Goal: Task Accomplishment & Management: Complete application form

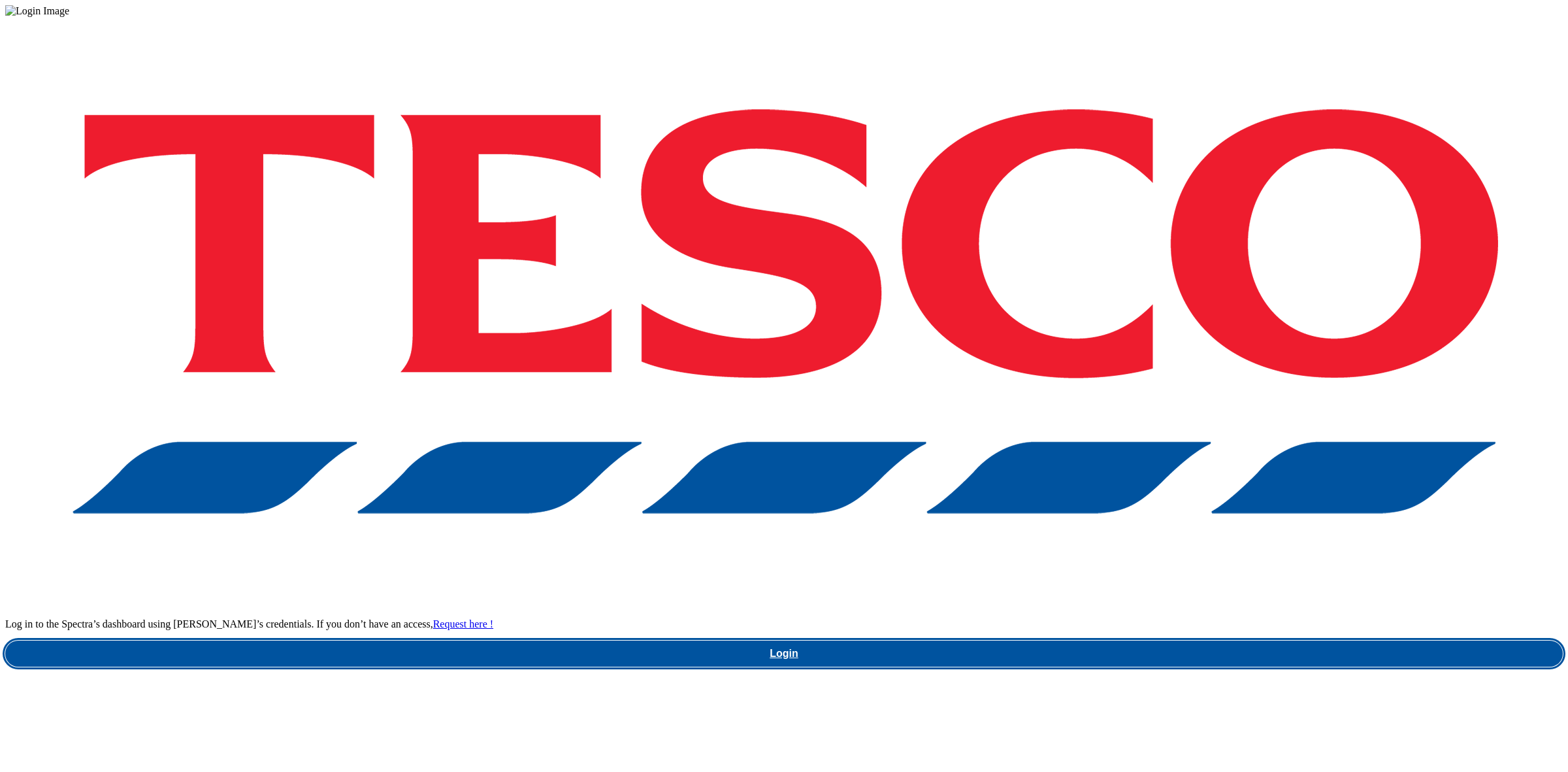
drag, startPoint x: 1069, startPoint y: 435, endPoint x: 1065, endPoint y: 456, distance: 21.4
click at [1069, 640] on link "Login" at bounding box center [784, 653] width 1557 height 26
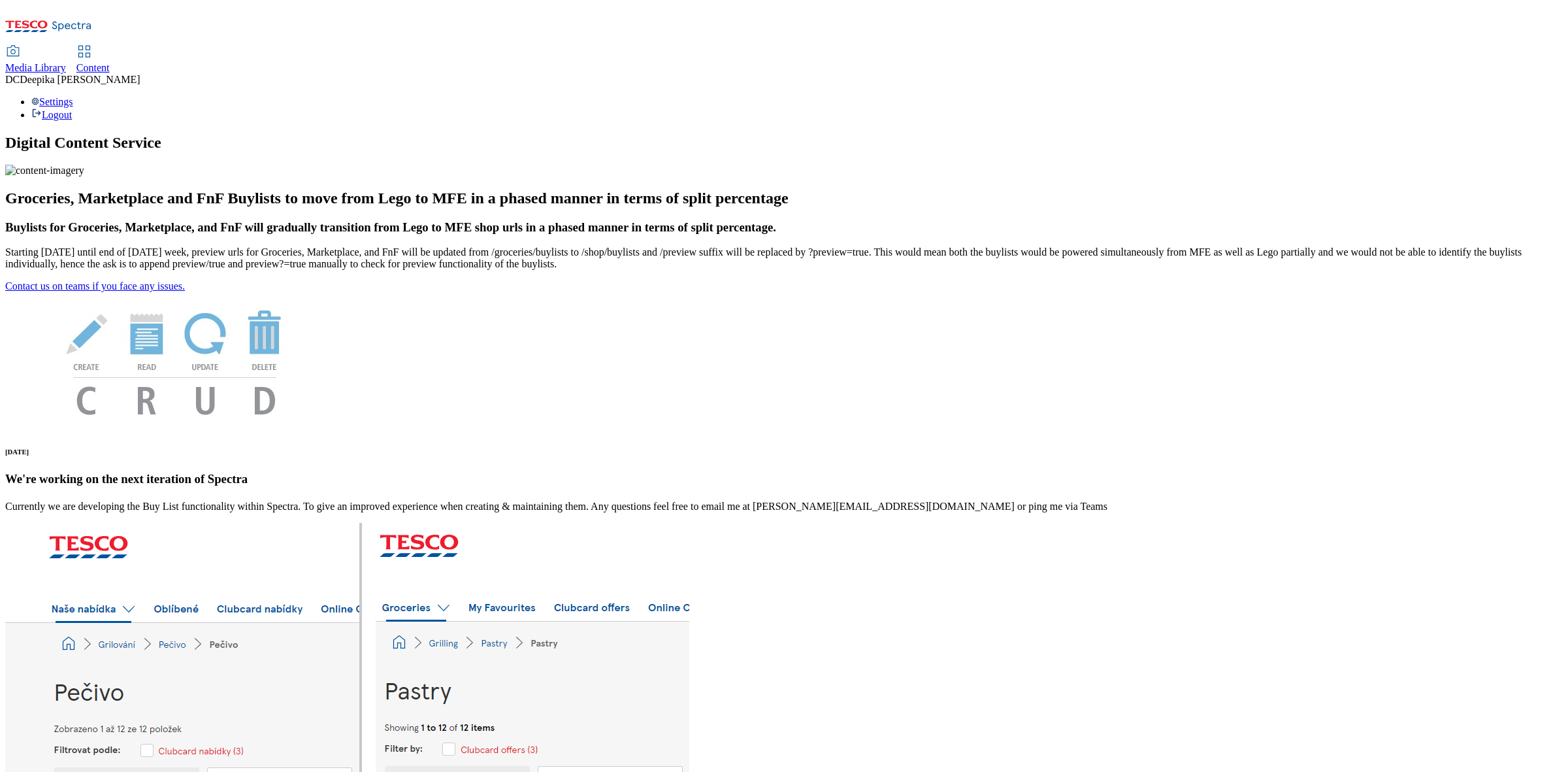
click at [110, 62] on span "Content" at bounding box center [93, 68] width 34 height 12
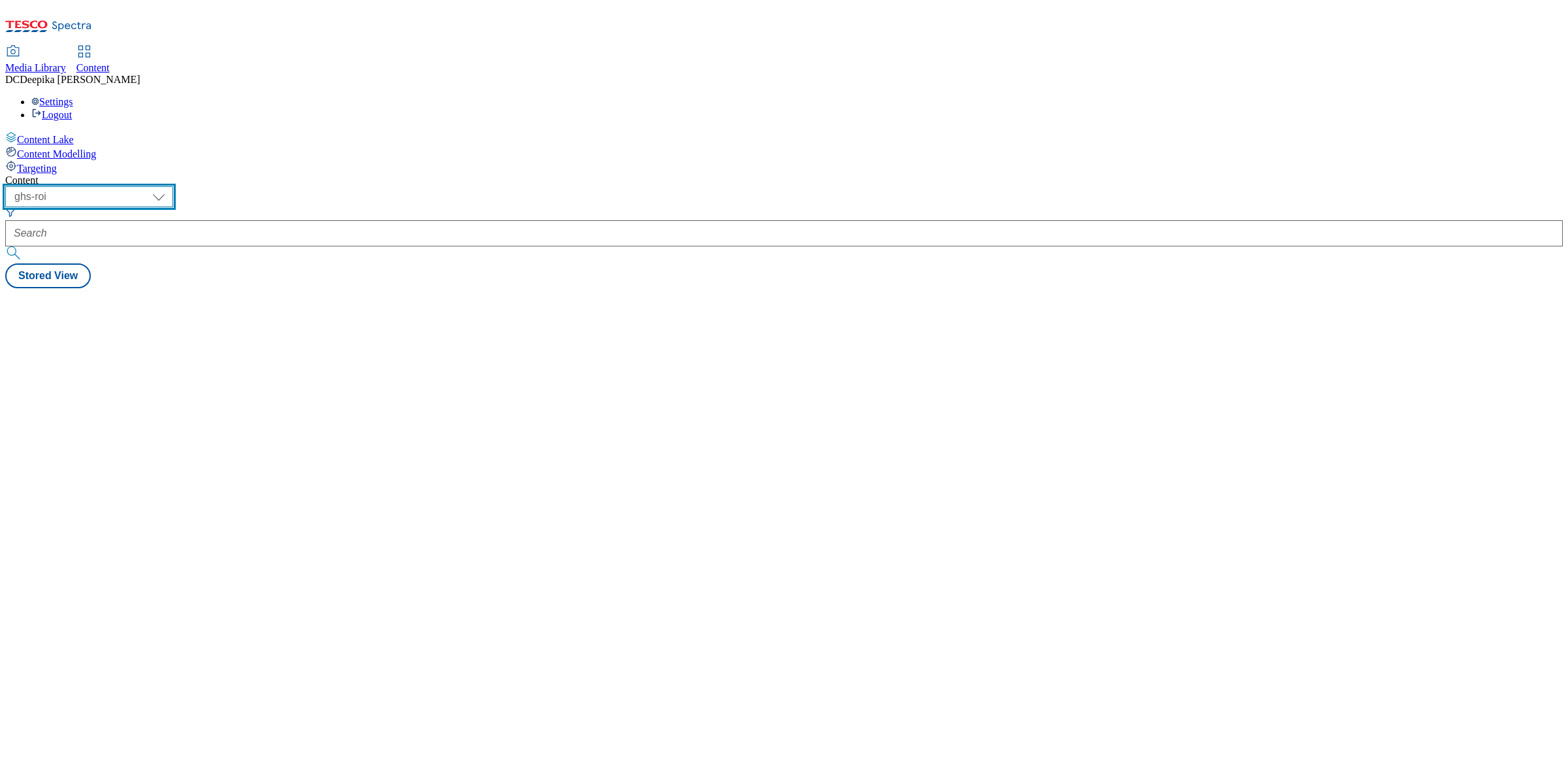
click at [173, 187] on select "ghs-roi ghs-uk" at bounding box center [88, 197] width 168 height 21
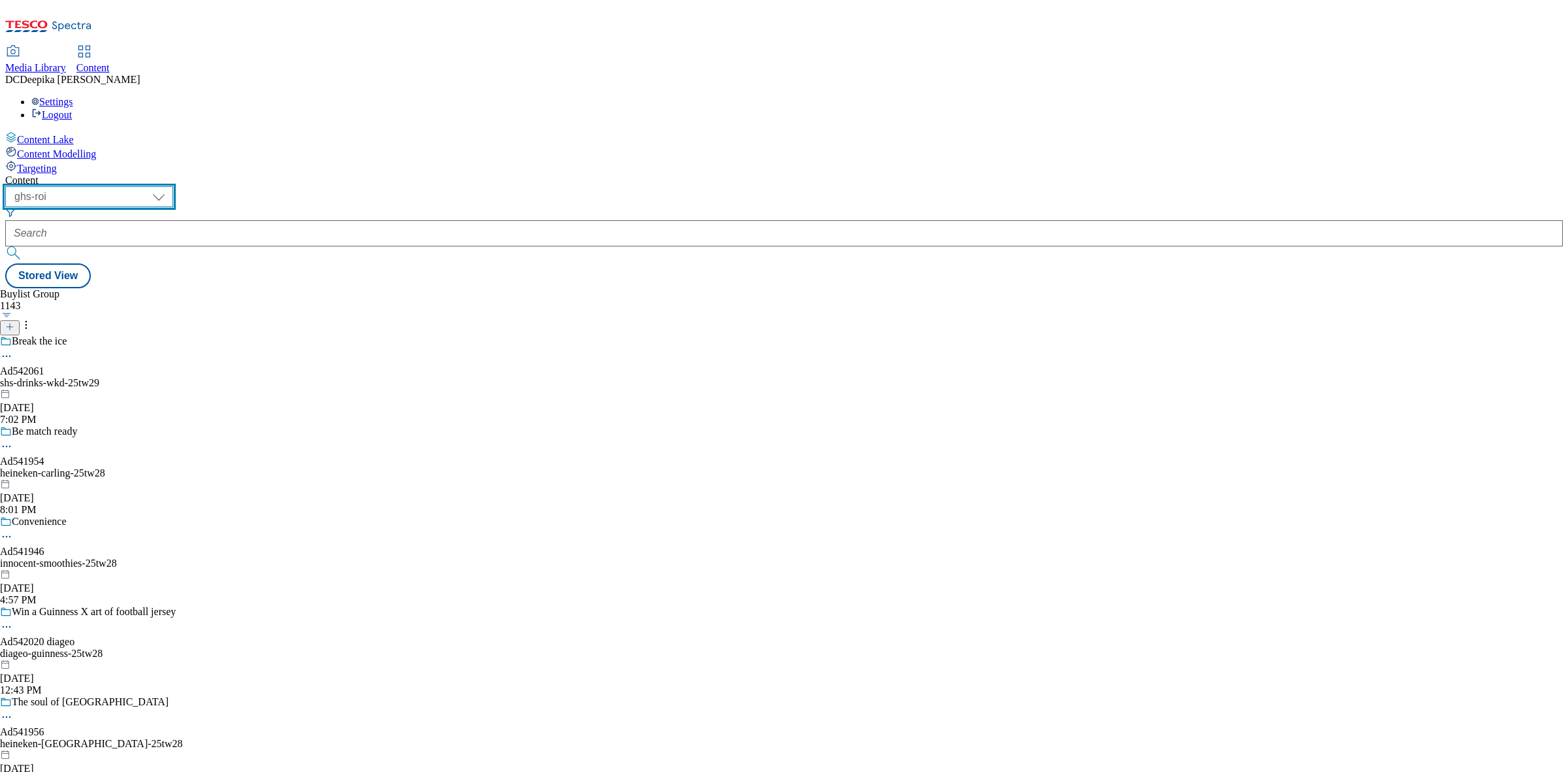
select select "ghs-uk"
click at [170, 187] on select "ghs-roi ghs-uk" at bounding box center [88, 197] width 168 height 21
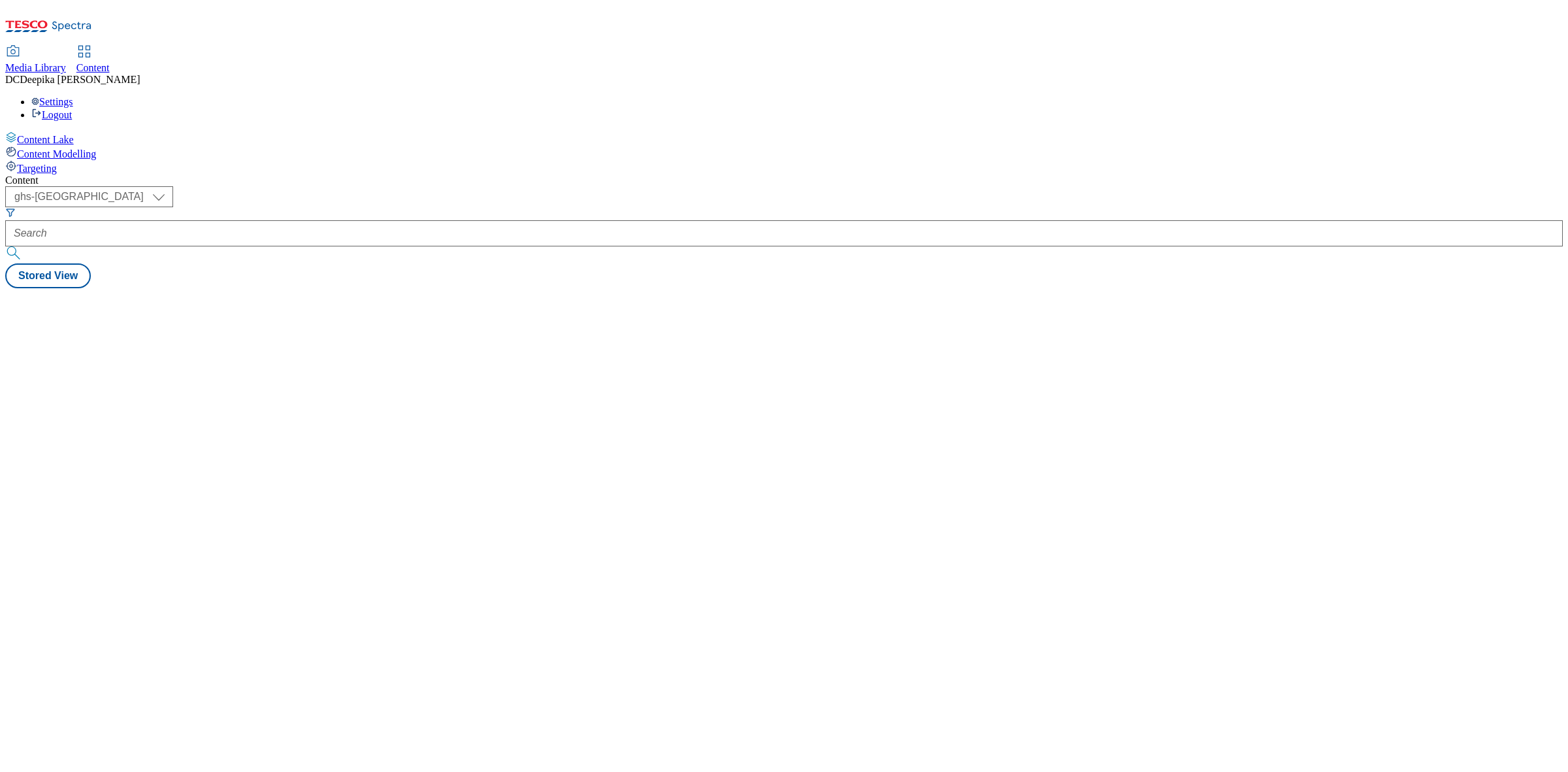
click at [621, 230] on div "Content ( optional ) ghs-roi ghs-uk ghs-uk Stored View" at bounding box center [784, 231] width 1557 height 113
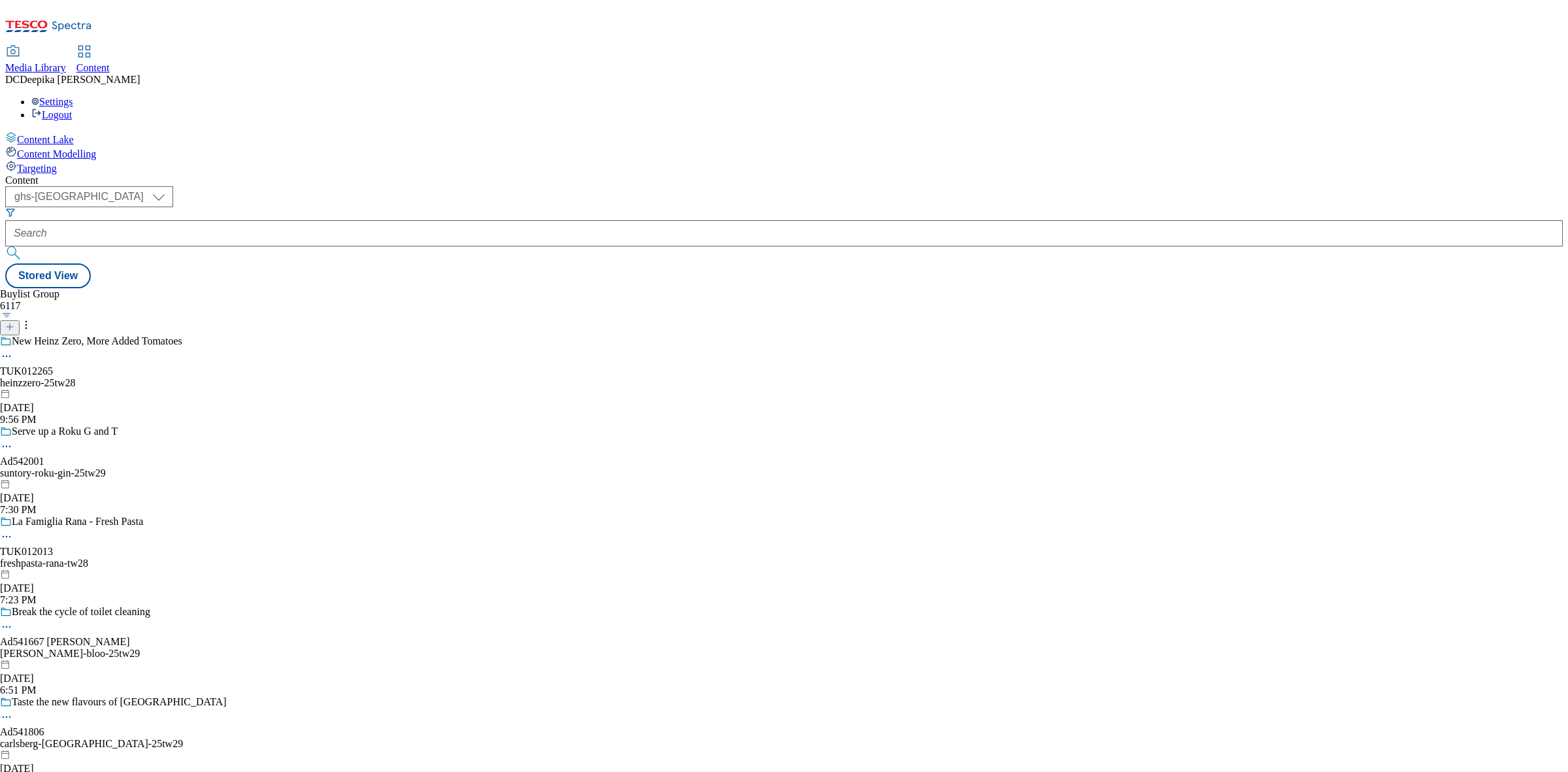
click at [14, 322] on icon at bounding box center [10, 327] width 10 height 10
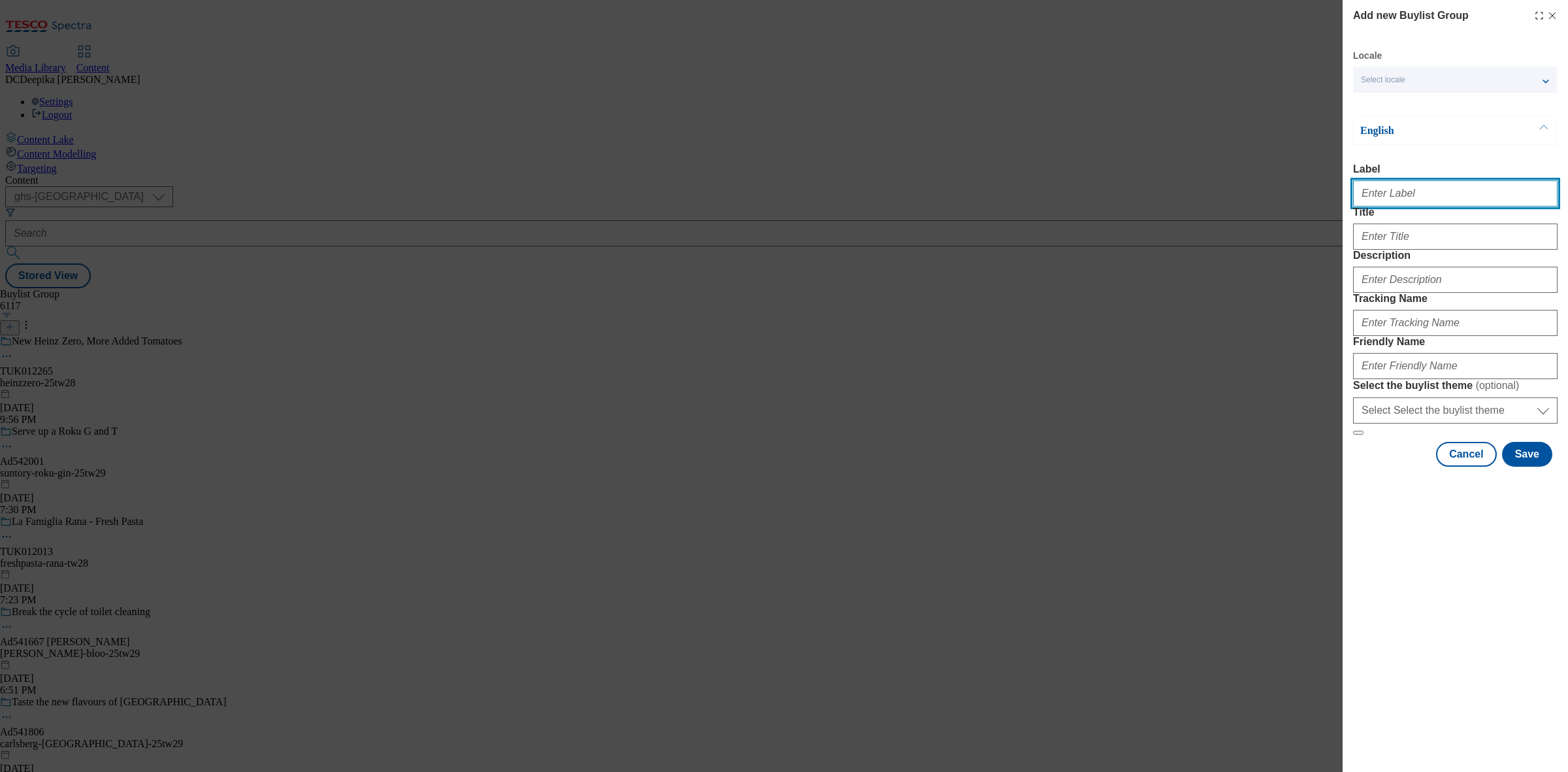
click at [1414, 195] on input "Label" at bounding box center [1455, 193] width 205 height 26
paste input "Ad541846"
type input "Ad541846"
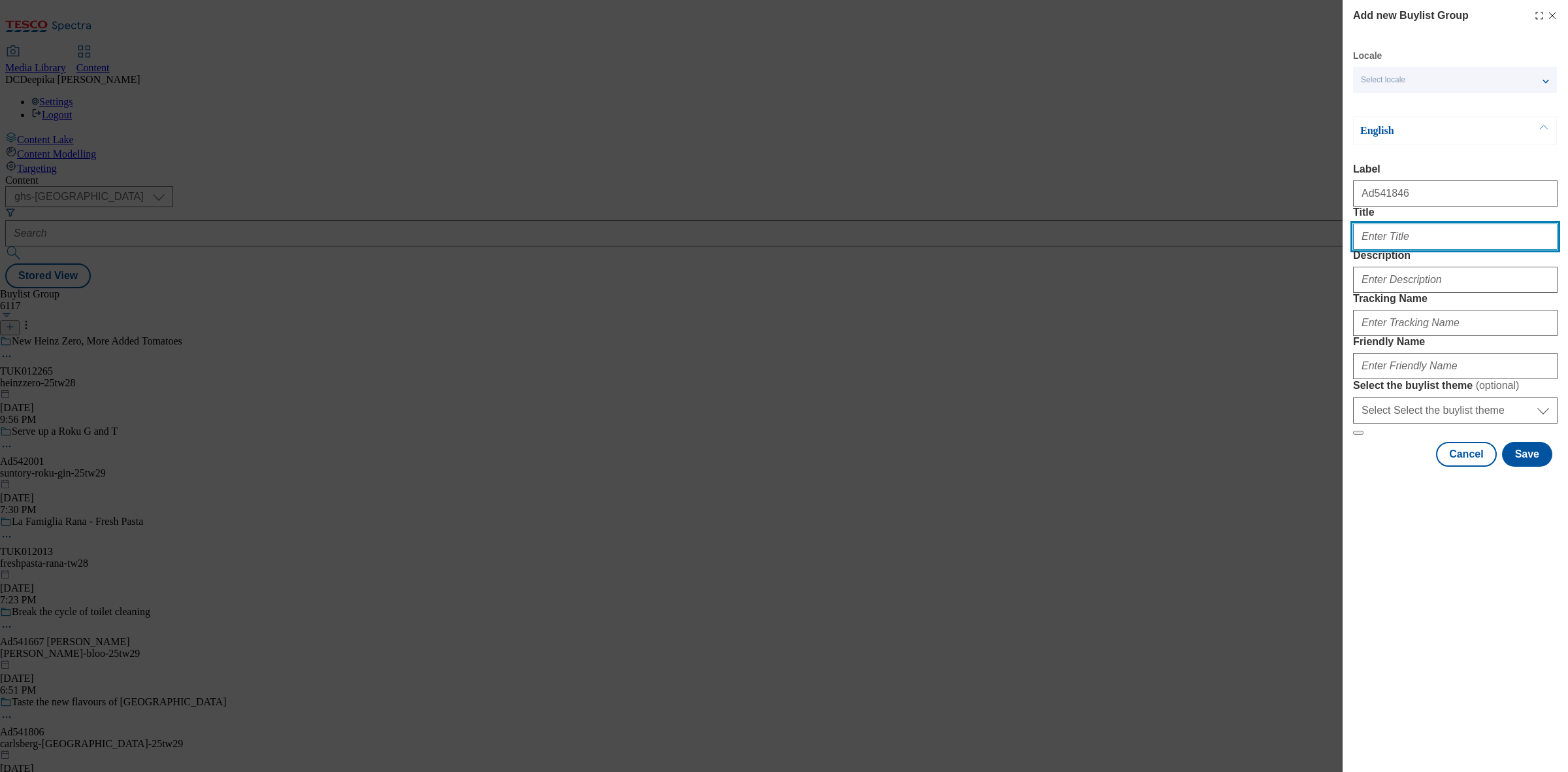
click at [1394, 250] on input "Title" at bounding box center [1455, 236] width 205 height 26
paste input "GET A TASTE OF LIFE’S SIMPLE PLEASURES"
drag, startPoint x: 1434, startPoint y: 264, endPoint x: 1372, endPoint y: 264, distance: 62.0
click at [1372, 250] on input "GET A TASTE OF LIFE’S SIMPLE PLEASURES" at bounding box center [1455, 236] width 205 height 26
paste input "et a taste of lifes simple pleasures"
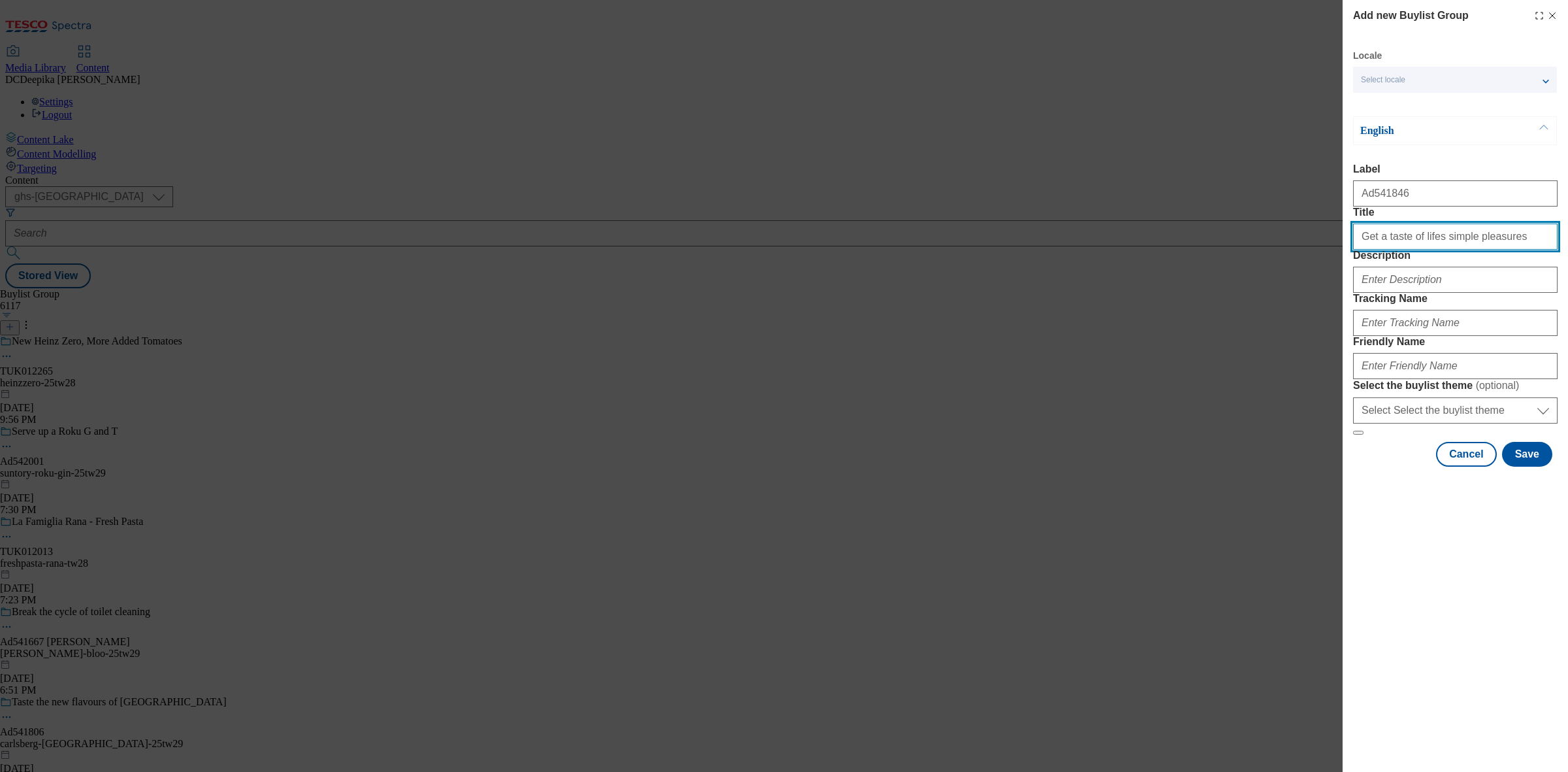
type input "Get a taste of lifes simple pleasures"
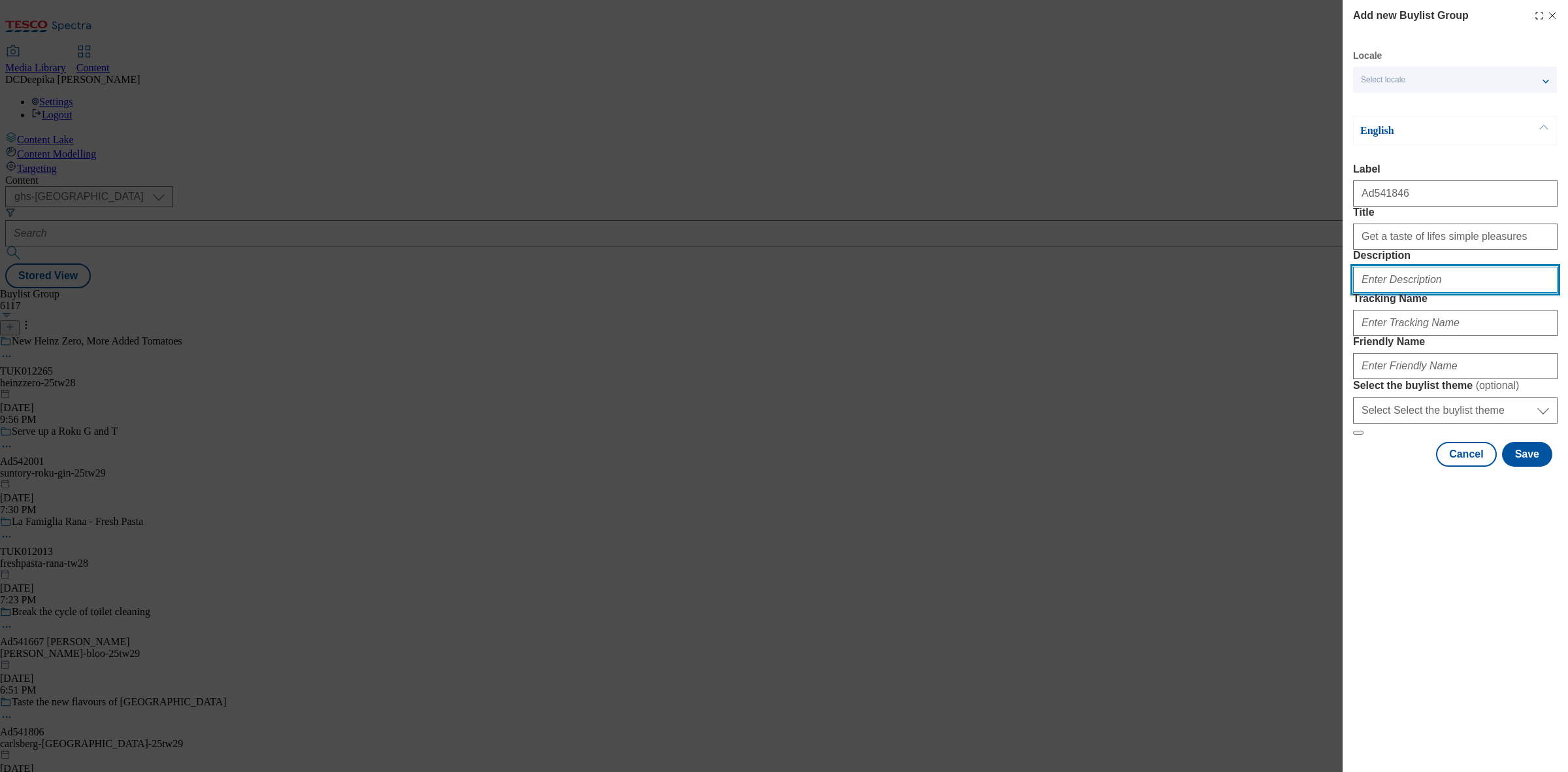
click at [1406, 292] on input "Description" at bounding box center [1455, 279] width 205 height 26
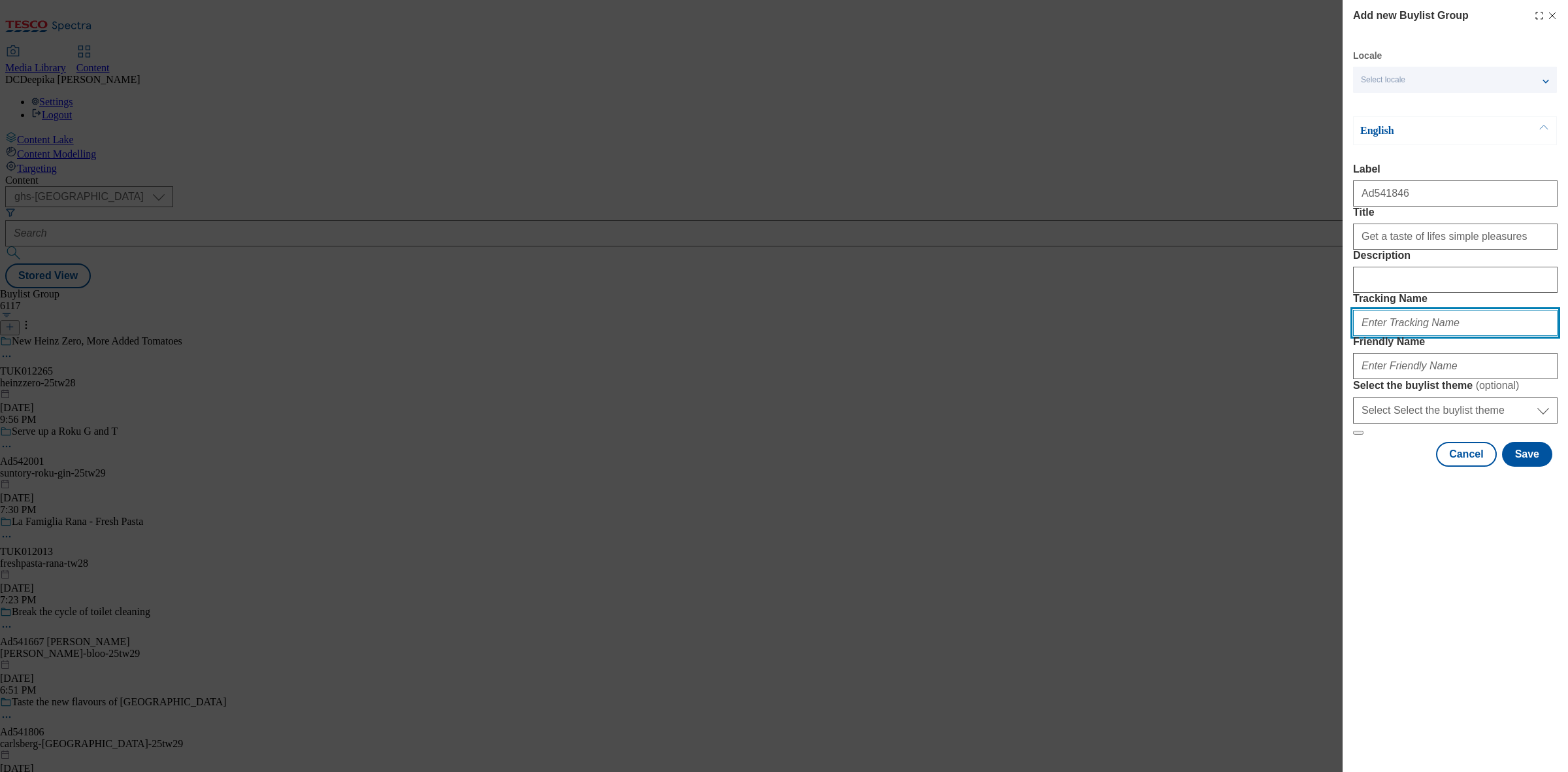
click at [1389, 336] on input "Tracking Name" at bounding box center [1455, 322] width 205 height 26
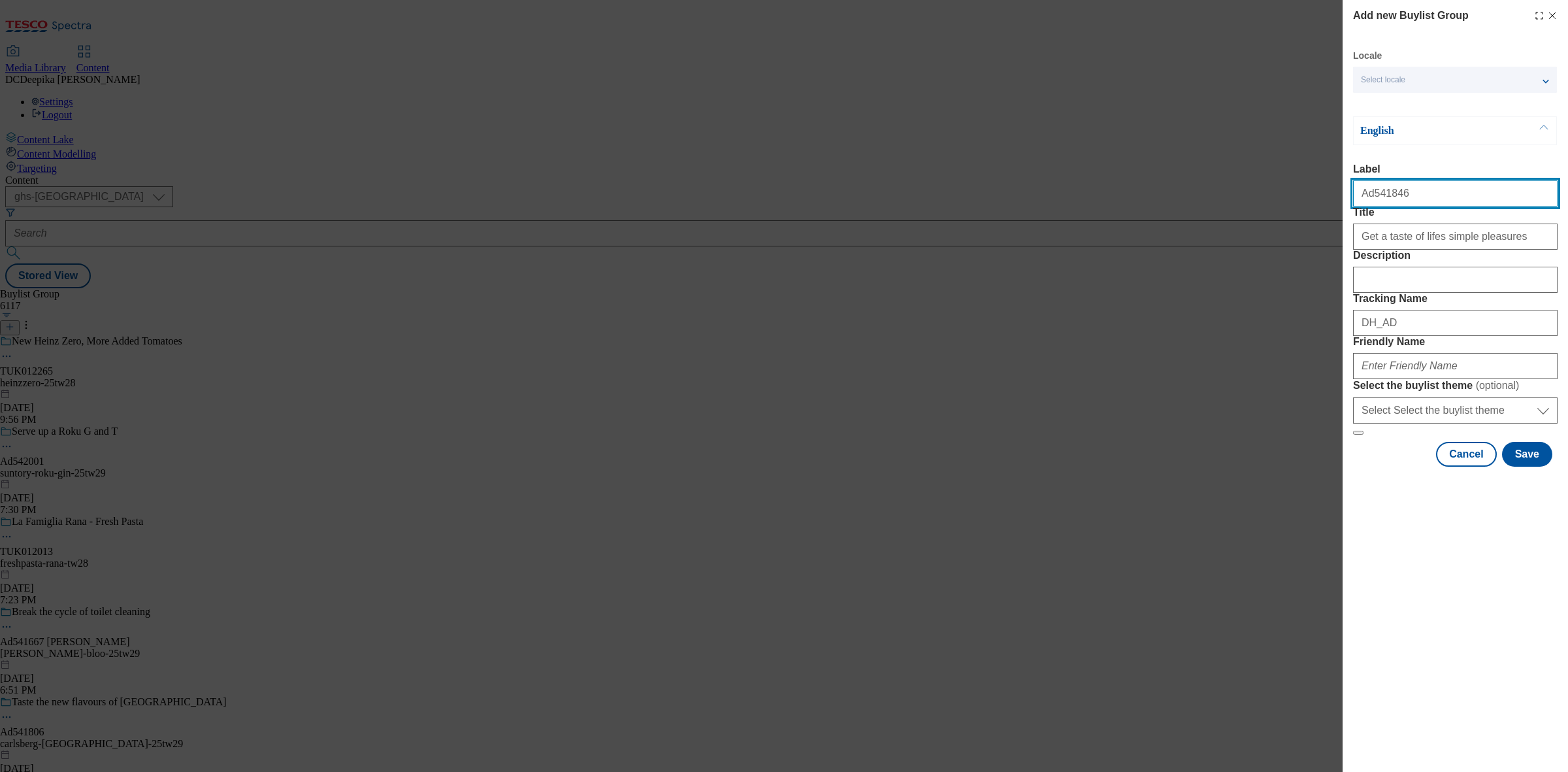
drag, startPoint x: 1387, startPoint y: 203, endPoint x: 1369, endPoint y: 205, distance: 18.1
click at [1369, 205] on input "Ad541846" at bounding box center [1455, 193] width 205 height 26
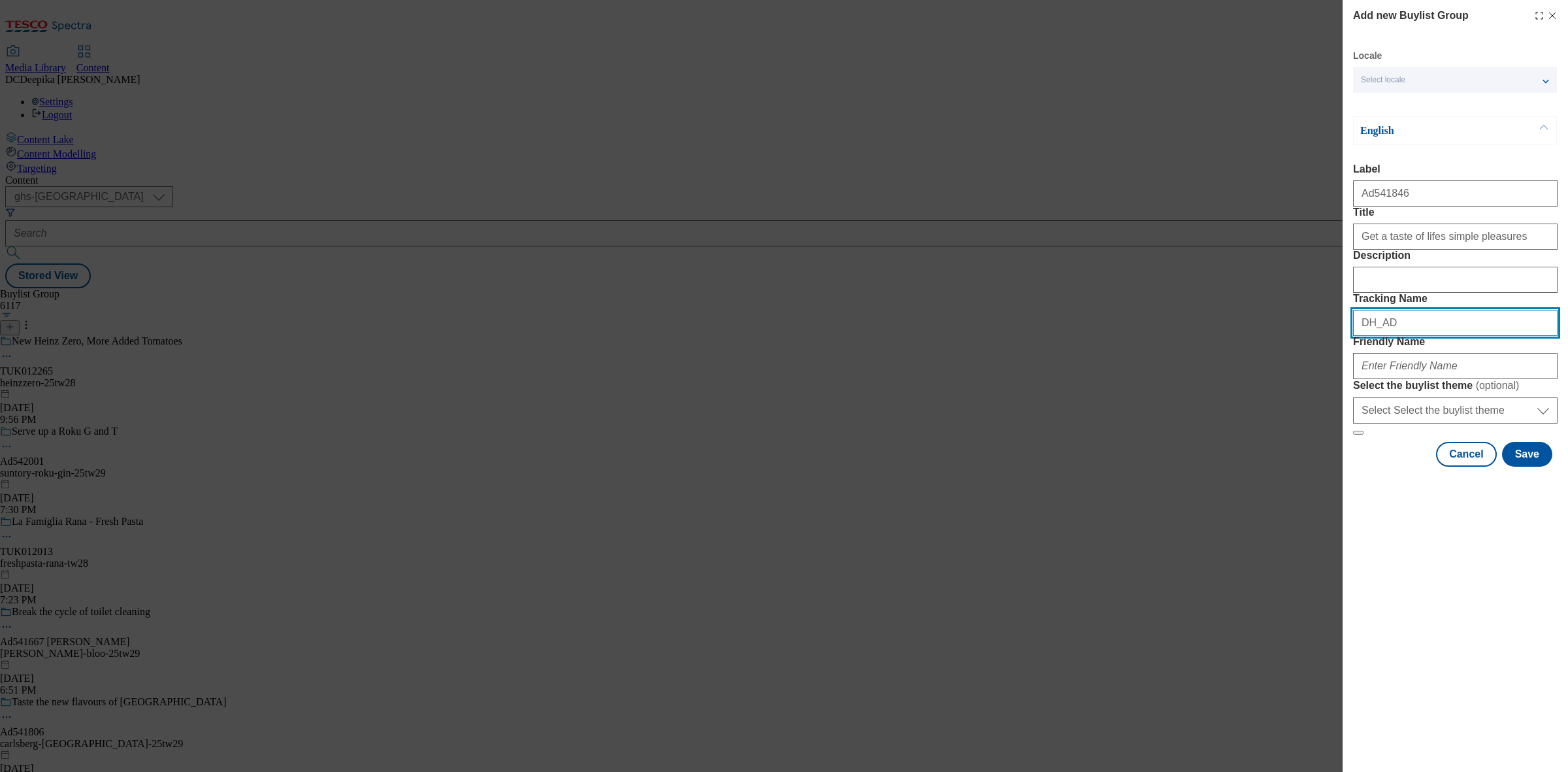
click at [1432, 336] on input "DH_AD" at bounding box center [1455, 322] width 205 height 26
paste input "541846"
type input "DH_AD541846"
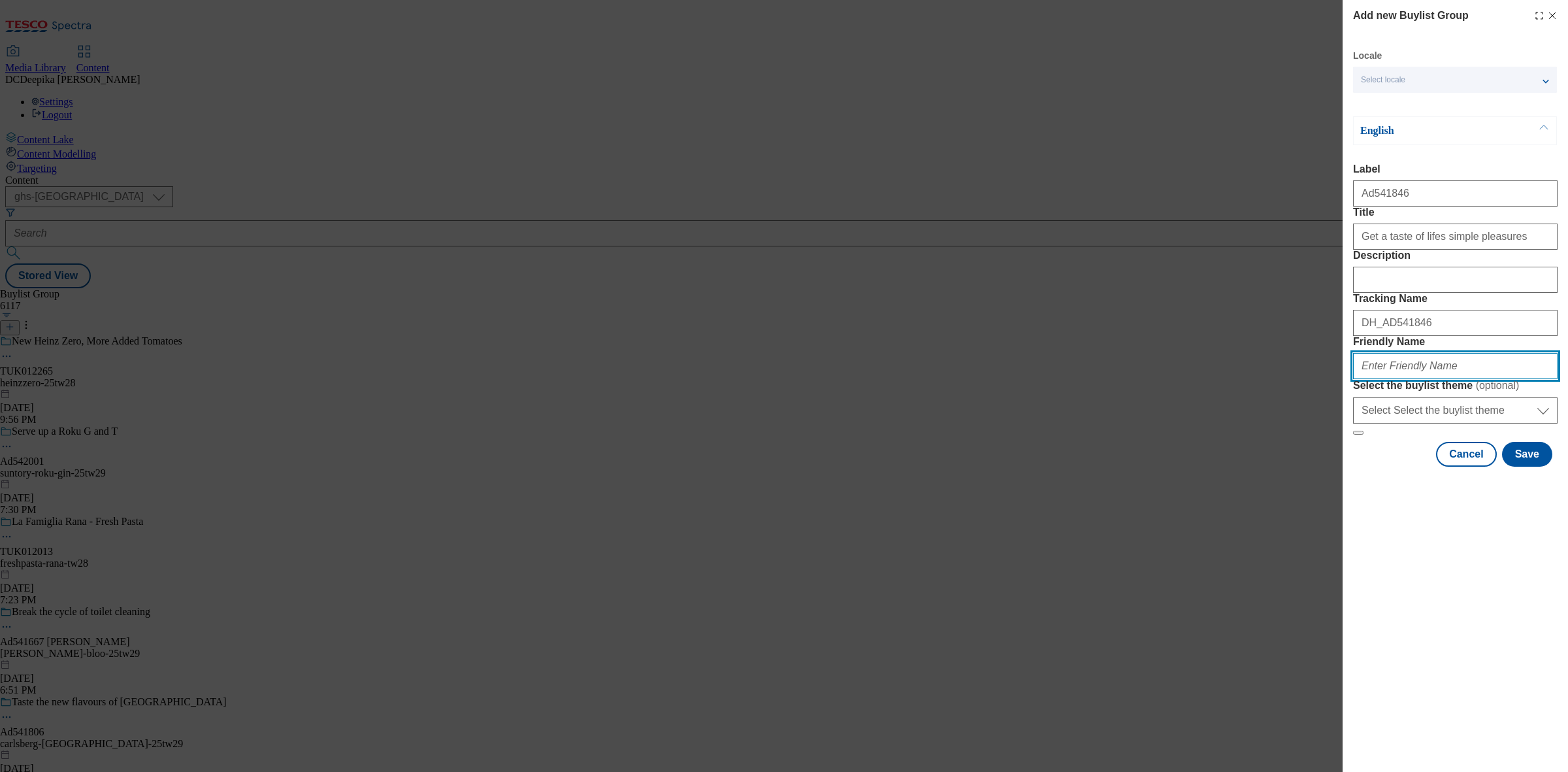
click at [1388, 379] on input "Friendly Name" at bounding box center [1455, 365] width 205 height 26
paste input "heineken-birra-moretti-25tw29"
type input "heineken-birra-moretti-25tw29"
click at [1531, 466] on button "Save" at bounding box center [1527, 454] width 50 height 25
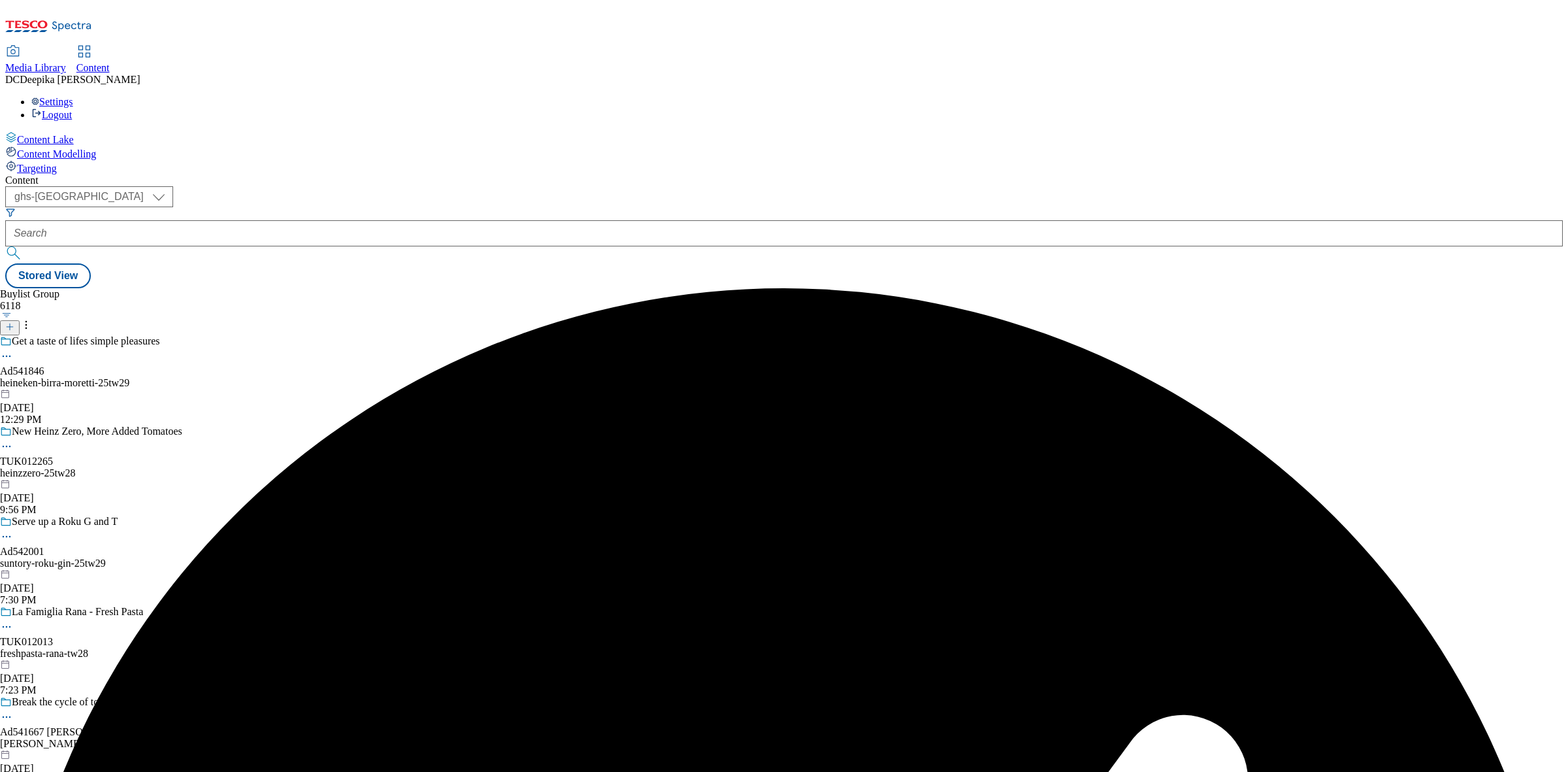
click at [227, 336] on div "Get a taste of lifes simple pleasures Ad541846 heineken-birra-moretti-25tw29 Se…" at bounding box center [113, 381] width 227 height 90
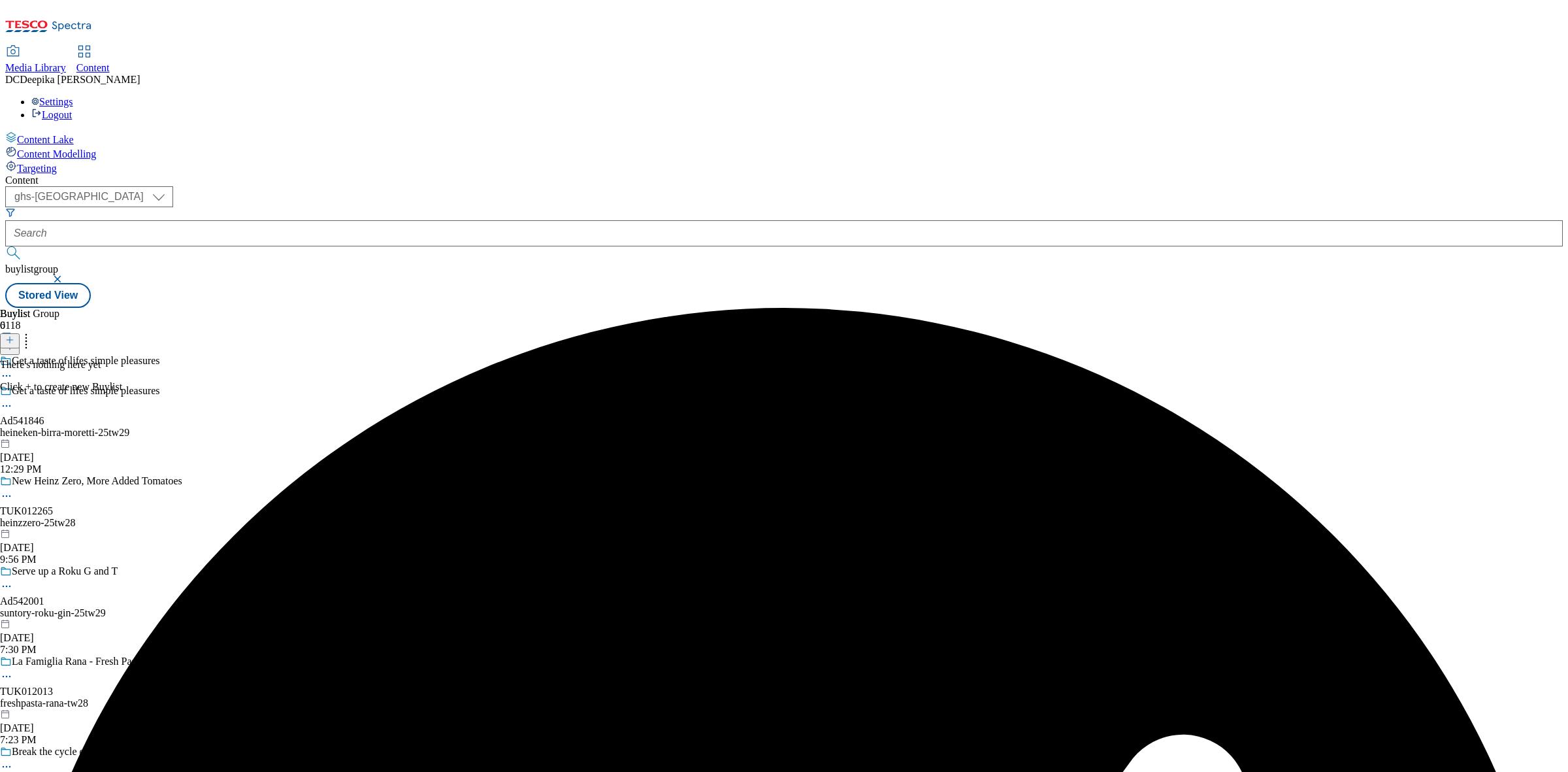
click at [14, 336] on icon at bounding box center [10, 340] width 10 height 10
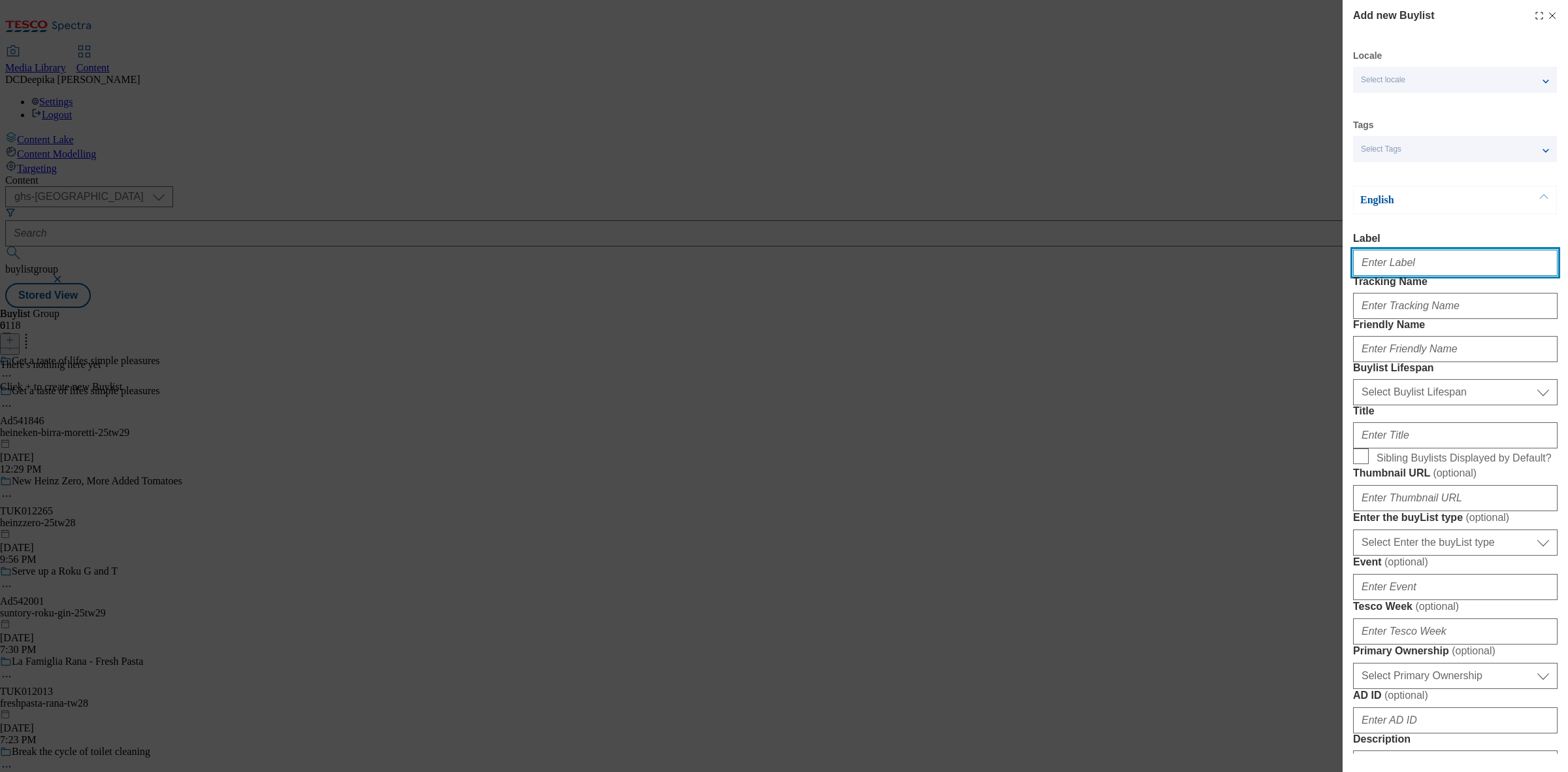
click at [1423, 268] on input "Label" at bounding box center [1455, 262] width 205 height 26
paste input "Ad541846"
type input "Ad541846"
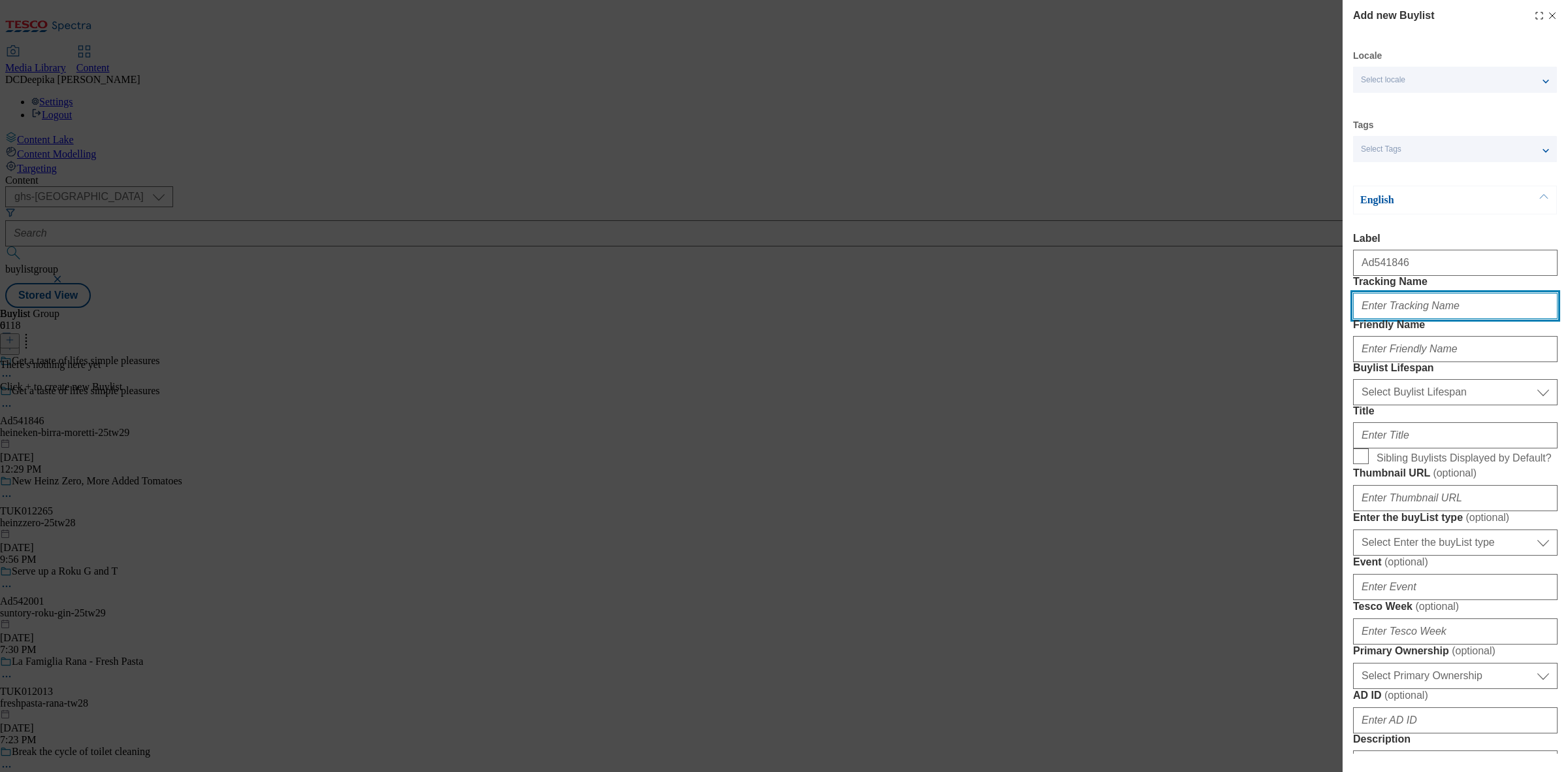
click at [1402, 319] on input "Tracking Name" at bounding box center [1455, 305] width 205 height 26
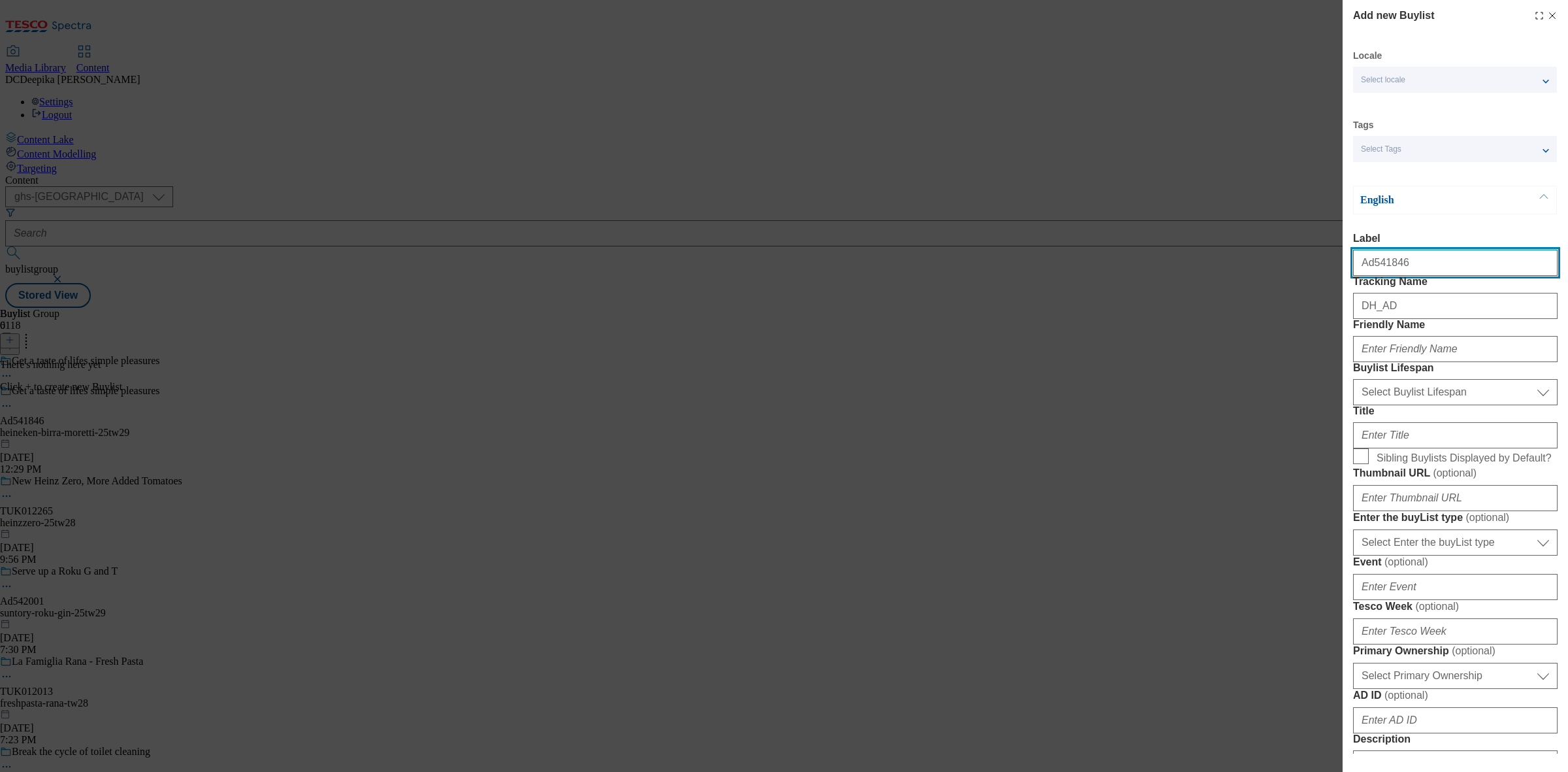
click at [1372, 276] on input "Ad541846" at bounding box center [1455, 262] width 205 height 26
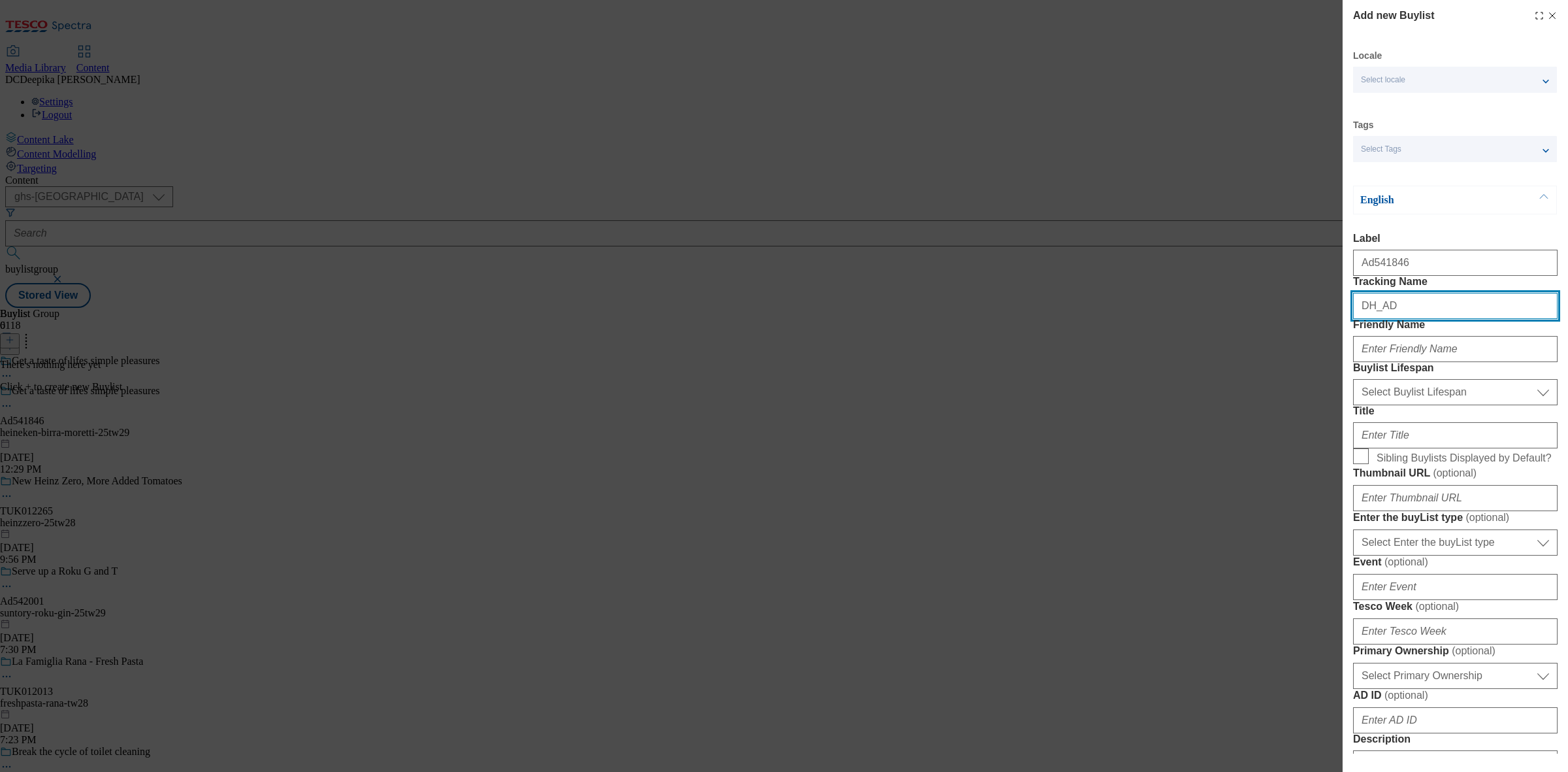
click at [1416, 319] on input "DH_AD" at bounding box center [1455, 305] width 205 height 26
paste input "541846"
type input "DH_AD541846"
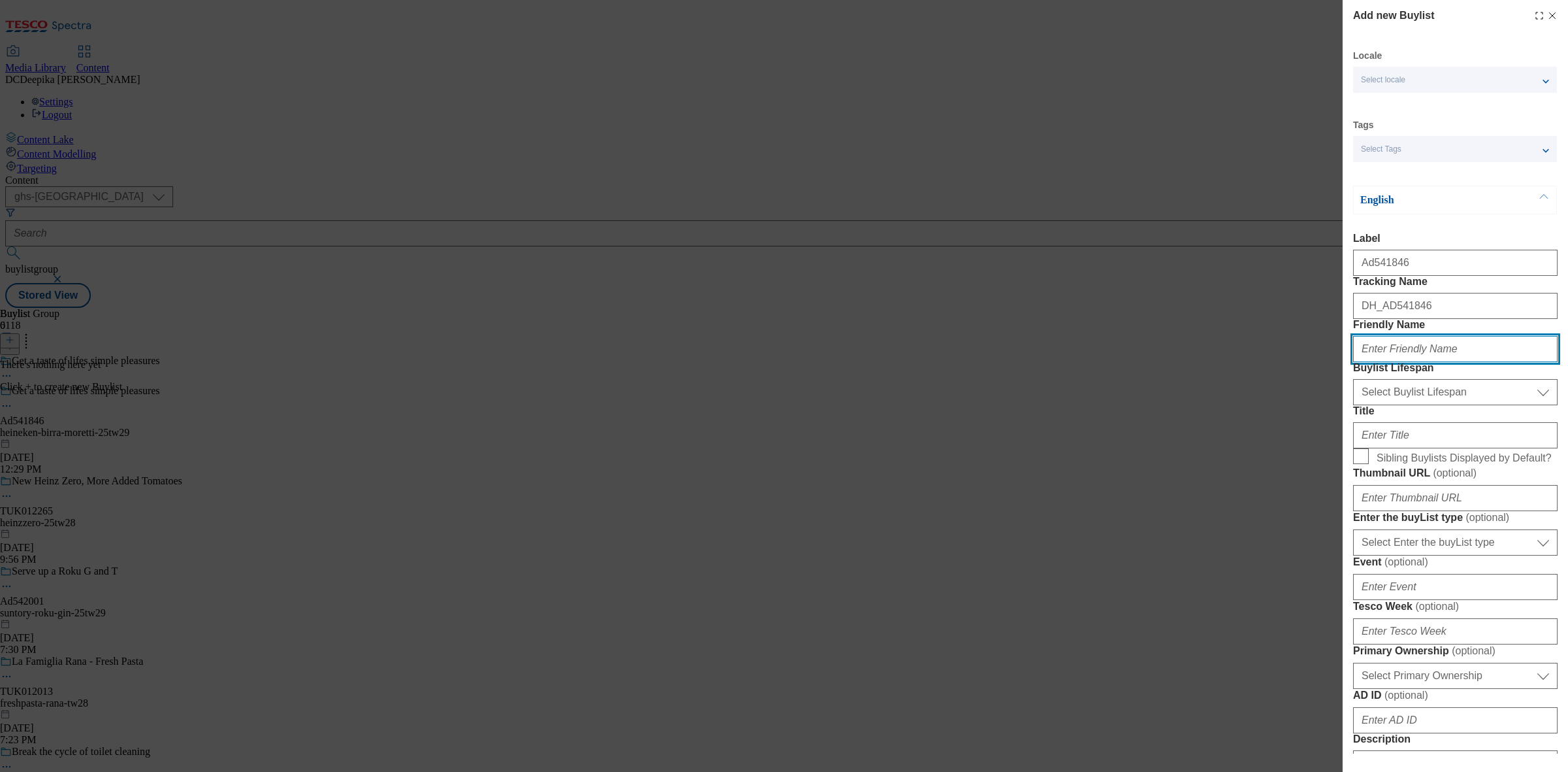
click at [1408, 361] on input "Friendly Name" at bounding box center [1455, 348] width 205 height 26
paste input "heineken"
type input "heineken"
click at [1394, 405] on select "Select Buylist Lifespan evergreen seasonal tactical" at bounding box center [1455, 391] width 205 height 26
select select "tactical"
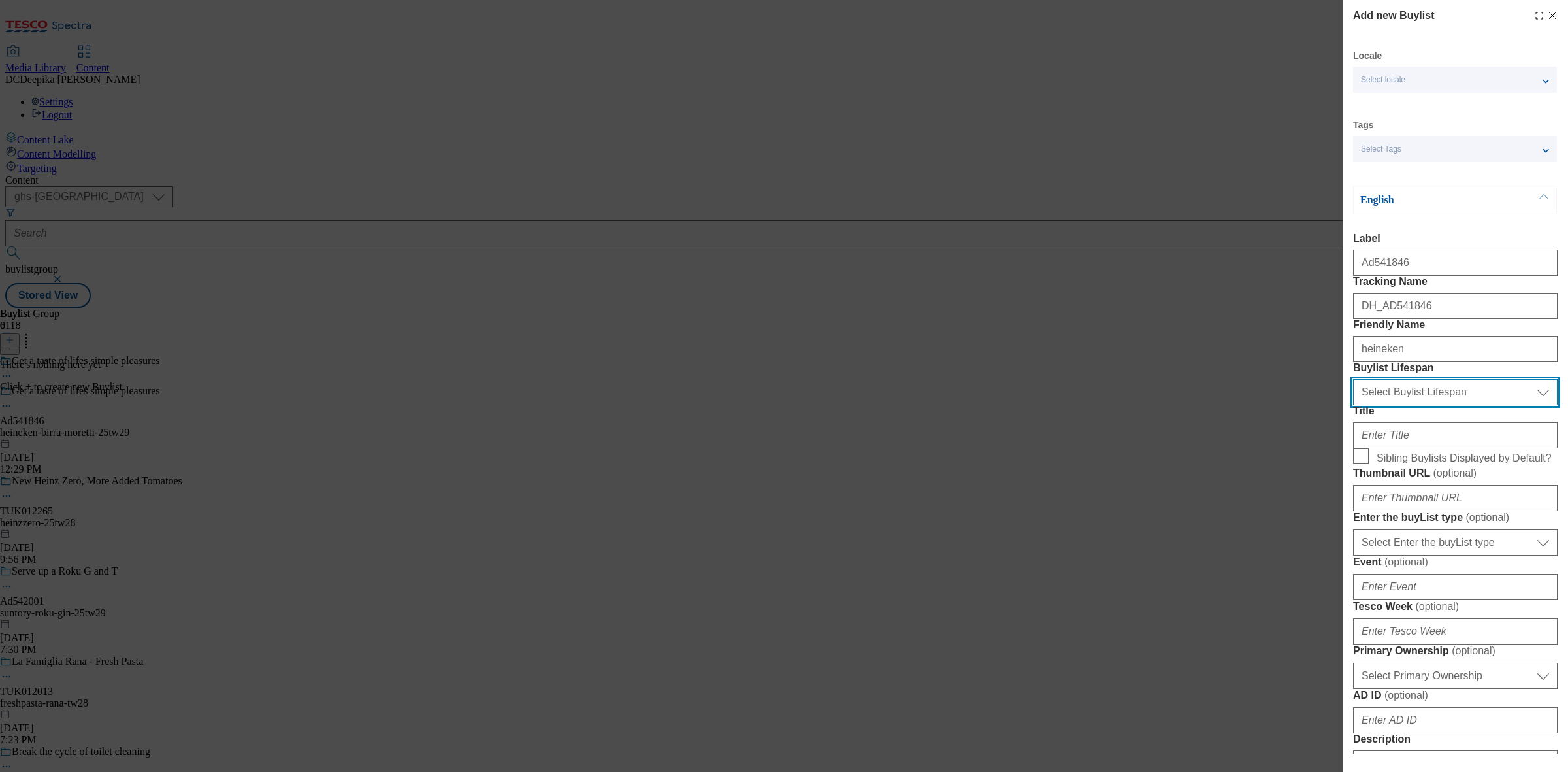
click at [1353, 405] on select "Select Buylist Lifespan evergreen seasonal tactical" at bounding box center [1455, 391] width 205 height 26
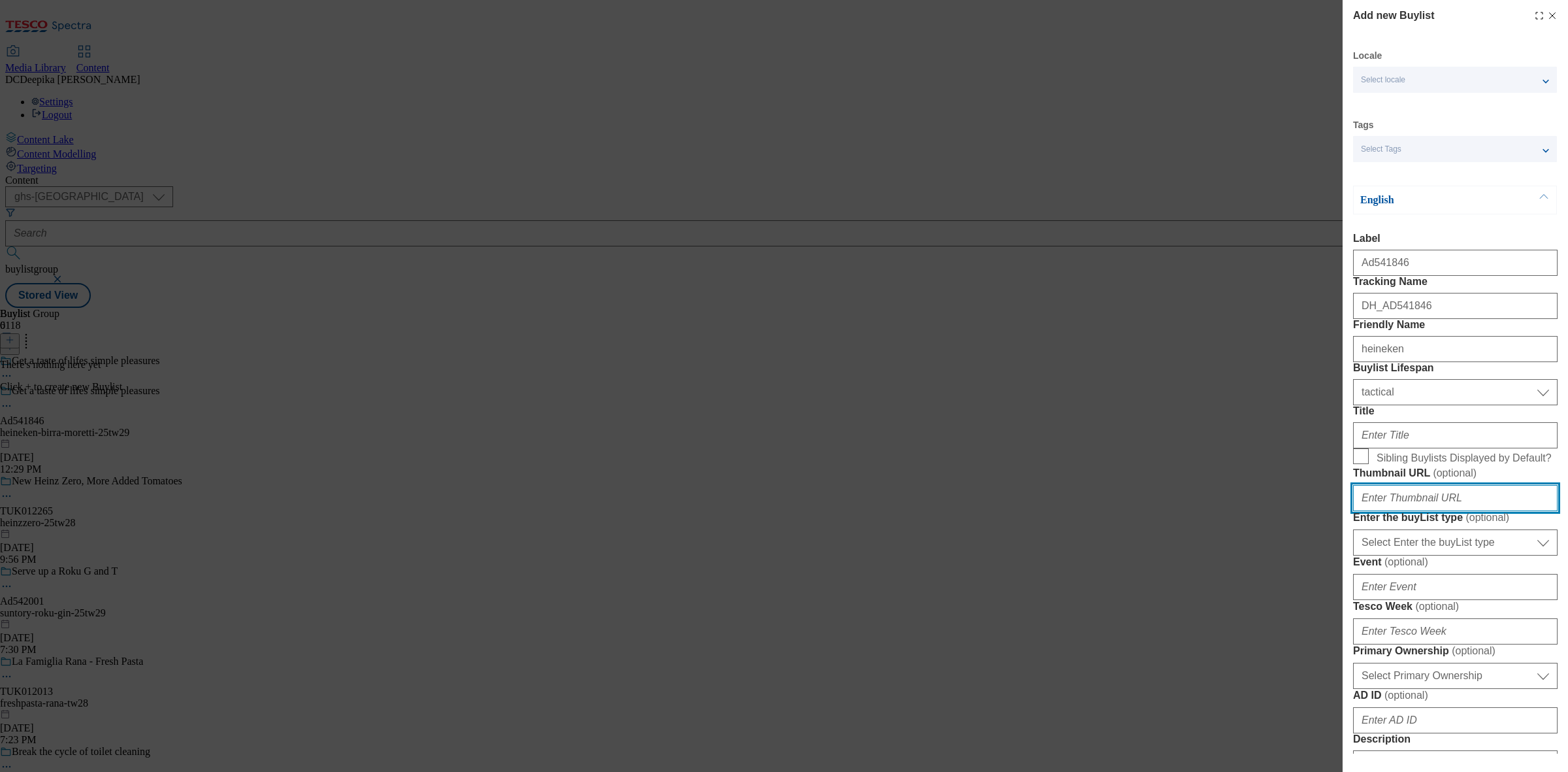
click at [1414, 511] on input "Thumbnail URL ( optional )" at bounding box center [1455, 497] width 205 height 26
click at [1396, 448] on input "Title" at bounding box center [1455, 435] width 205 height 26
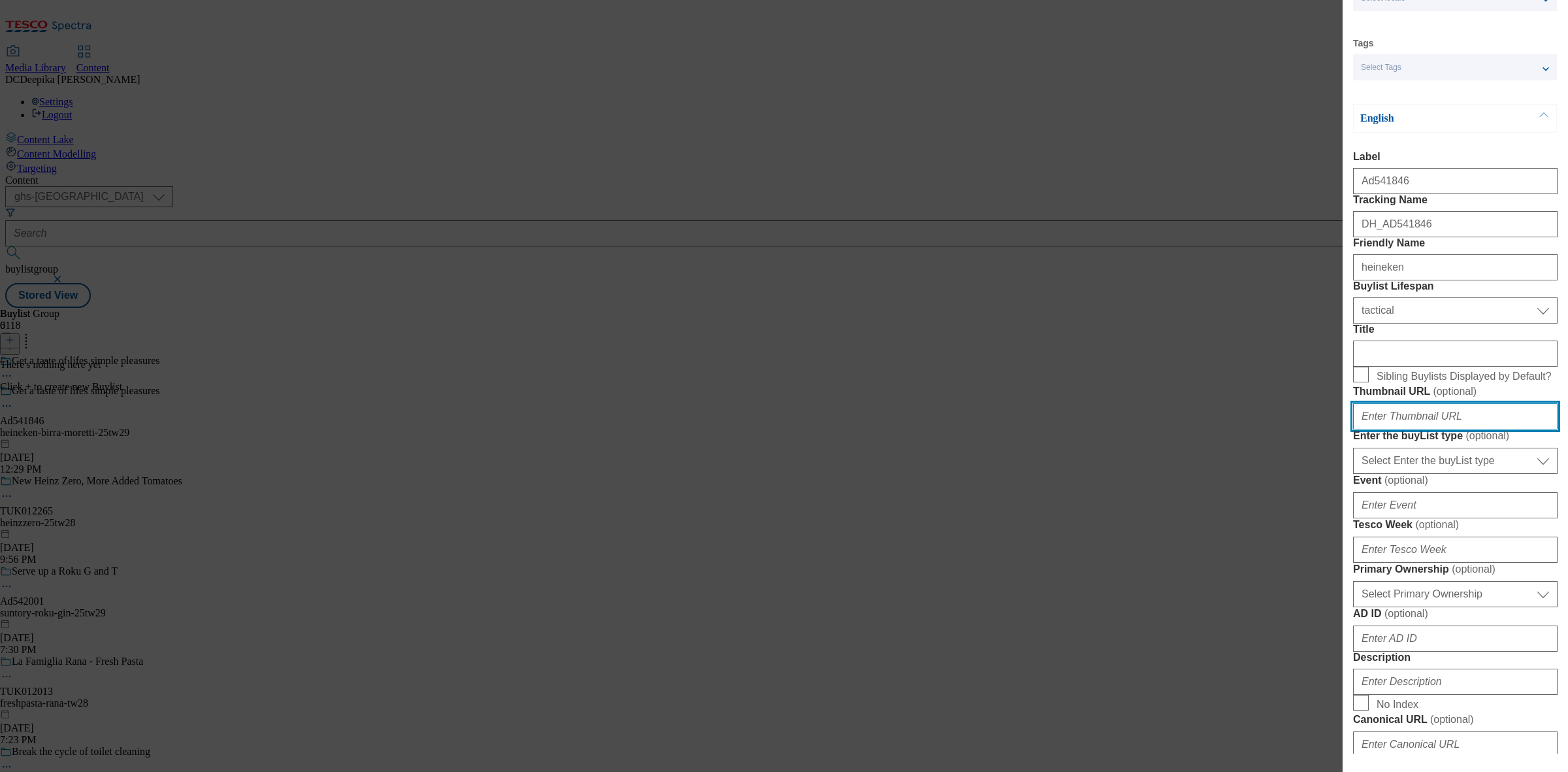
click at [1418, 429] on input "Thumbnail URL ( optional )" at bounding box center [1455, 415] width 205 height 26
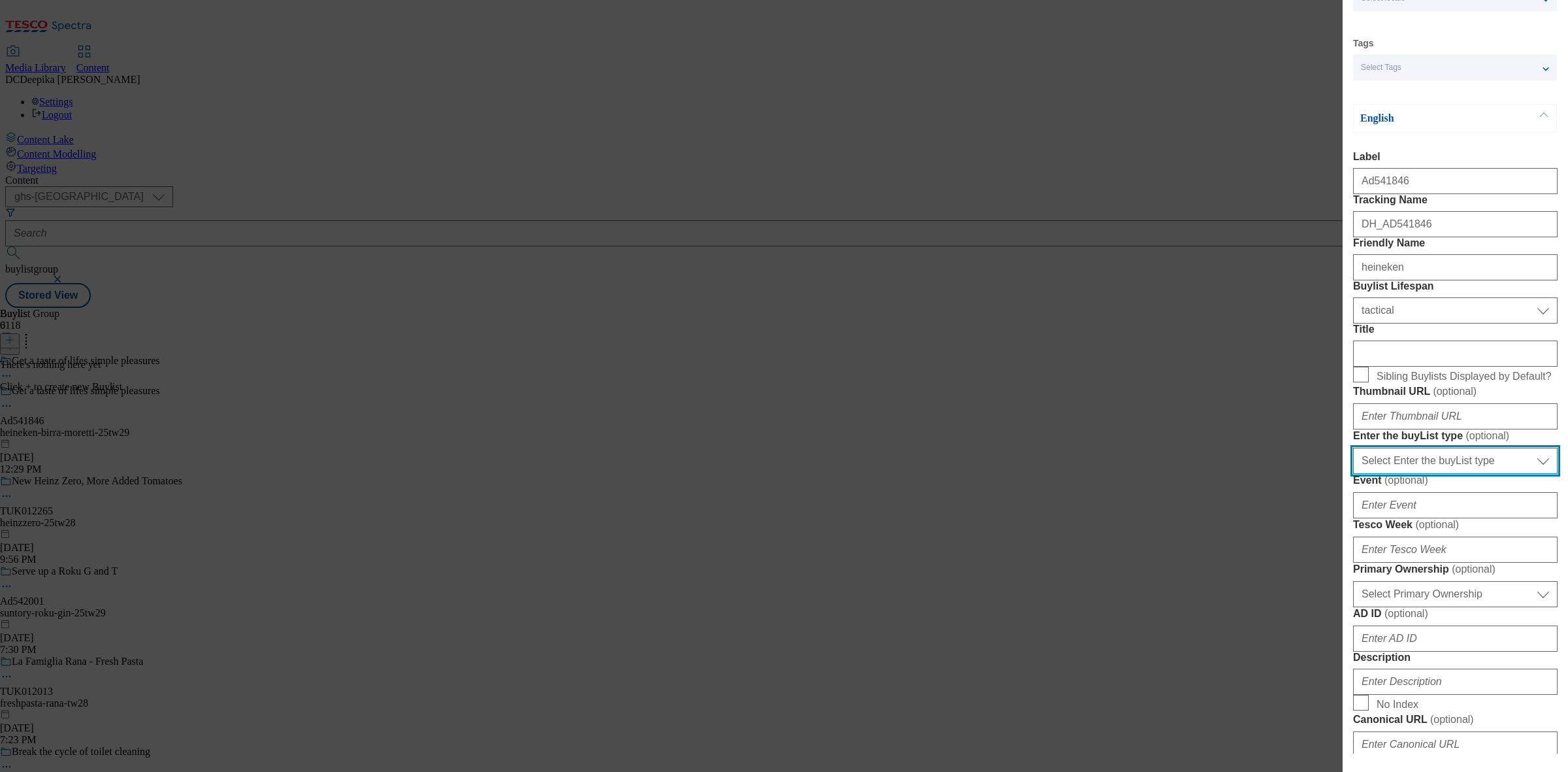
drag, startPoint x: 1420, startPoint y: 617, endPoint x: 1420, endPoint y: 625, distance: 8.0
click at [1420, 474] on select "Select Enter the buyList type event supplier funded long term >4 weeks supplier…" at bounding box center [1455, 461] width 205 height 26
select select "supplier funded short term 1-3 weeks"
click at [1353, 474] on select "Select Enter the buyList type event supplier funded long term >4 weeks supplier…" at bounding box center [1455, 461] width 205 height 26
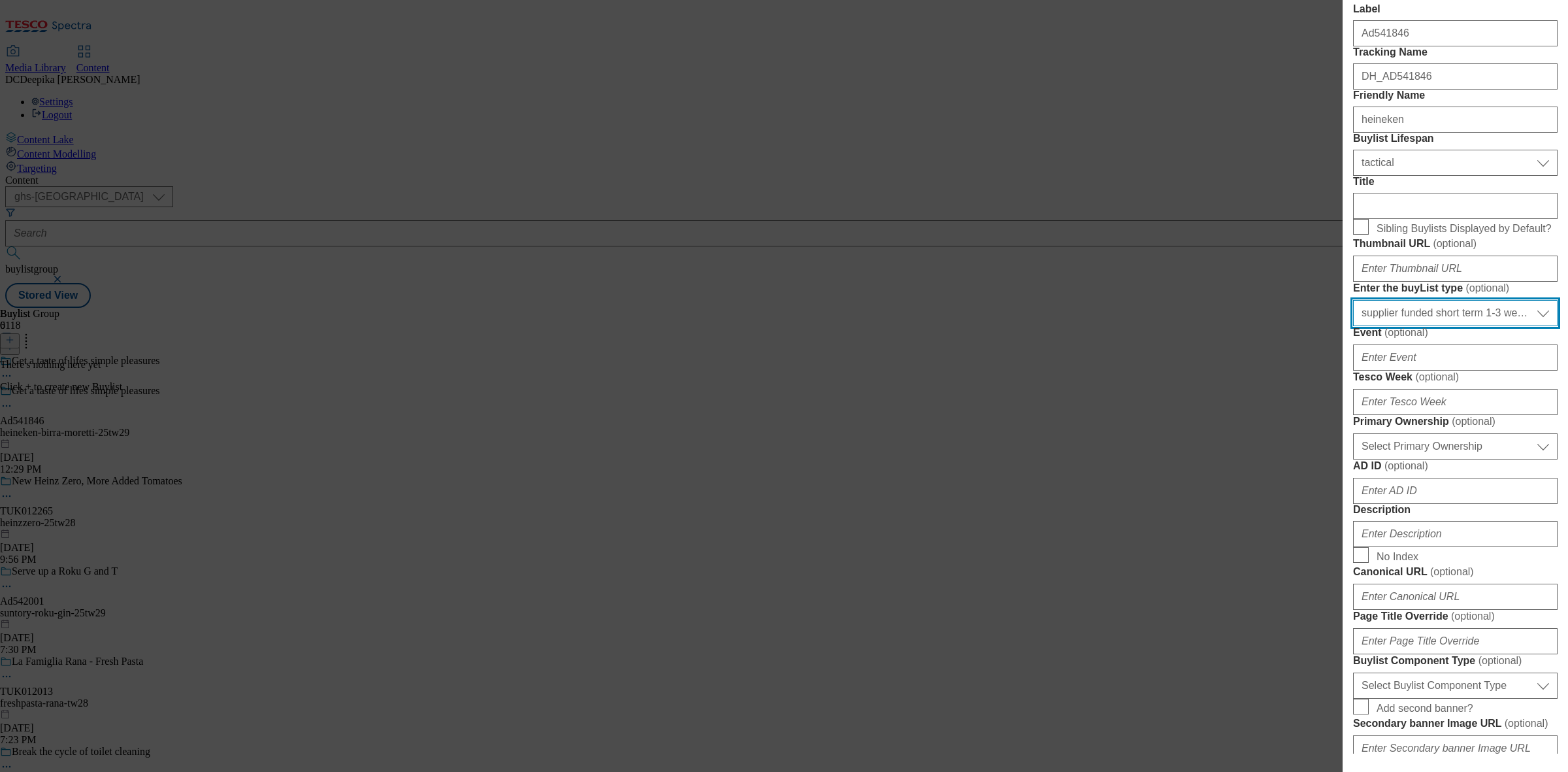
scroll to position [245, 0]
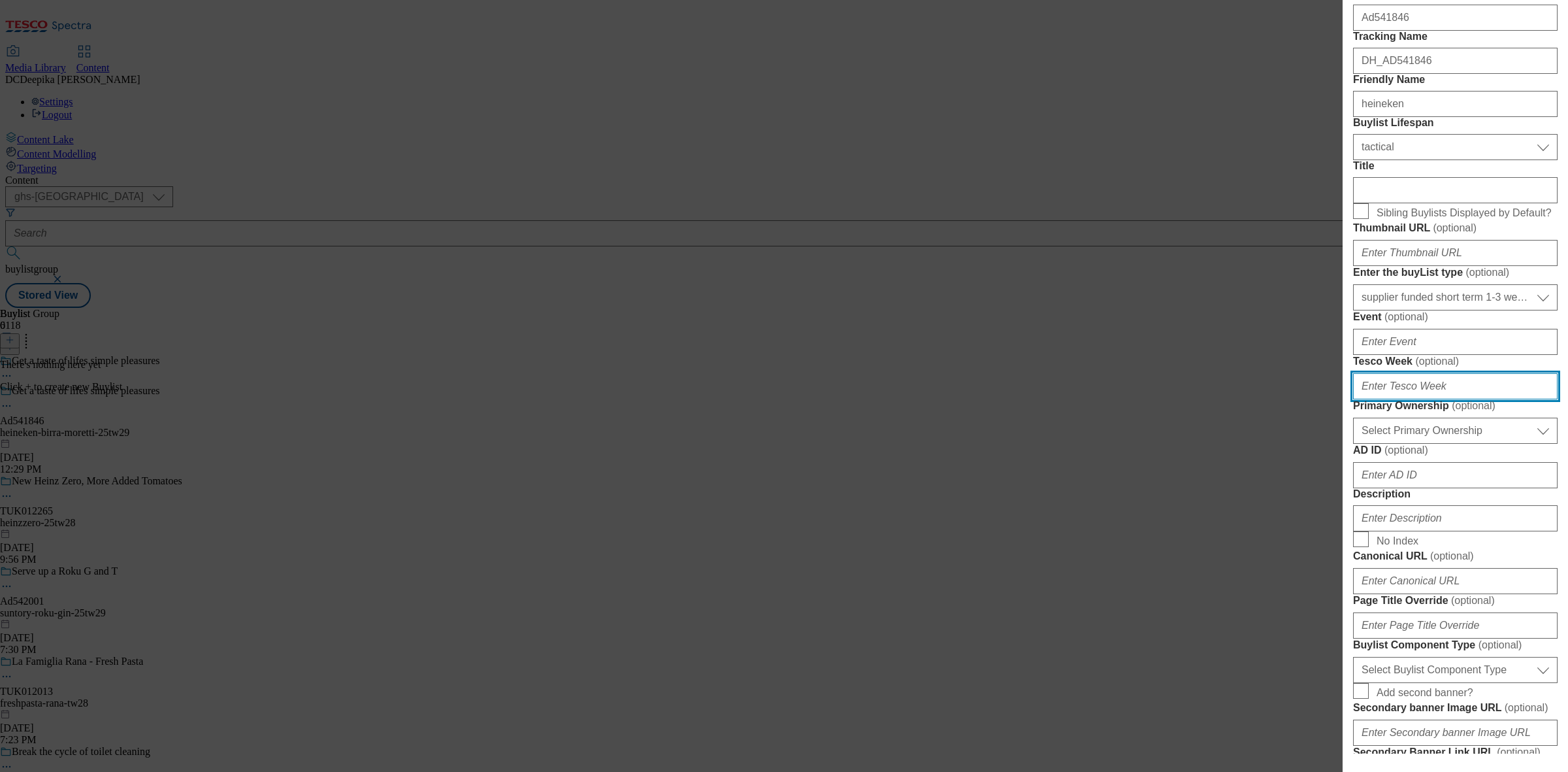
click at [1419, 399] on input "Tesco Week ( optional )" at bounding box center [1455, 386] width 205 height 26
type input "29"
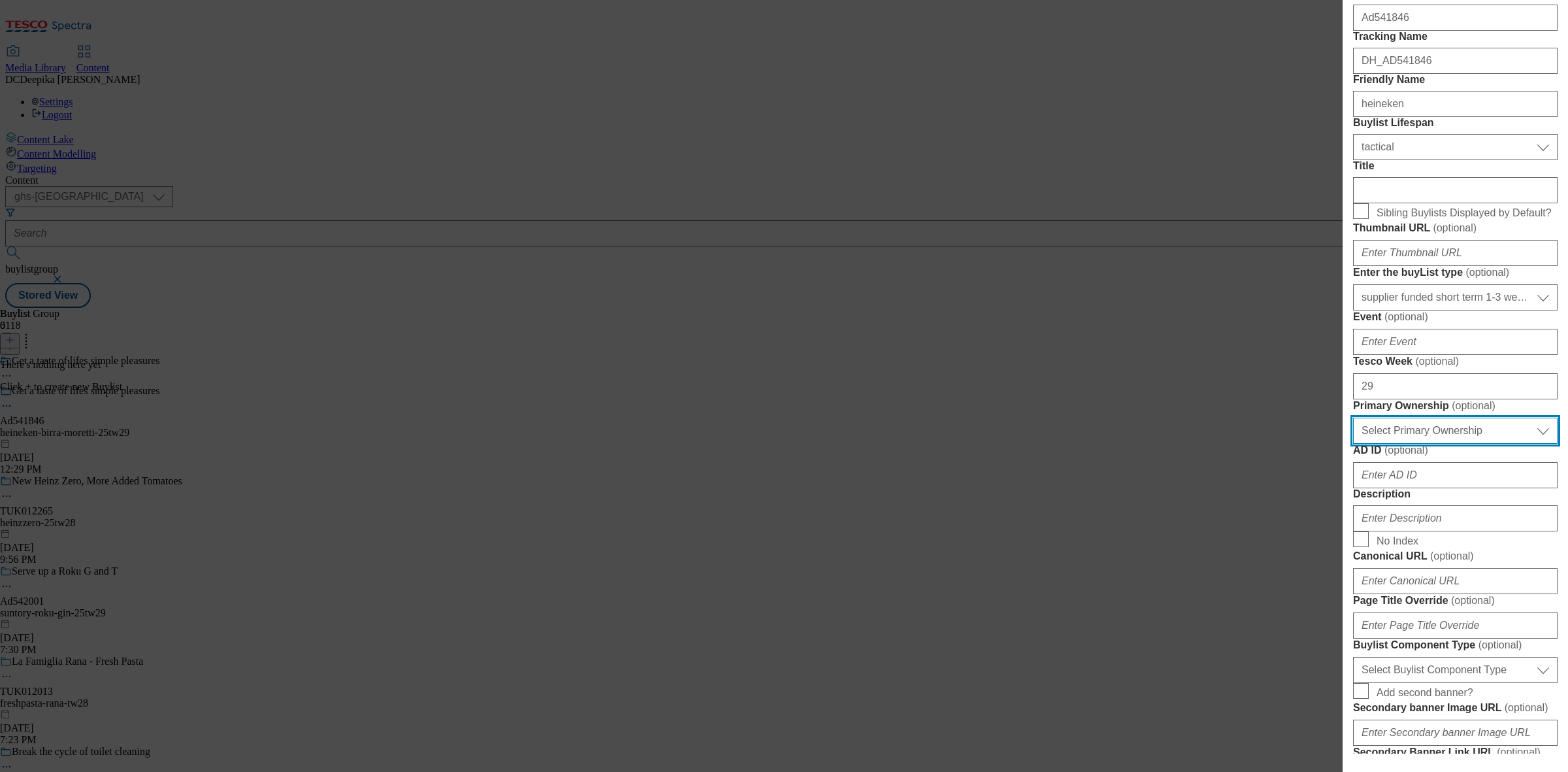
click at [1422, 443] on select "Select Primary Ownership tesco dunnhumby" at bounding box center [1455, 430] width 205 height 26
select select "dunnhumby"
click at [1353, 443] on select "Select Primary Ownership tesco dunnhumby" at bounding box center [1455, 430] width 205 height 26
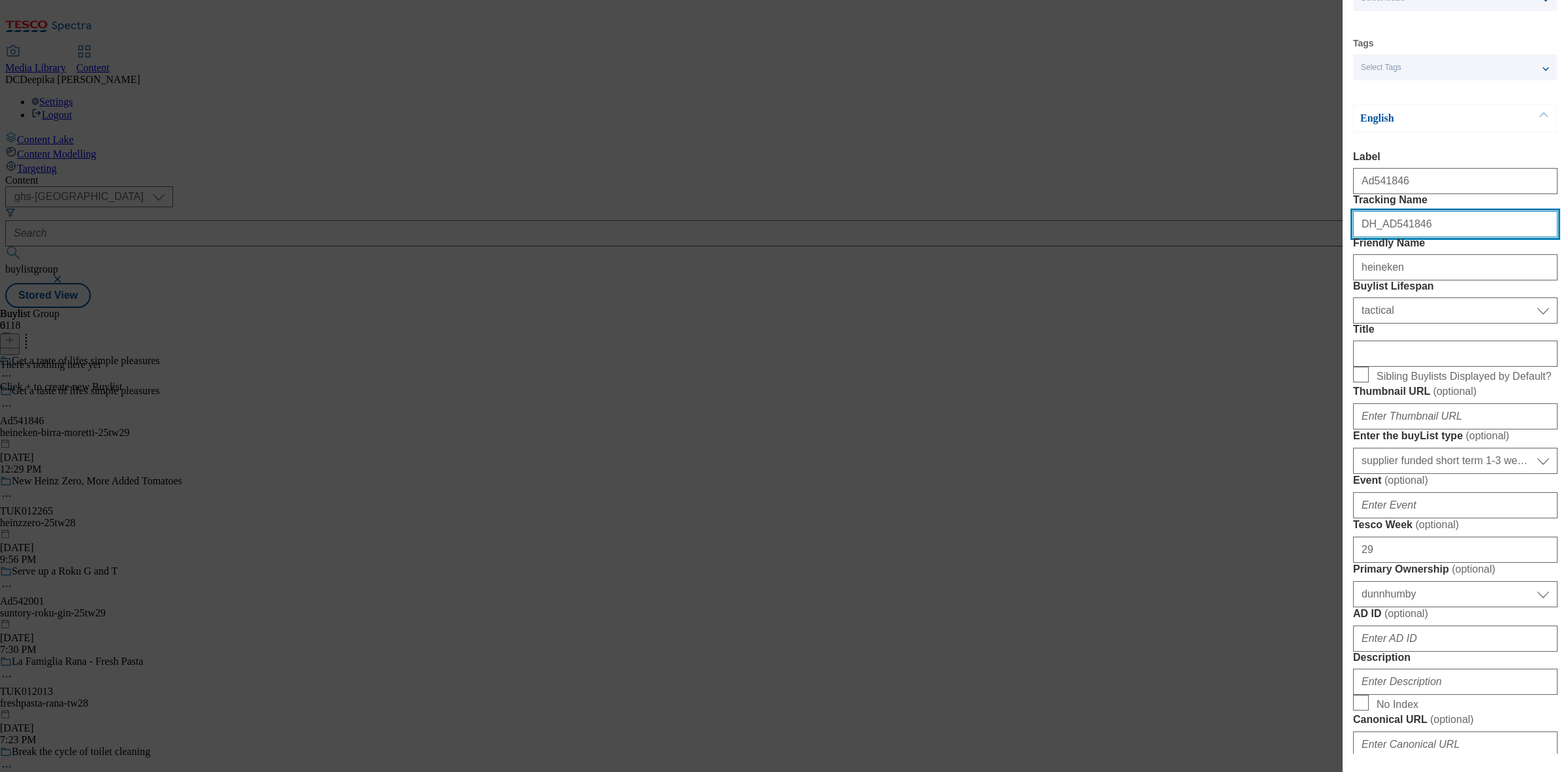
drag, startPoint x: 1420, startPoint y: 252, endPoint x: 1382, endPoint y: 260, distance: 38.8
click at [1382, 237] on input "DH_AD541846" at bounding box center [1455, 224] width 205 height 26
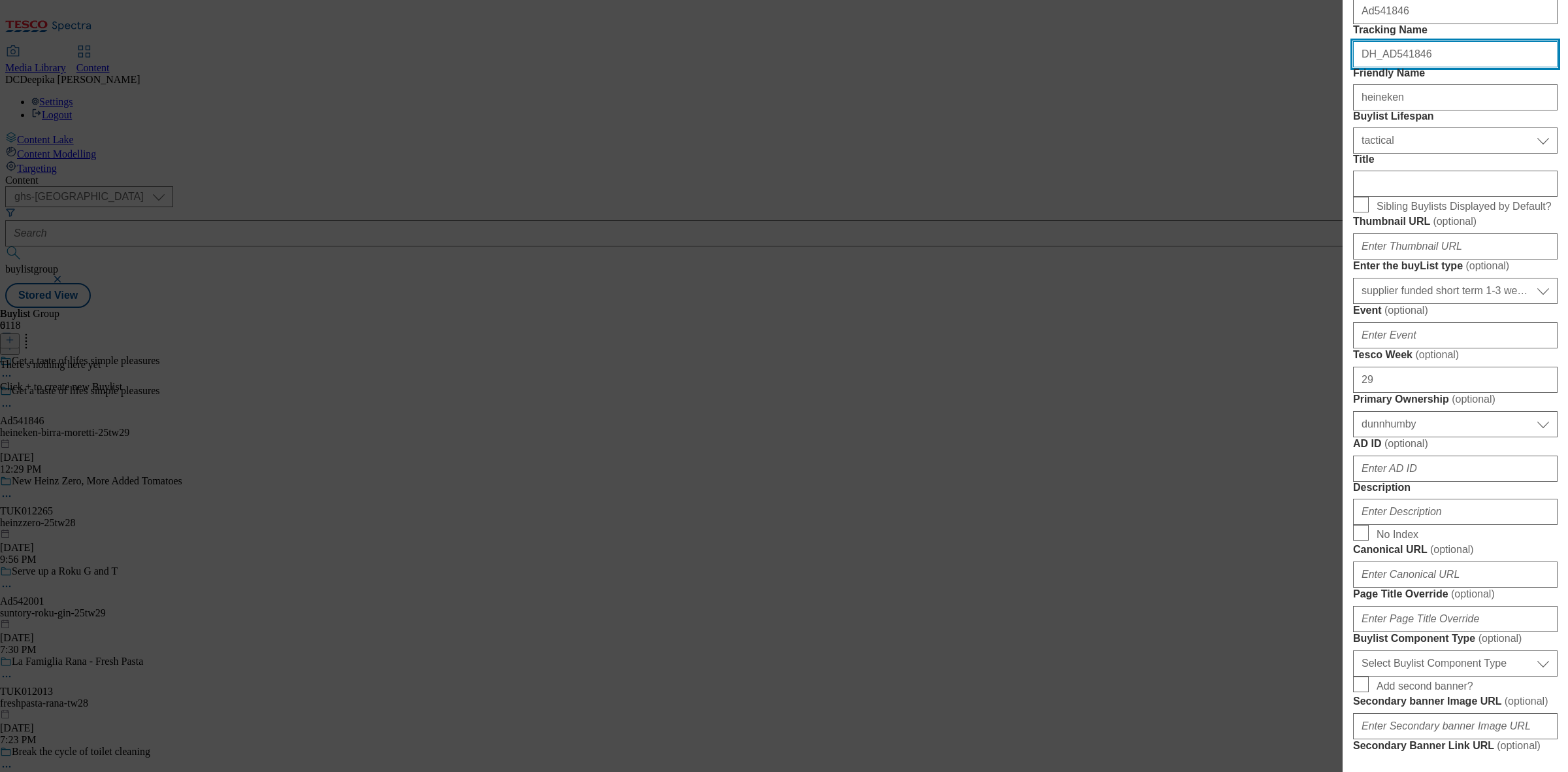
scroll to position [409, 0]
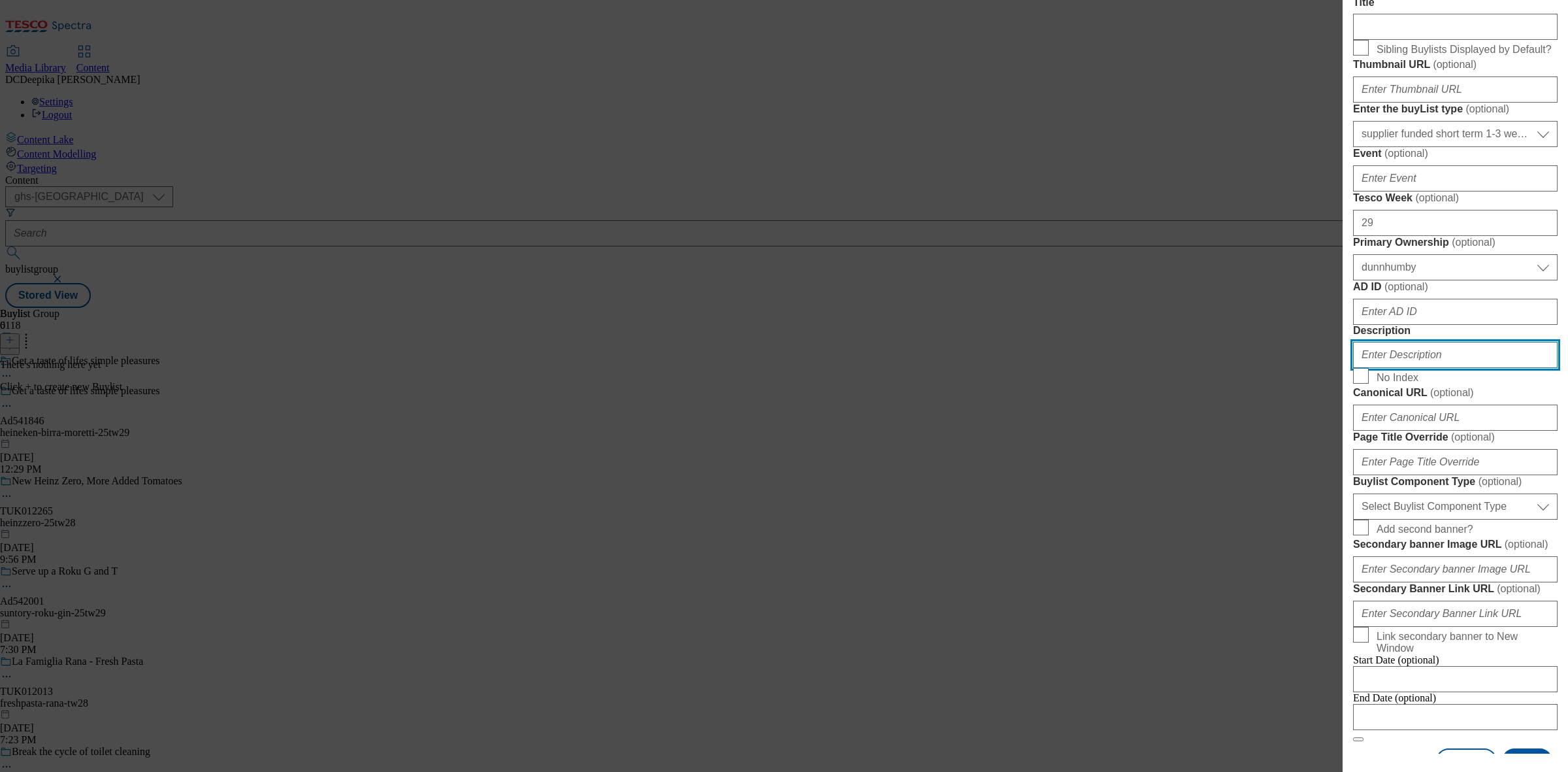
click at [1406, 368] on input "Description" at bounding box center [1455, 354] width 205 height 26
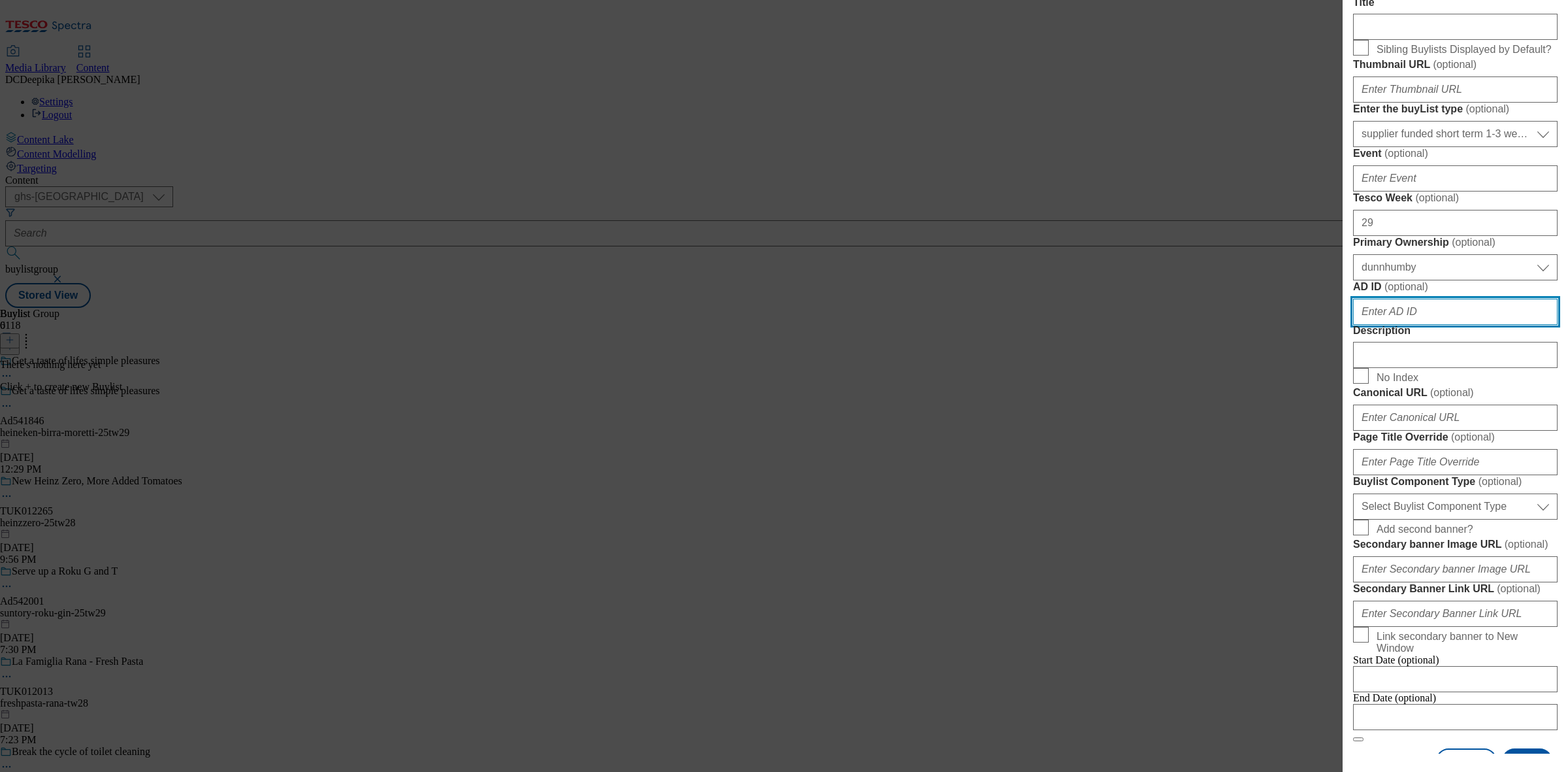
click at [1410, 325] on input "AD ID ( optional )" at bounding box center [1455, 311] width 205 height 26
paste input "541846"
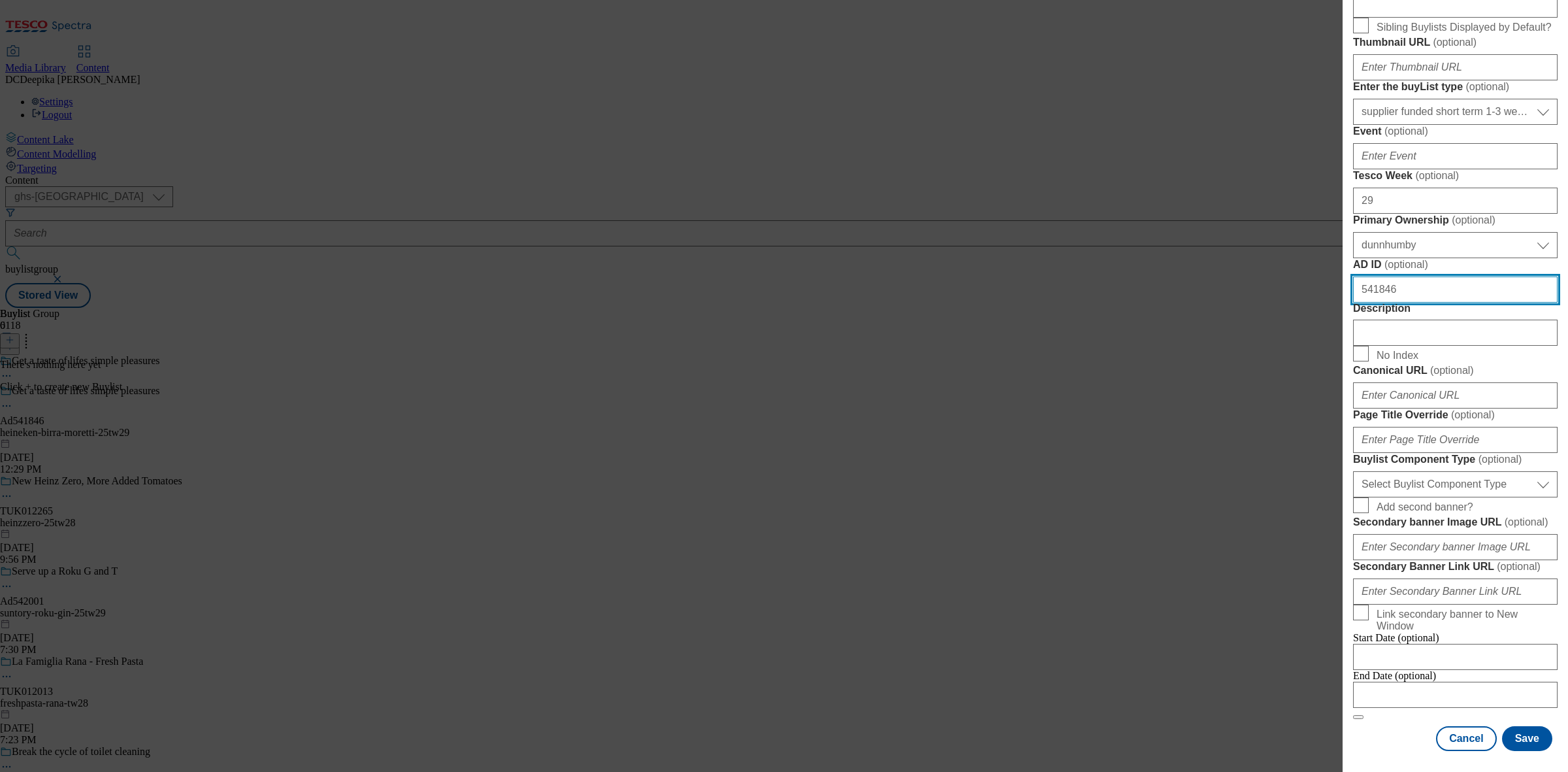
scroll to position [654, 0]
type input "541846"
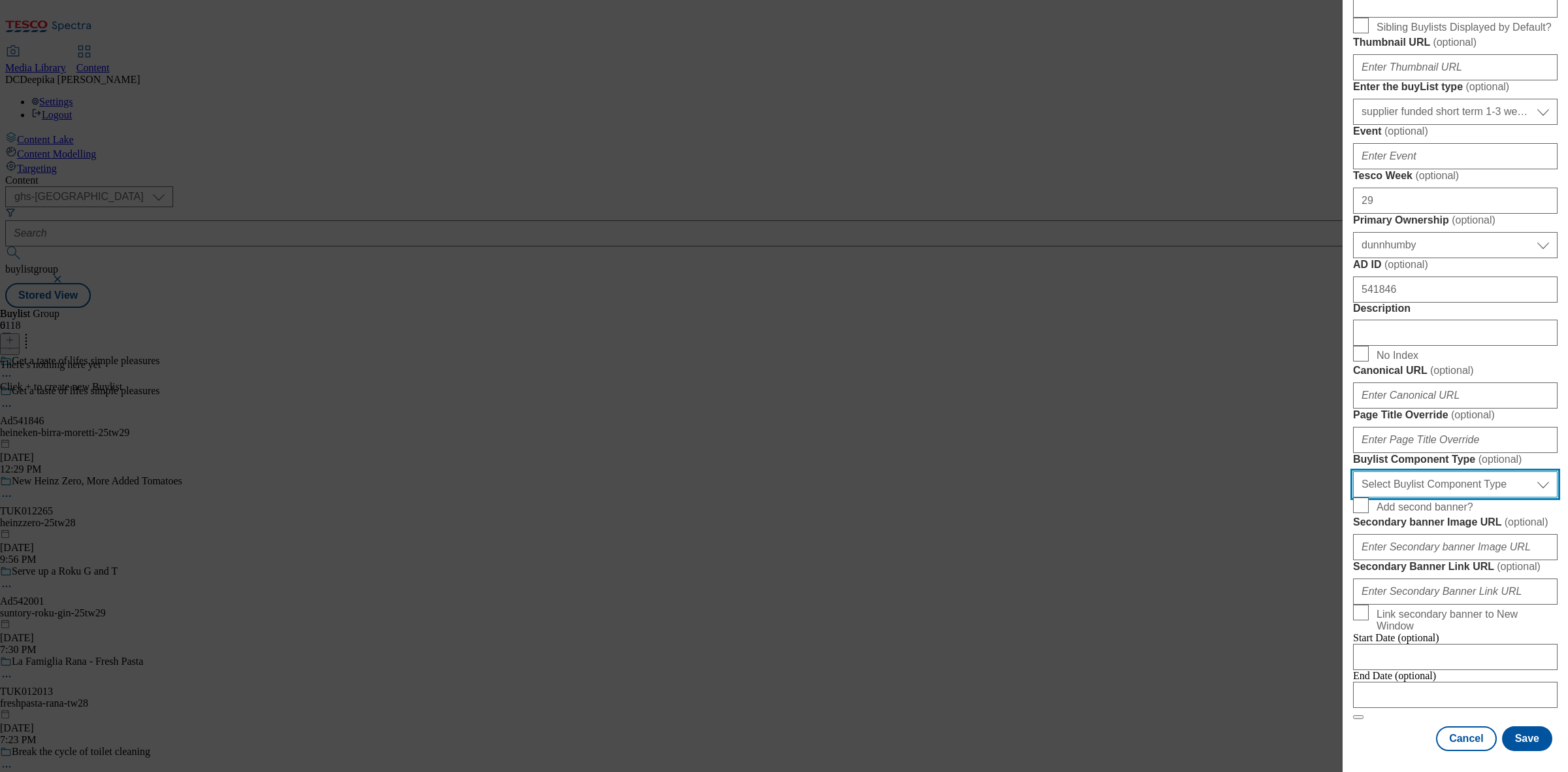
click at [1496, 497] on select "Select Buylist Component Type Banner Competition Header Meal" at bounding box center [1455, 484] width 205 height 26
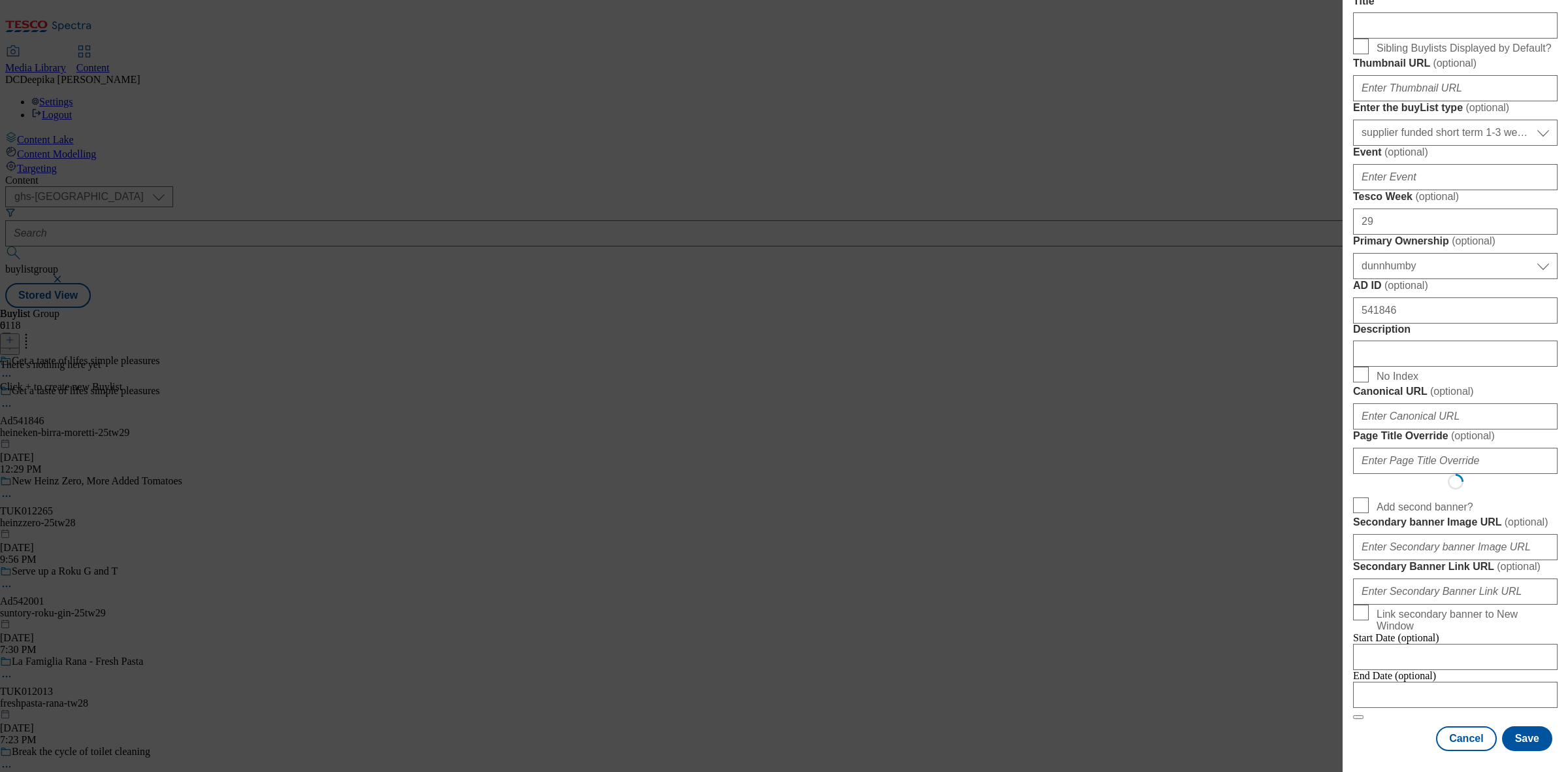
select select "Banner"
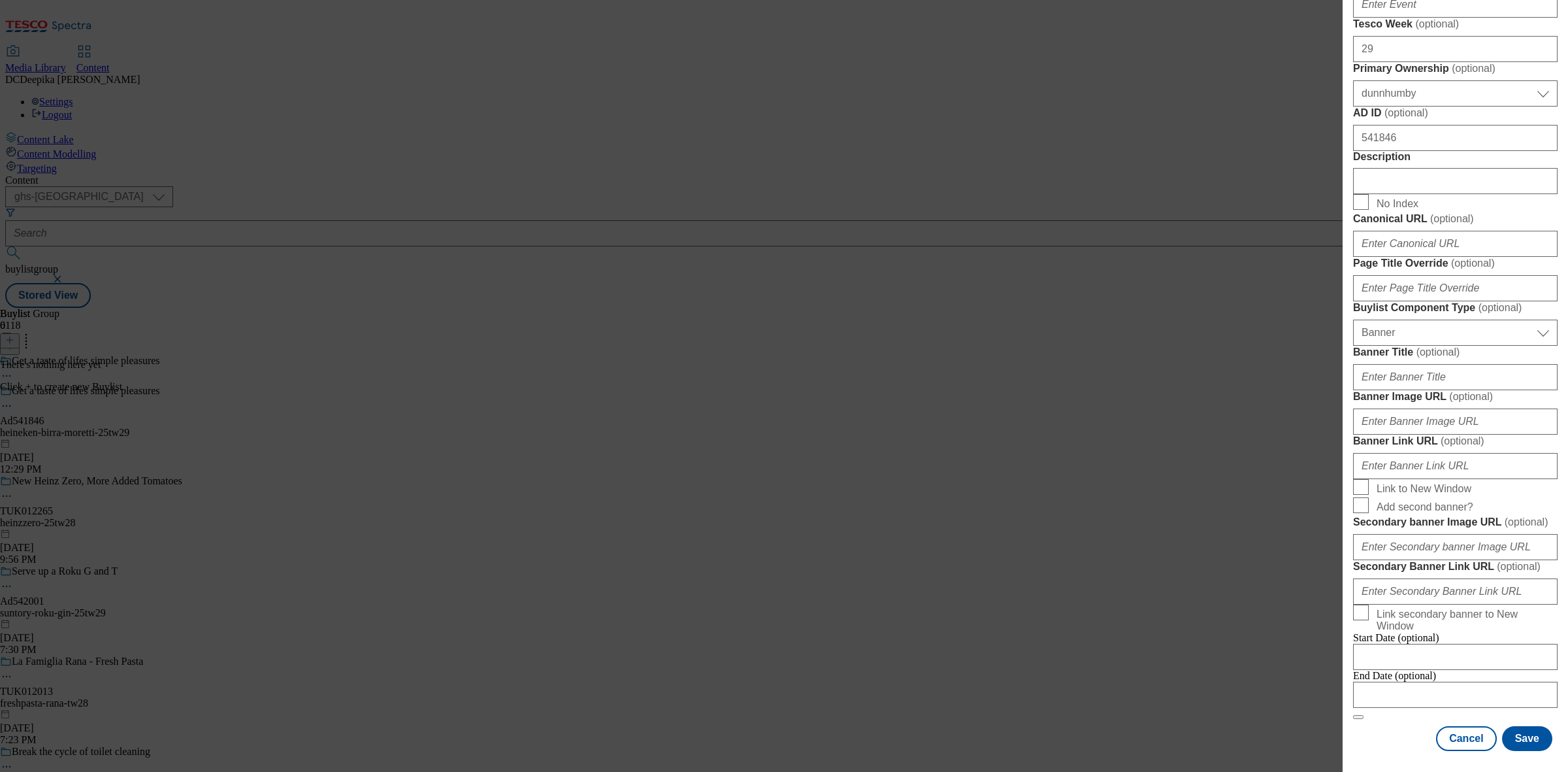
scroll to position [1151, 0]
click at [1478, 682] on input "Modal" at bounding box center [1455, 694] width 205 height 26
select select "2025"
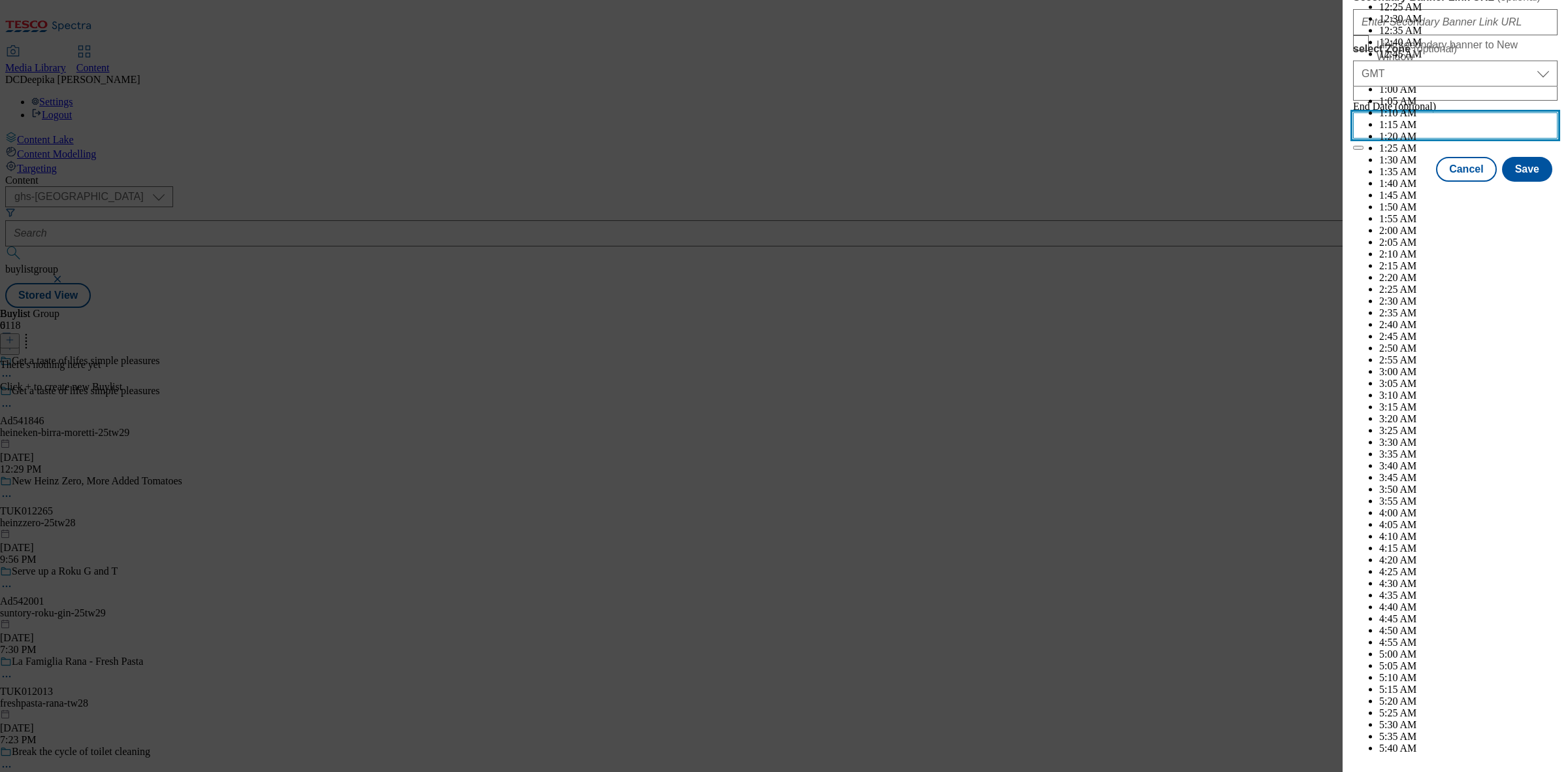
scroll to position [3639, 0]
select select "December"
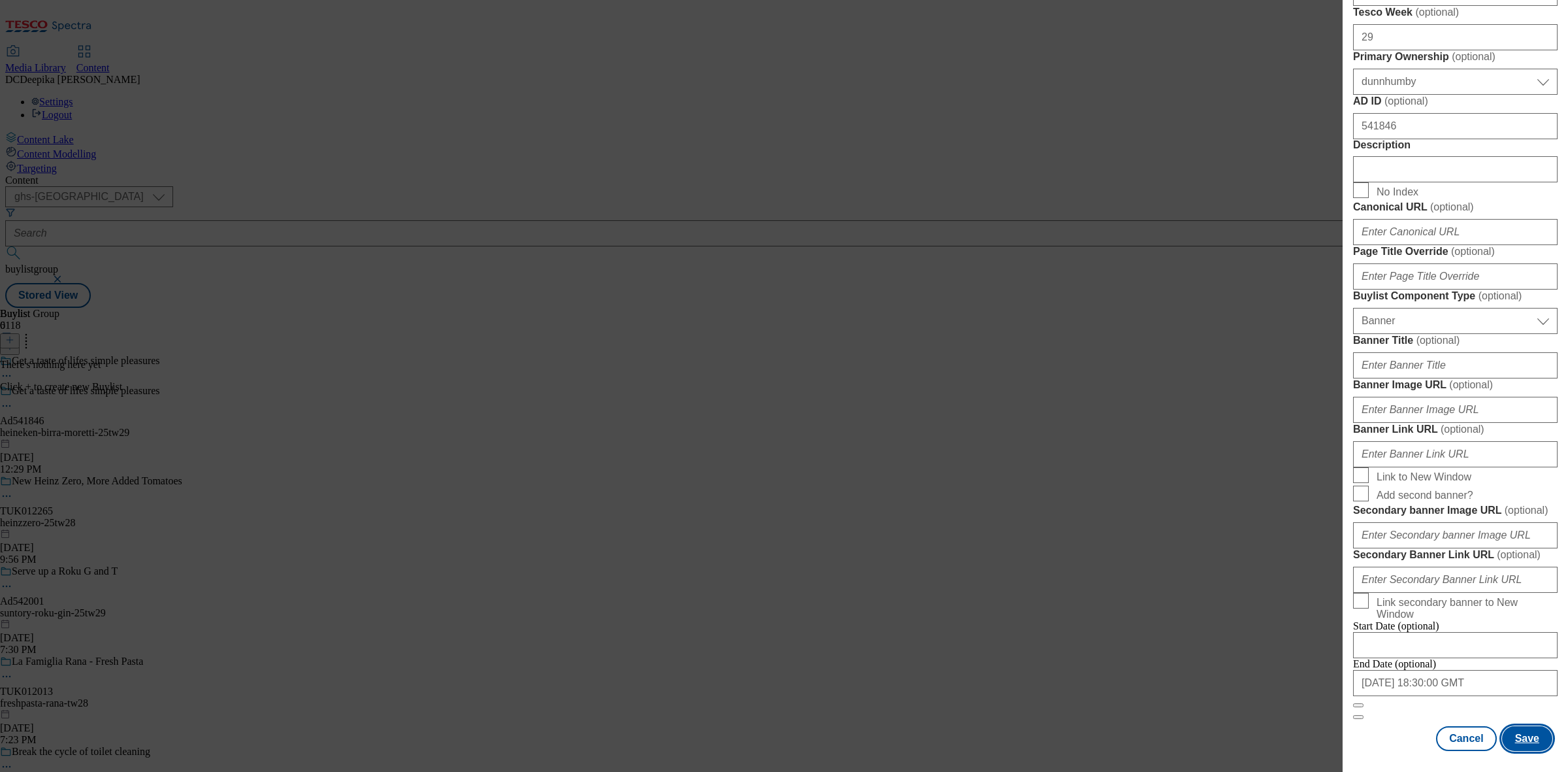
click at [1524, 730] on button "Save" at bounding box center [1527, 738] width 50 height 25
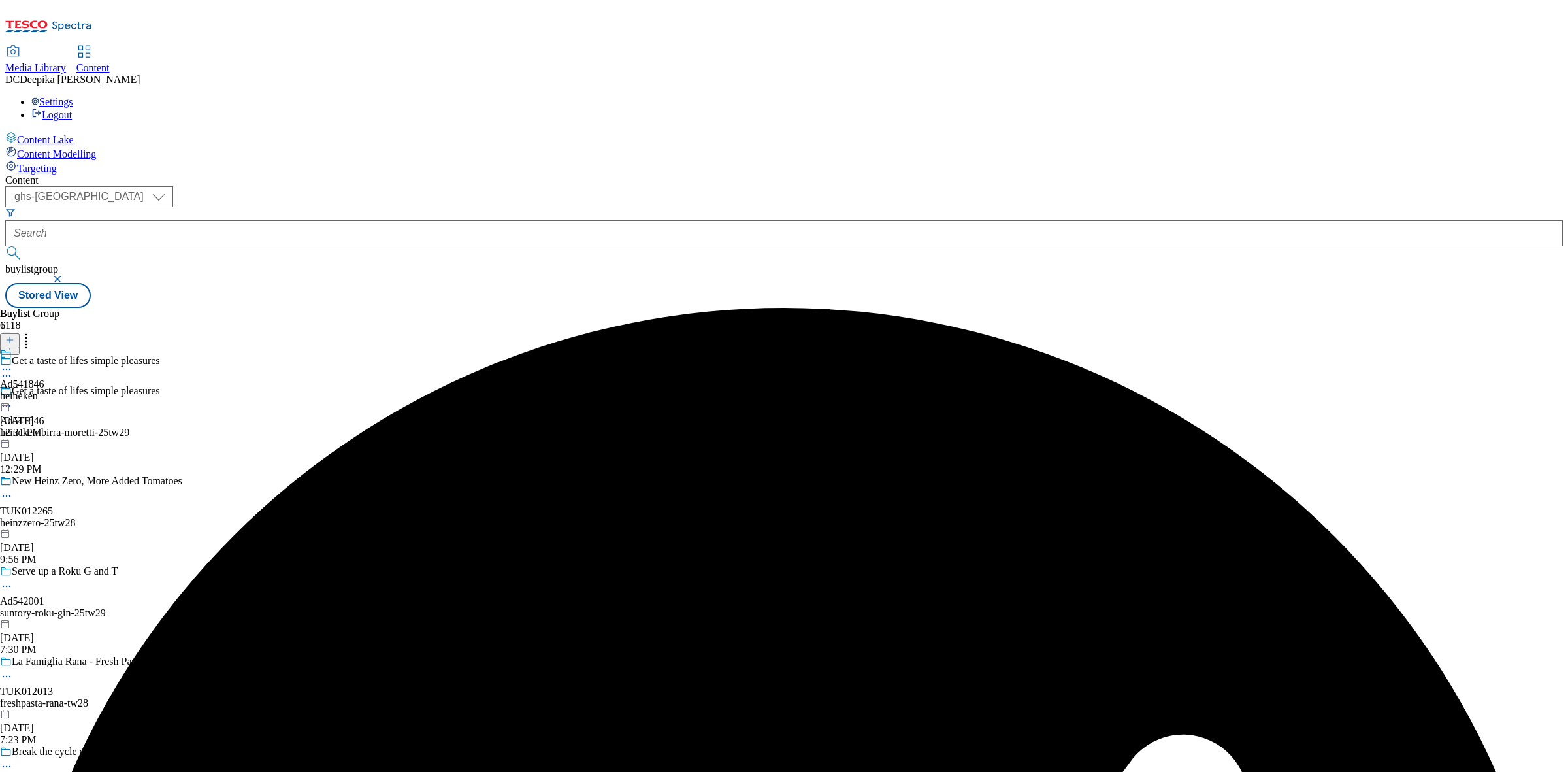
click at [44, 390] on div "heineken" at bounding box center [22, 396] width 44 height 12
click at [14, 336] on icon at bounding box center [10, 340] width 10 height 10
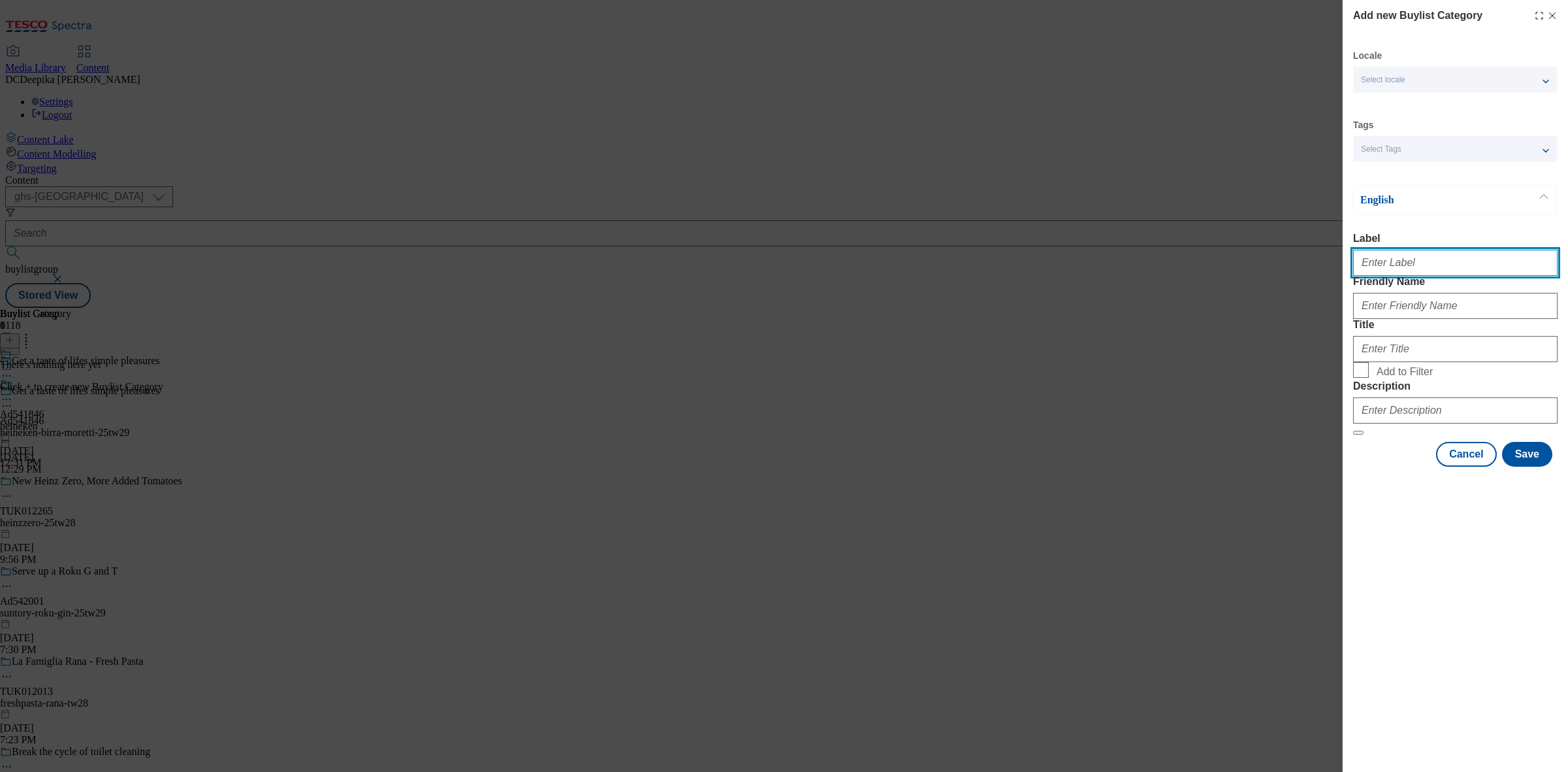
click at [1427, 260] on input "Label" at bounding box center [1455, 262] width 205 height 26
paste input "Ad541846"
type input "Ad541846"
click at [1416, 312] on div "Friendly Name" at bounding box center [1455, 297] width 205 height 43
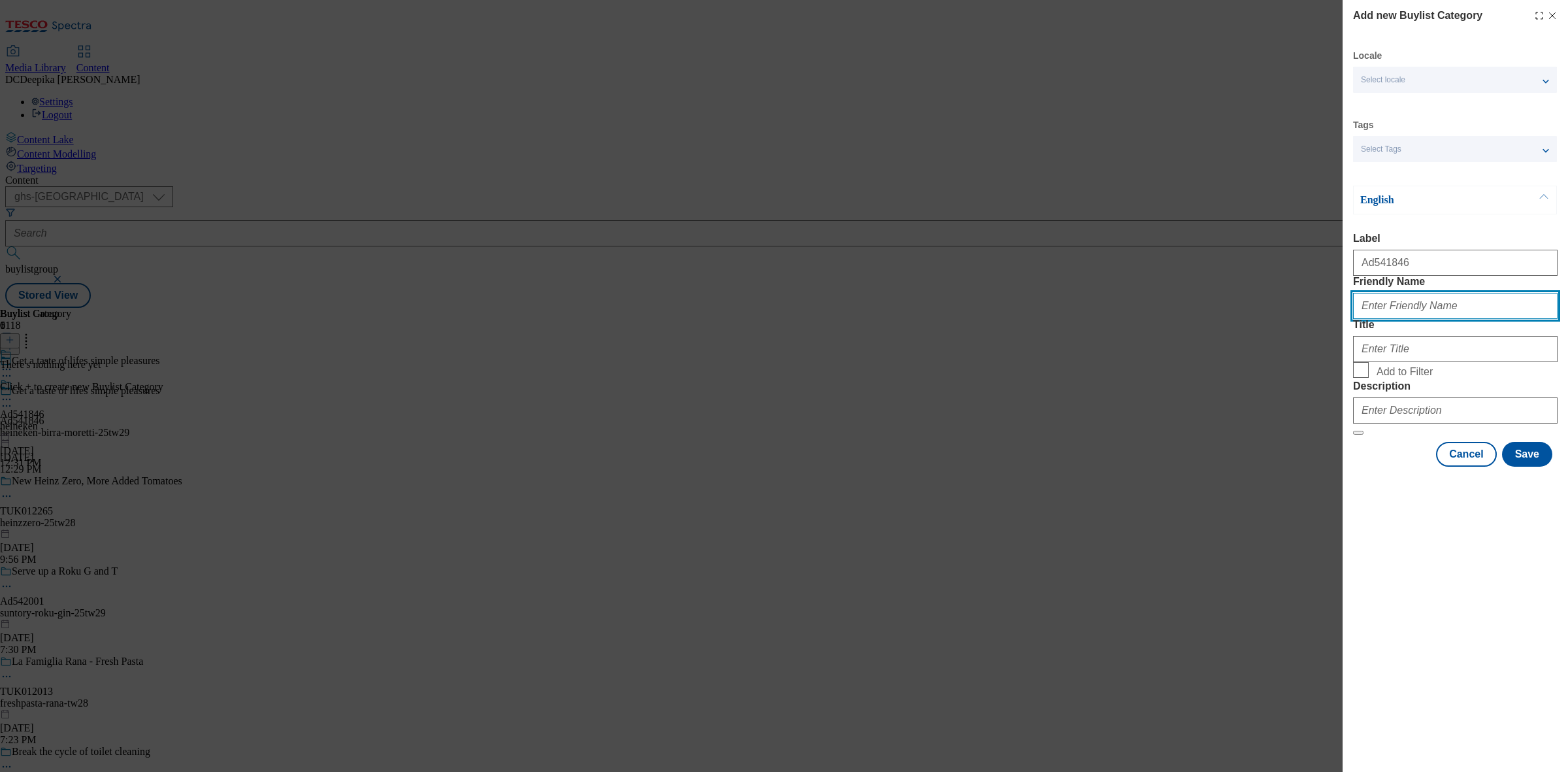
click at [1412, 319] on input "Friendly Name" at bounding box center [1455, 305] width 205 height 26
paste input "heineken-birra-moretti"
type input "heineken-birra-moretti"
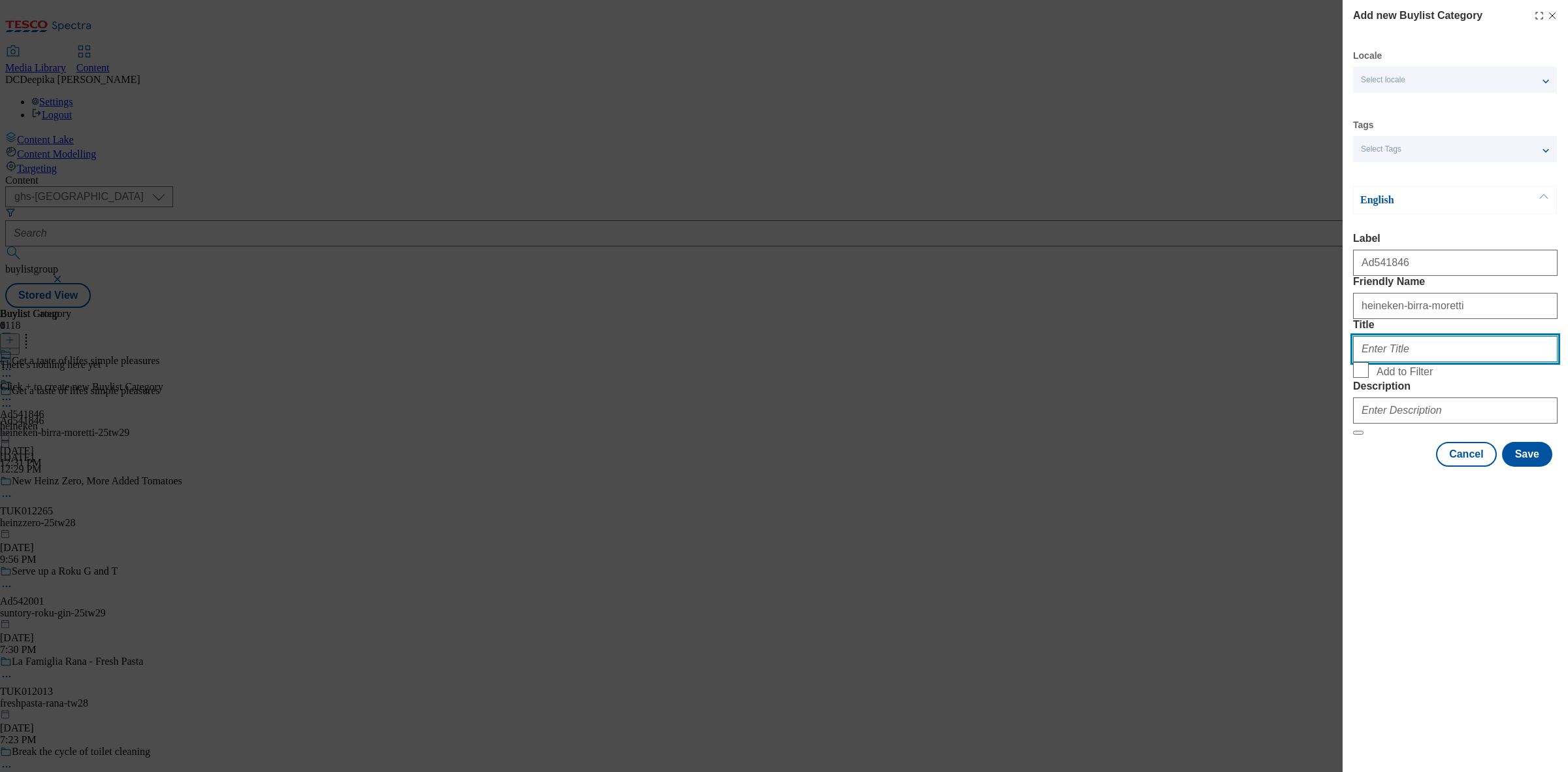
click at [1419, 361] on input "Title" at bounding box center [1455, 348] width 205 height 26
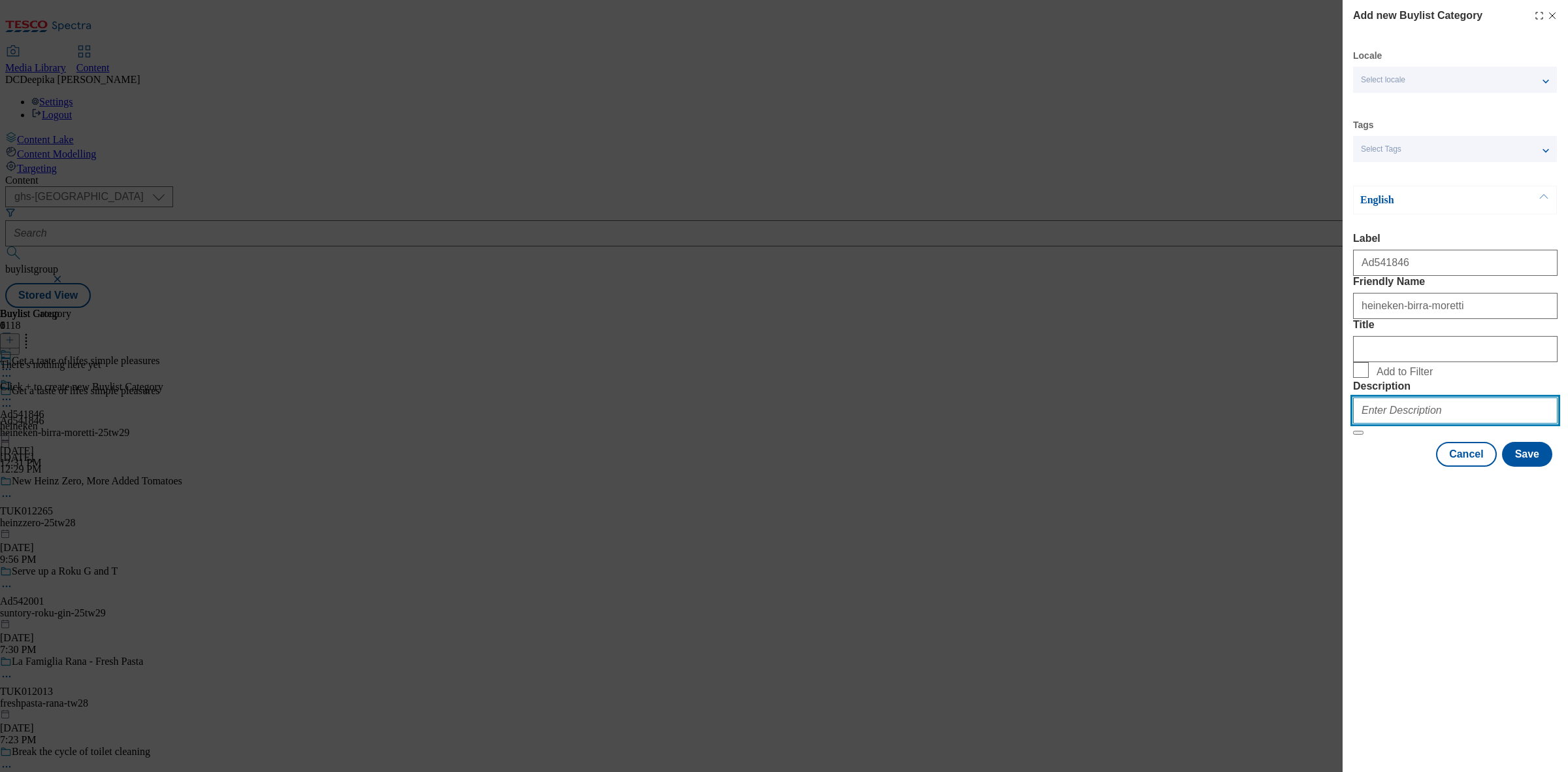
click at [1429, 423] on input "Description" at bounding box center [1455, 410] width 205 height 26
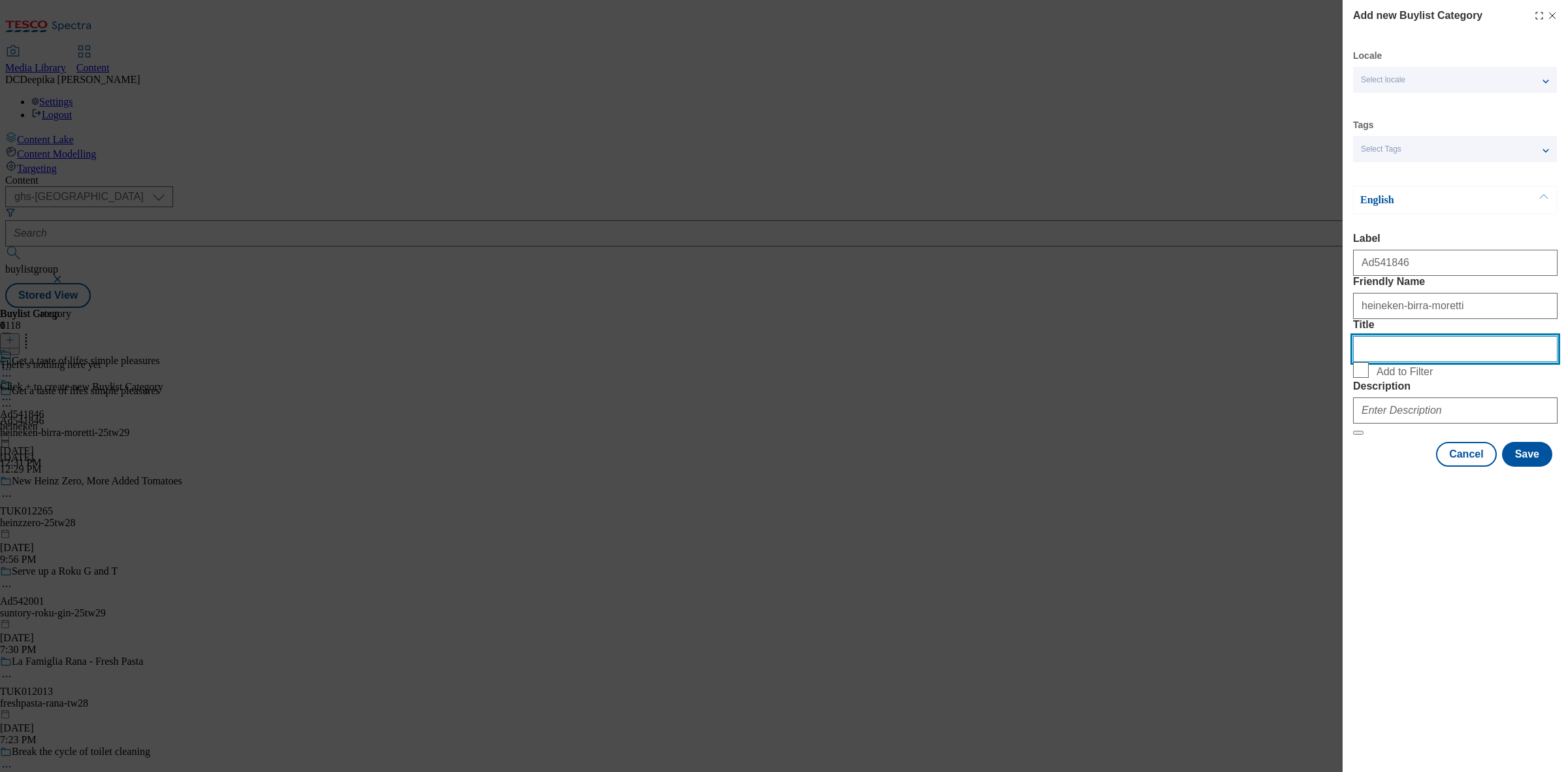
click at [1406, 361] on input "Title" at bounding box center [1455, 348] width 205 height 26
paste input "dvertiser Heineken"
drag, startPoint x: 1398, startPoint y: 403, endPoint x: 1350, endPoint y: 403, distance: 48.0
click at [1350, 403] on div "Add new Buylist Category Locale Select locale English Welsh Tags Select Tags fn…" at bounding box center [1456, 235] width 225 height 469
click at [1380, 361] on input "dvertiser Heineken" at bounding box center [1455, 348] width 205 height 26
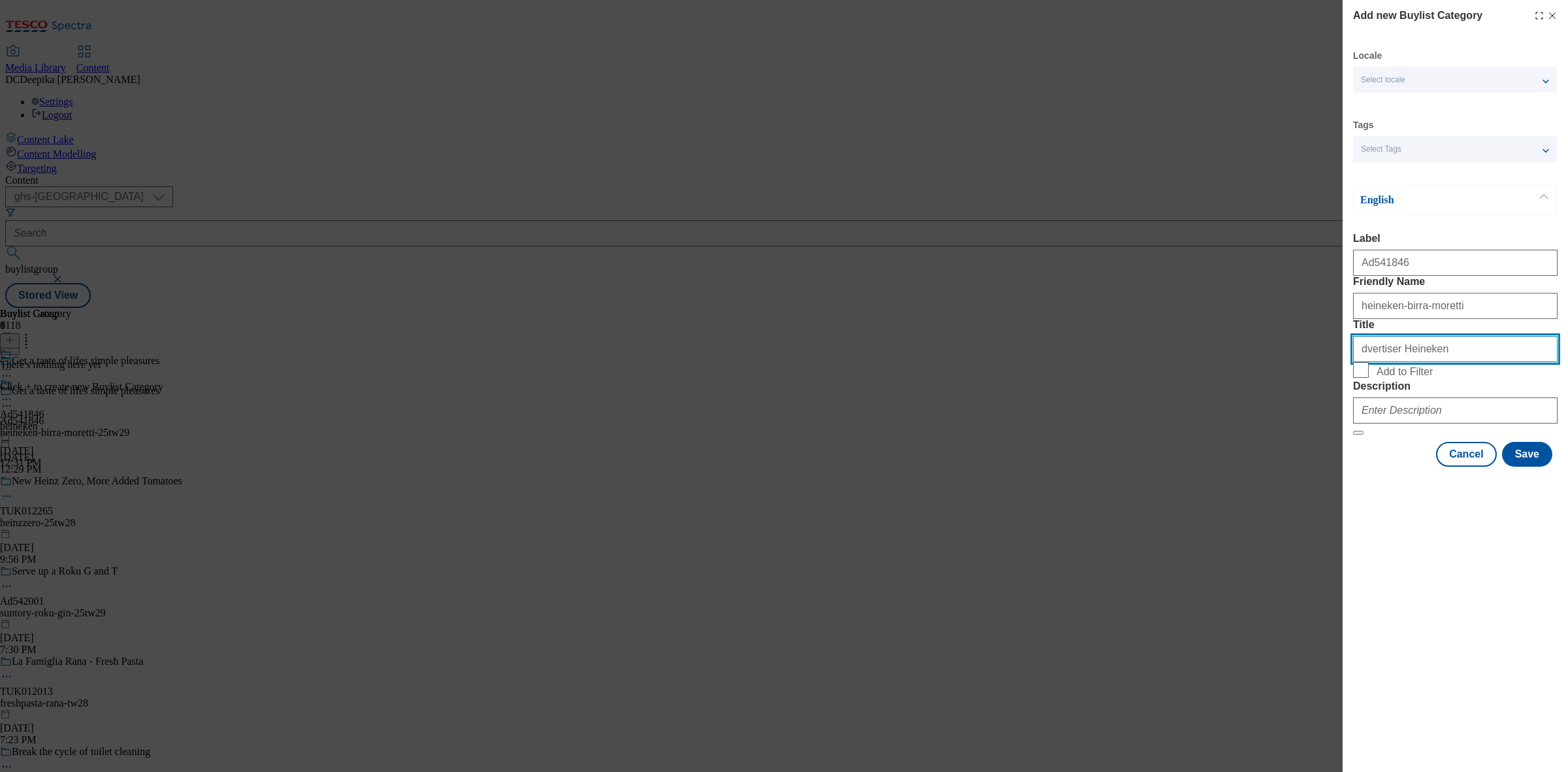
drag, startPoint x: 1393, startPoint y: 395, endPoint x: 1307, endPoint y: 395, distance: 86.0
click at [1307, 395] on div "Add new Buylist Category Locale Select locale English Welsh Tags Select Tags fn…" at bounding box center [784, 386] width 1568 height 772
type input "Heineken"
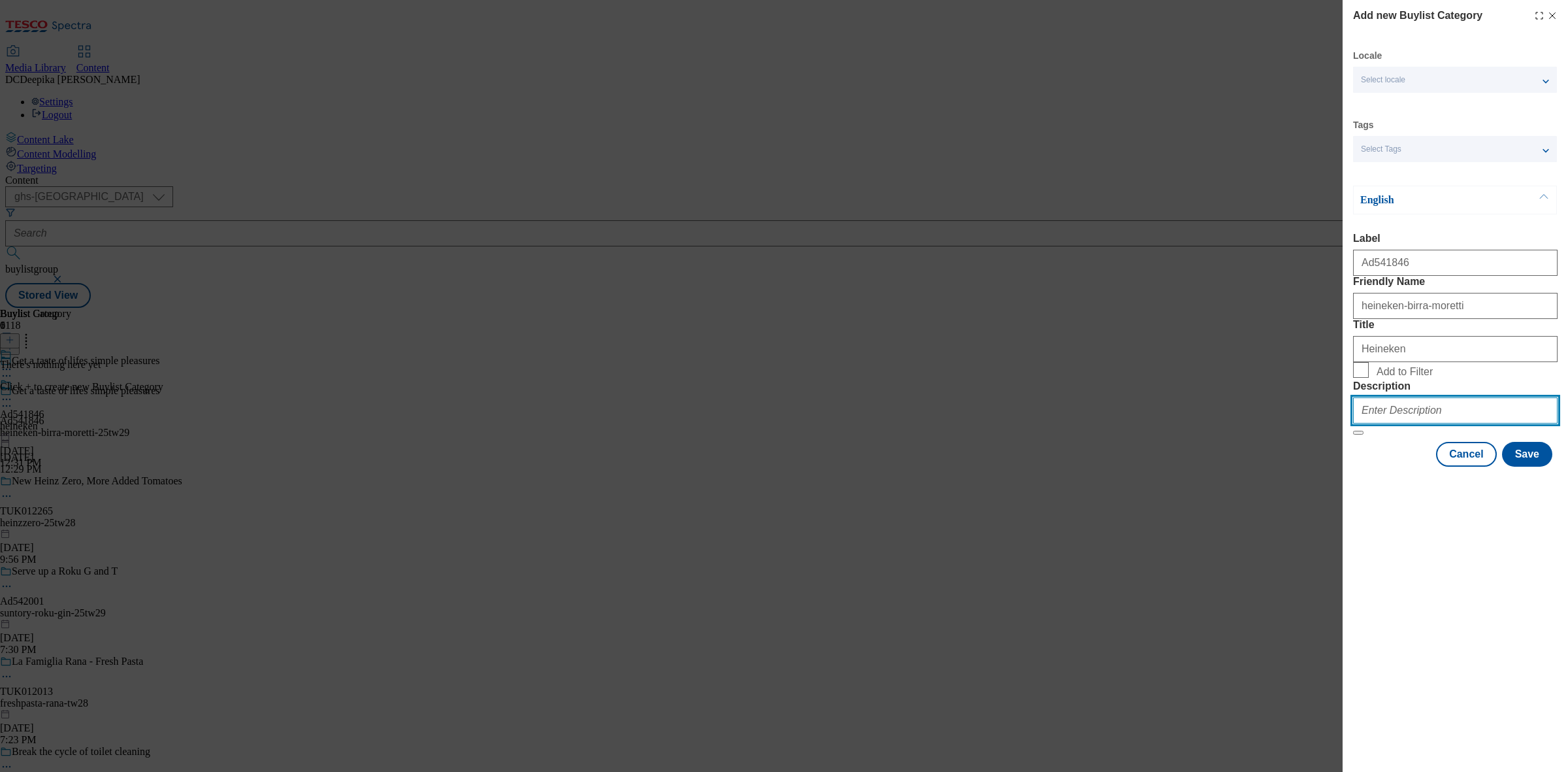
click at [1449, 423] on input "Description" at bounding box center [1455, 410] width 205 height 26
click at [1518, 466] on button "Save" at bounding box center [1527, 454] width 50 height 25
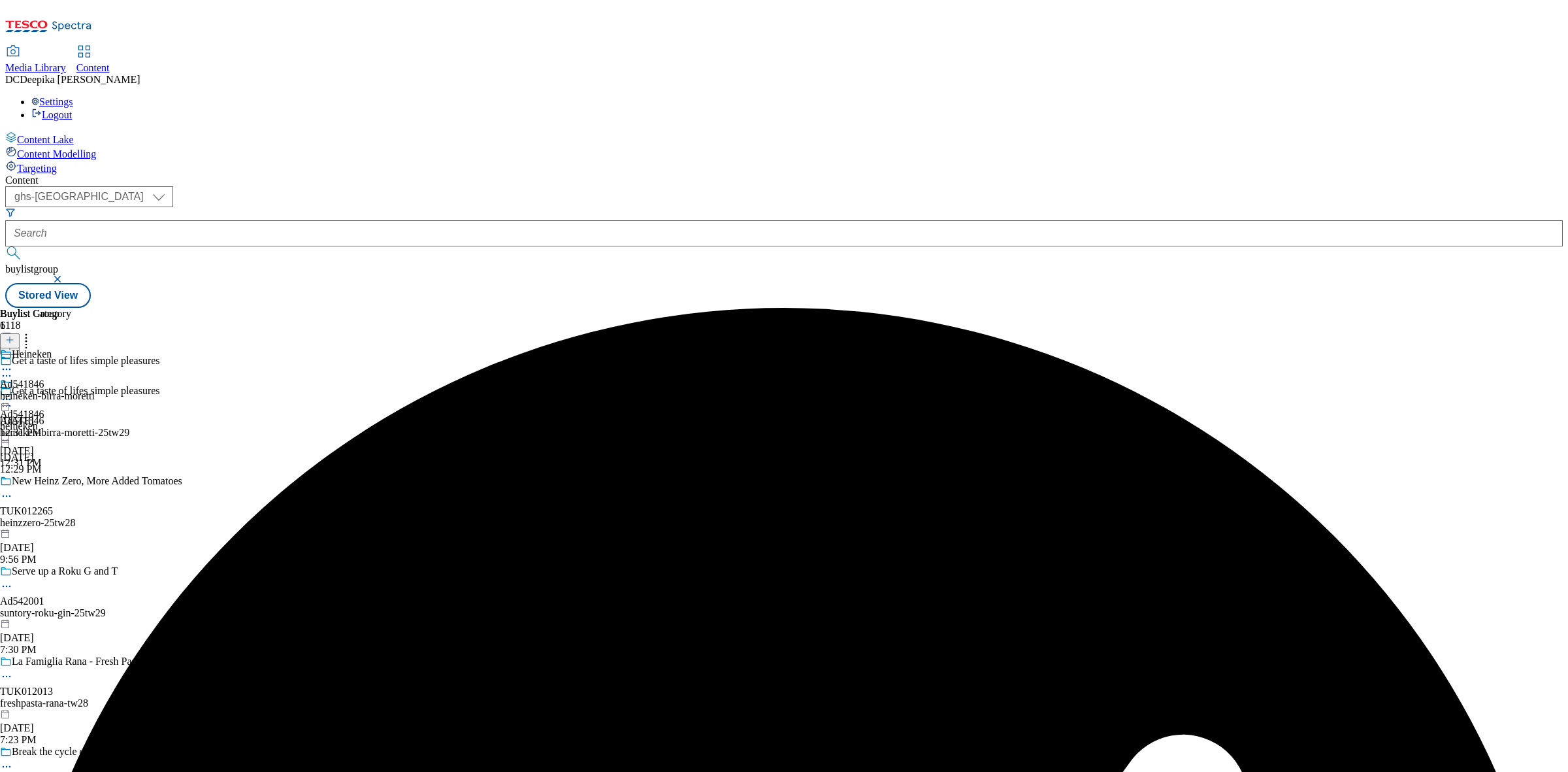
click at [95, 390] on div "heineken-birra-moretti" at bounding box center [47, 396] width 95 height 12
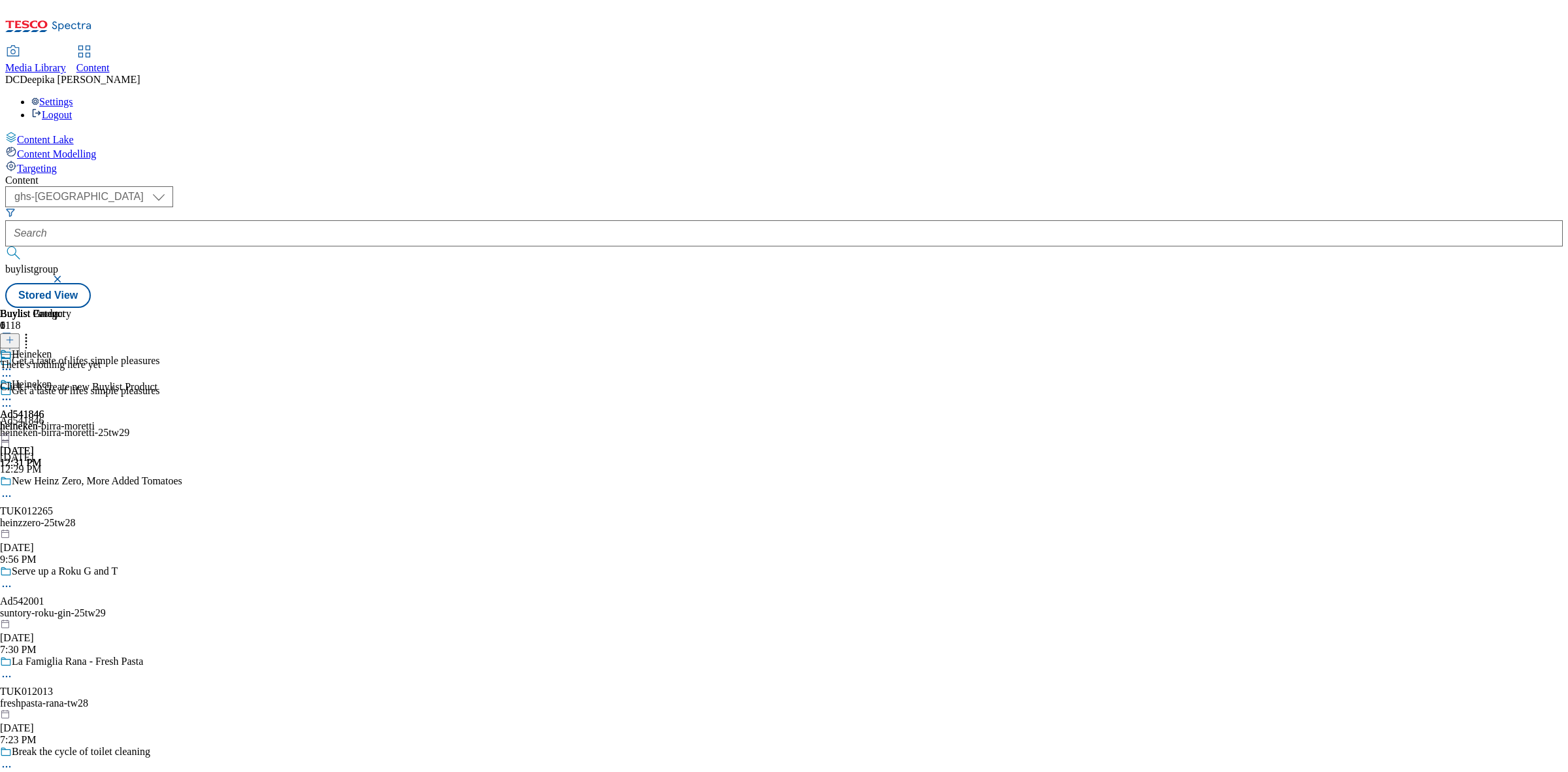
click at [19, 334] on button at bounding box center [10, 341] width 19 height 15
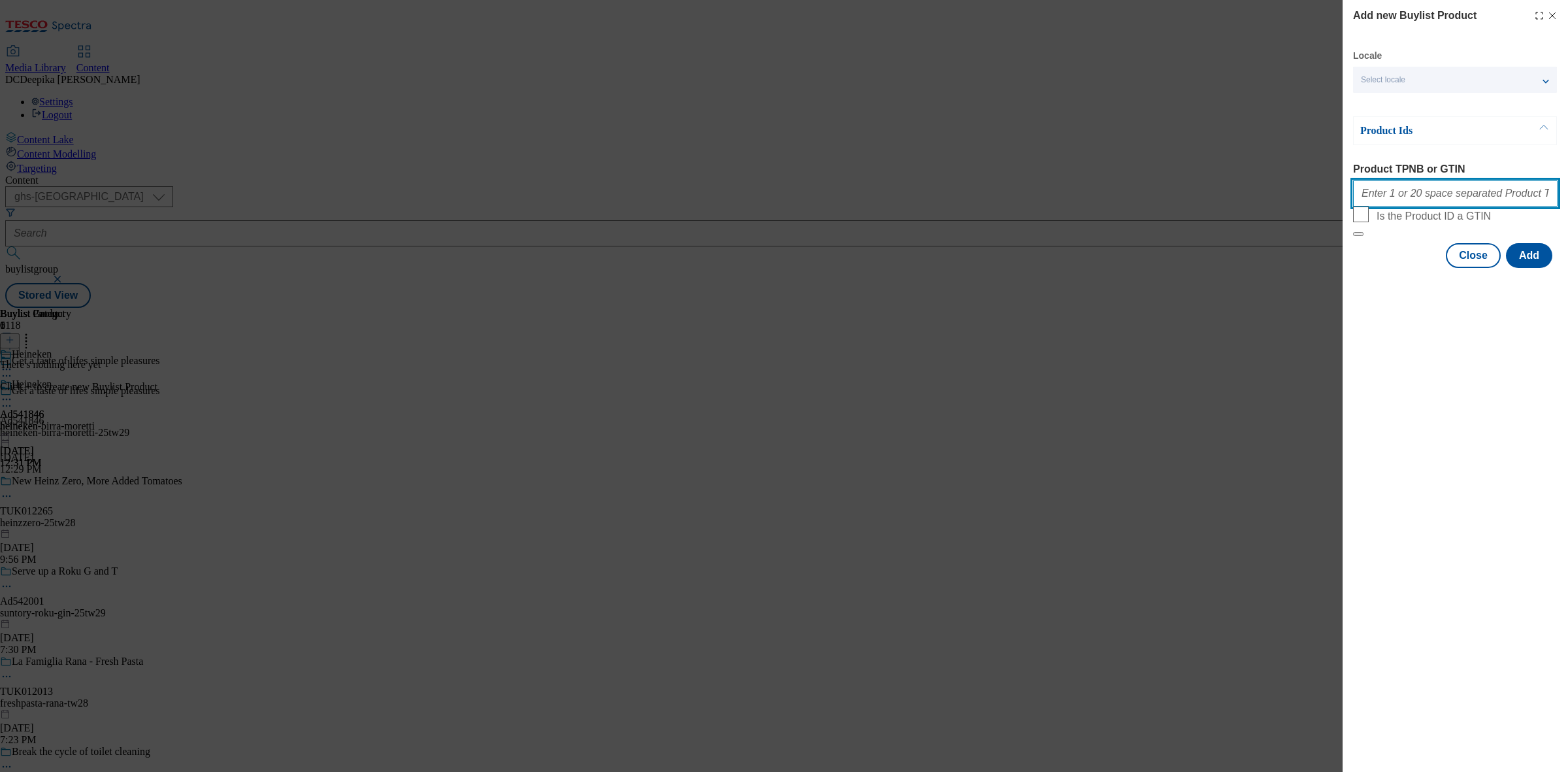
click at [1440, 206] on input "Product TPNB or GTIN" at bounding box center [1455, 193] width 205 height 26
paste input "88892329"
type input "88892329"
click at [1520, 268] on button "Add" at bounding box center [1529, 256] width 46 height 25
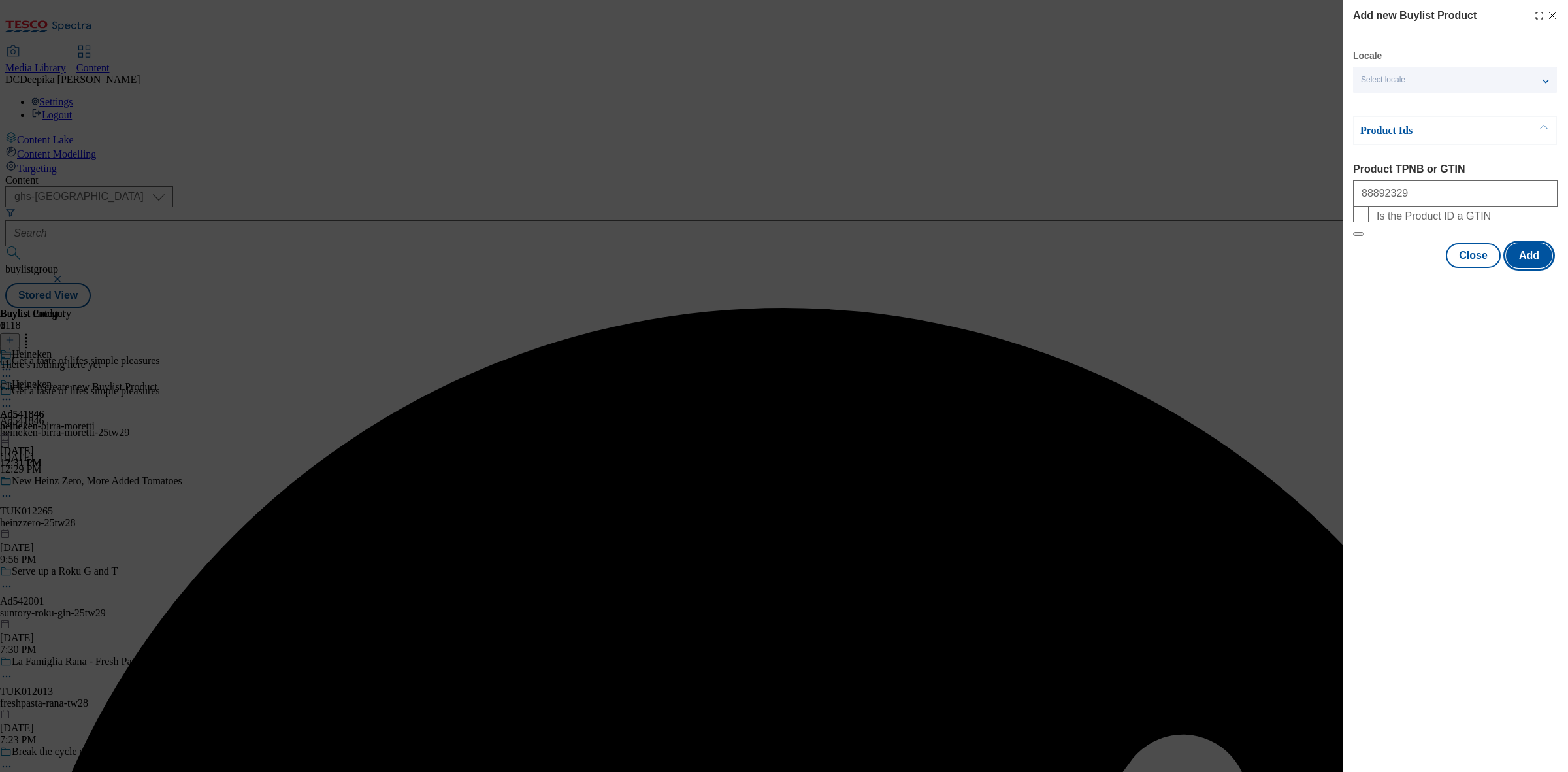
click at [1526, 268] on button "Add" at bounding box center [1529, 256] width 46 height 25
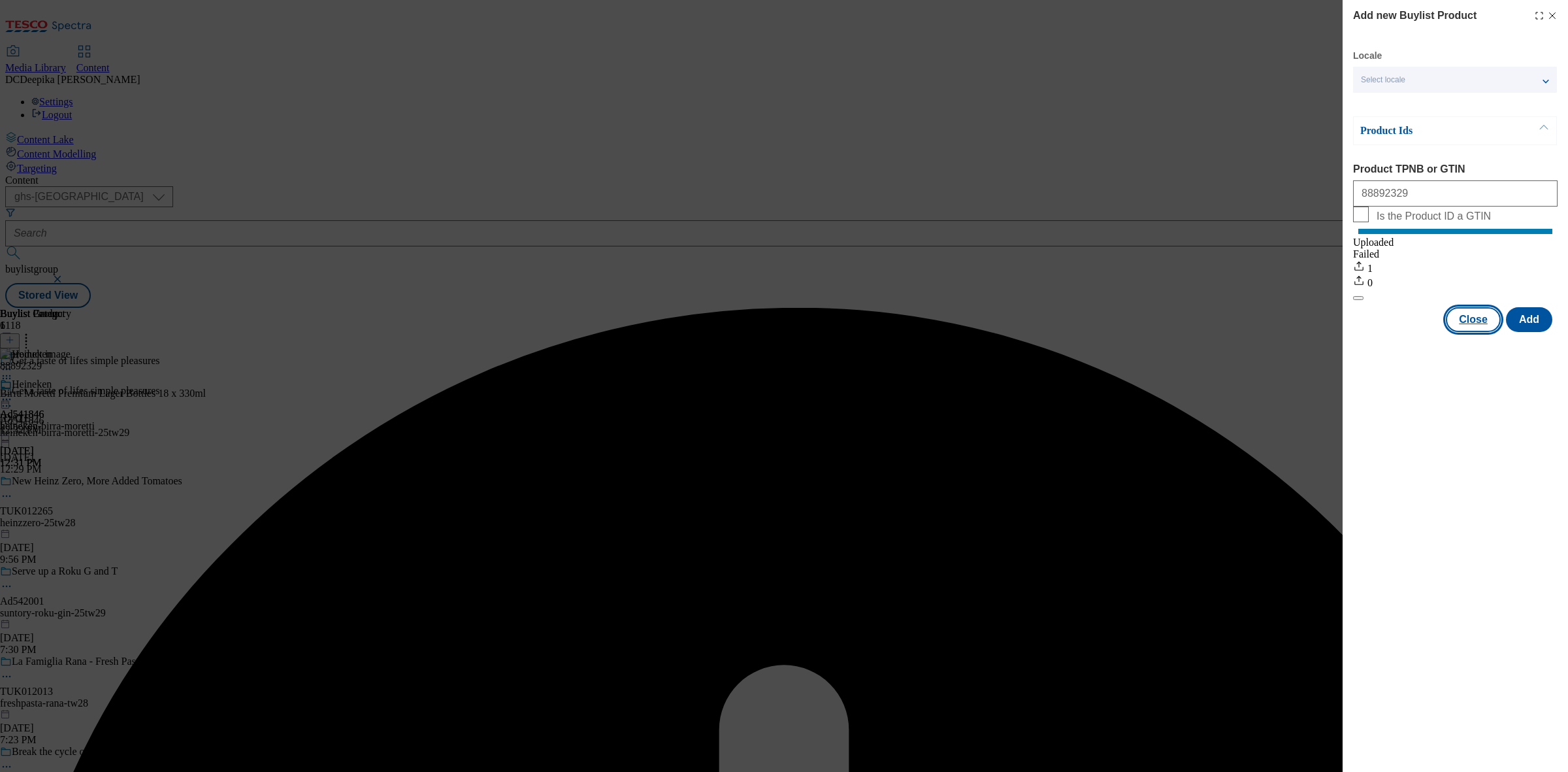
click at [1471, 324] on button "Close" at bounding box center [1473, 319] width 55 height 25
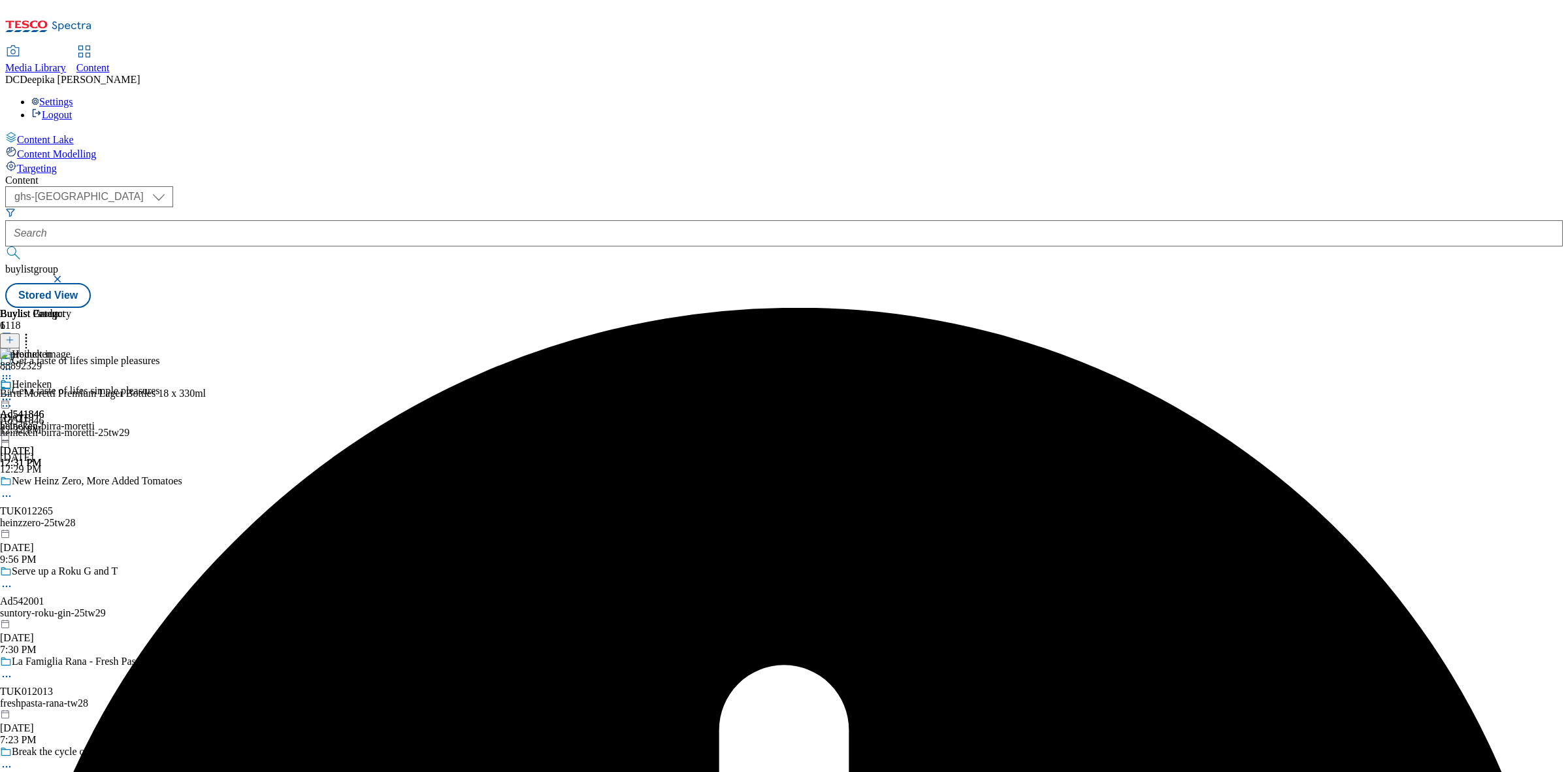
click at [206, 348] on div "88892329 Birra Moretti Premium Lager Bottles 18 x 330ml Sep 2, 2025 12:32 PM" at bounding box center [103, 391] width 206 height 87
click at [13, 392] on icon at bounding box center [7, 399] width 13 height 13
click at [71, 483] on span "Preview" at bounding box center [56, 487] width 31 height 10
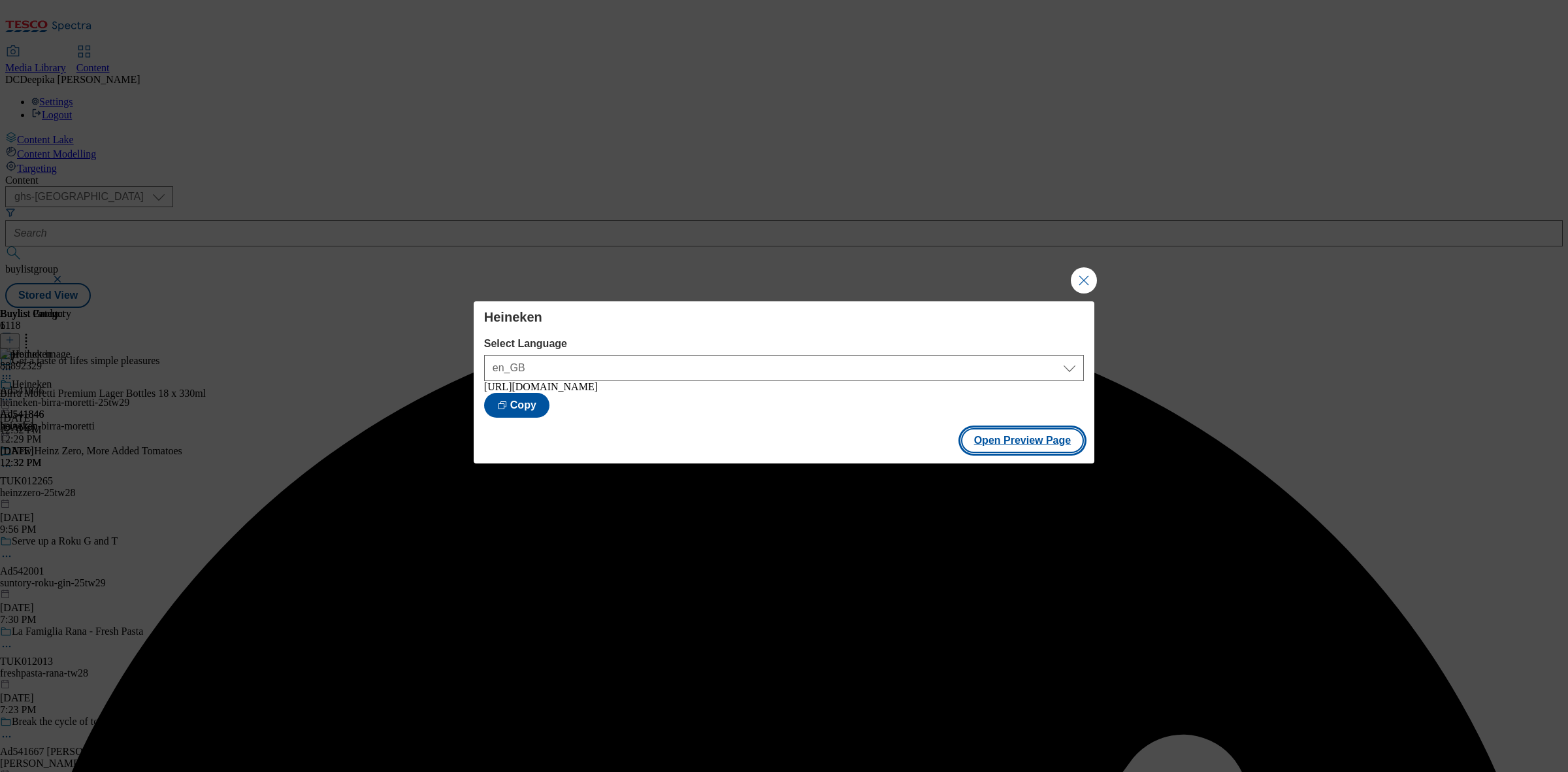
click at [1037, 445] on button "Open Preview Page" at bounding box center [1023, 440] width 123 height 25
click at [1083, 283] on button "Close Modal" at bounding box center [1083, 280] width 26 height 26
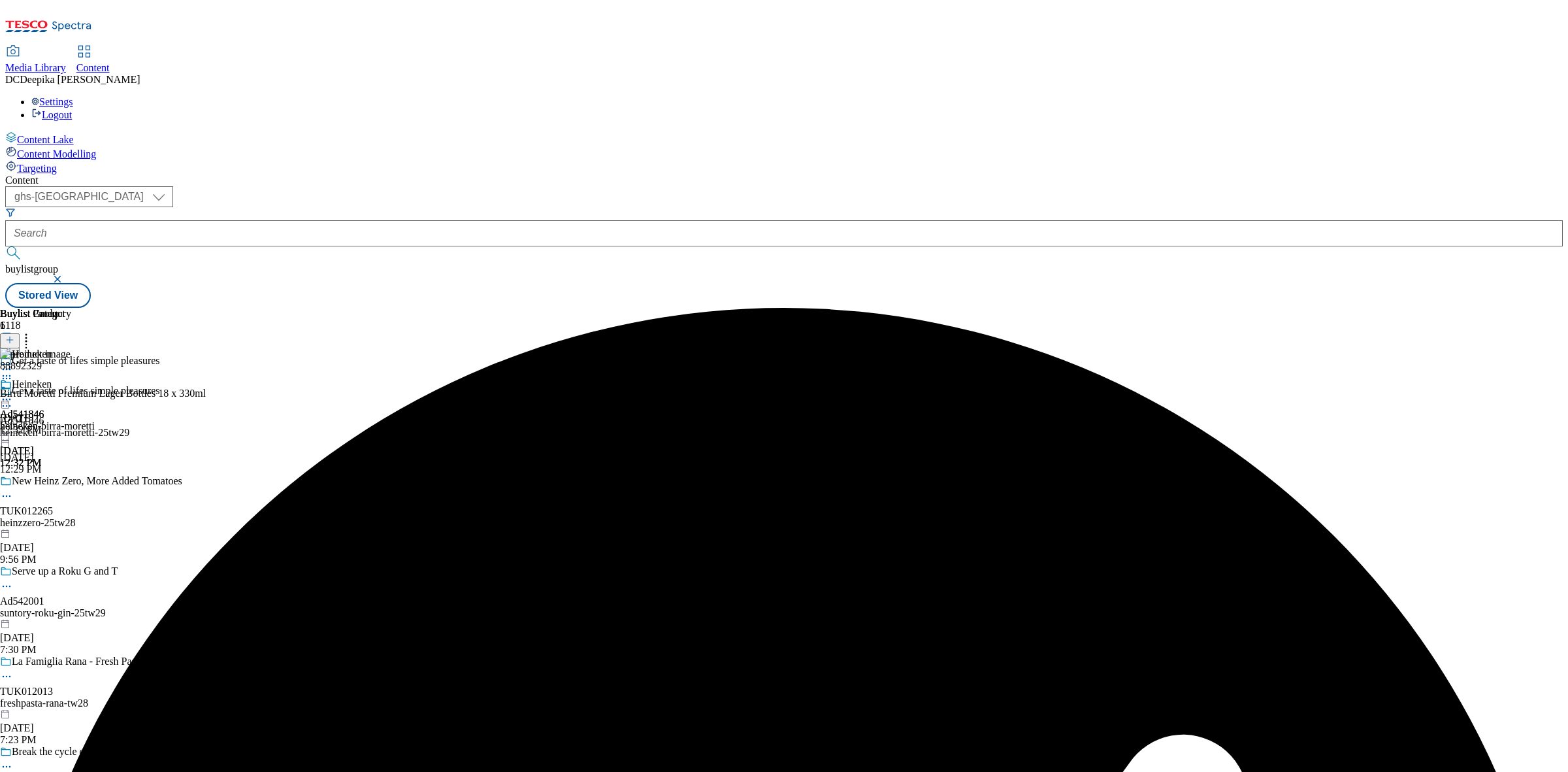
click at [13, 399] on icon at bounding box center [7, 406] width 13 height 13
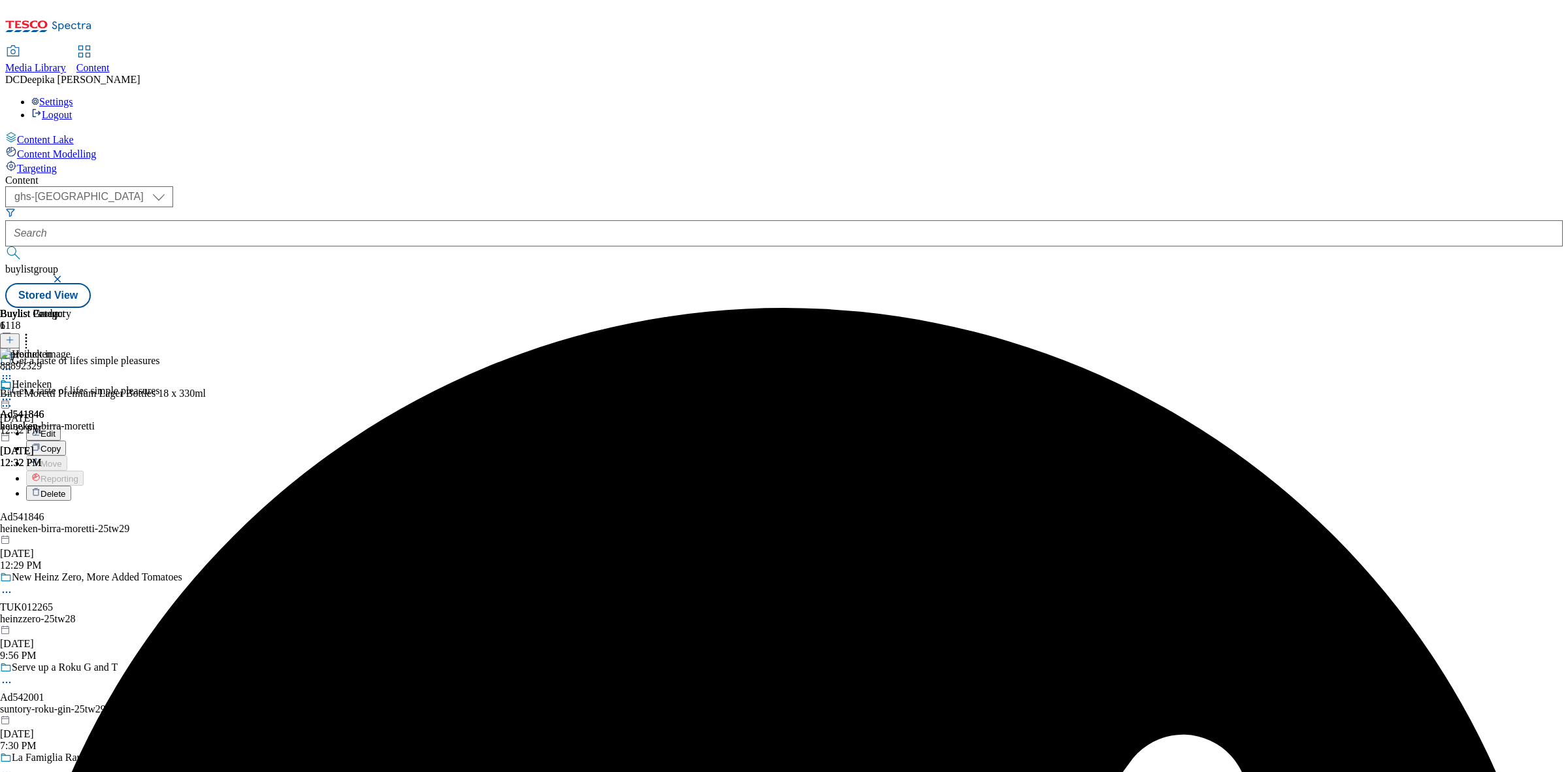
click at [61, 425] on button "Edit" at bounding box center [43, 433] width 35 height 15
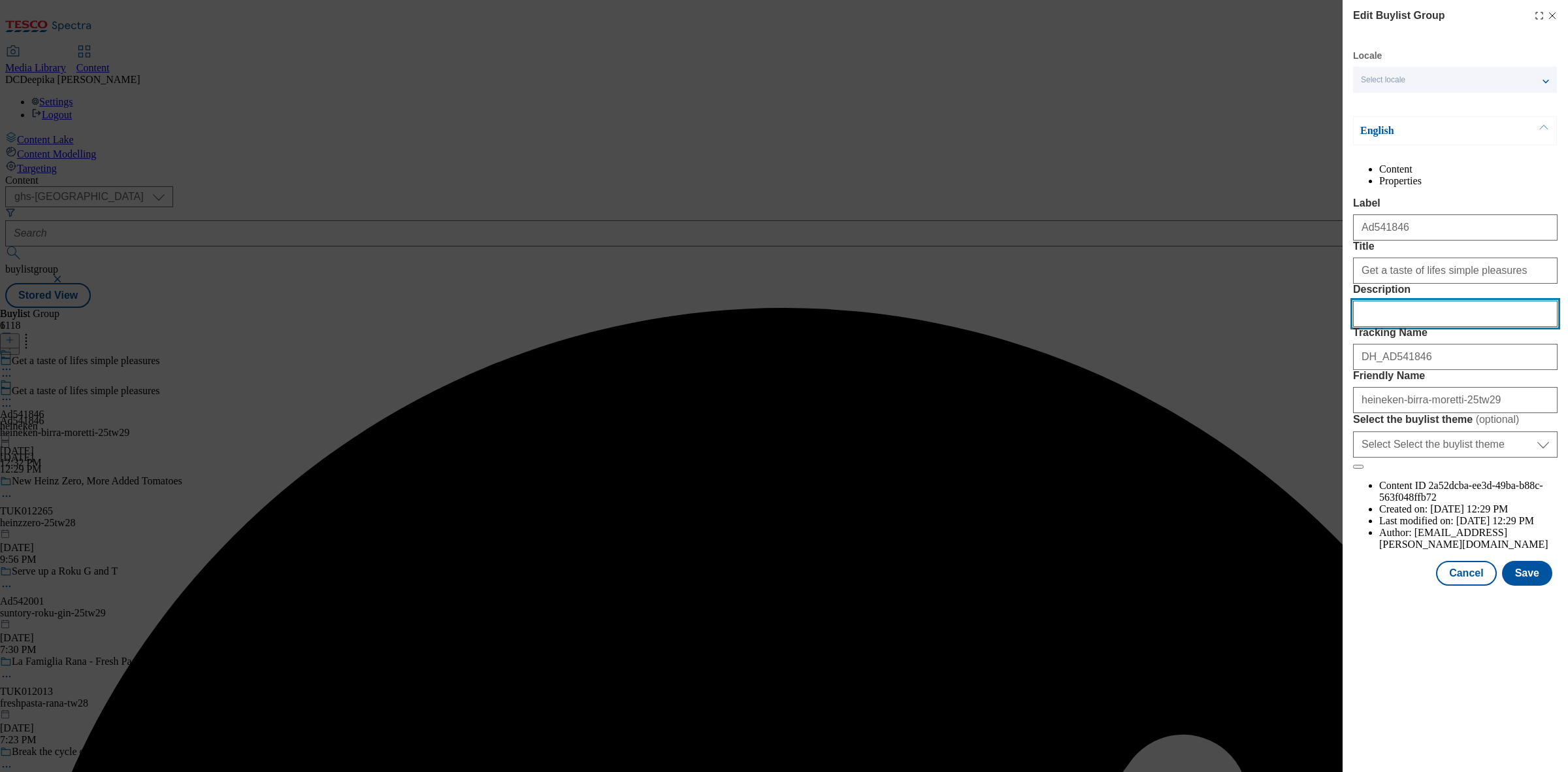
click at [1392, 327] on input "Description" at bounding box center [1455, 313] width 205 height 26
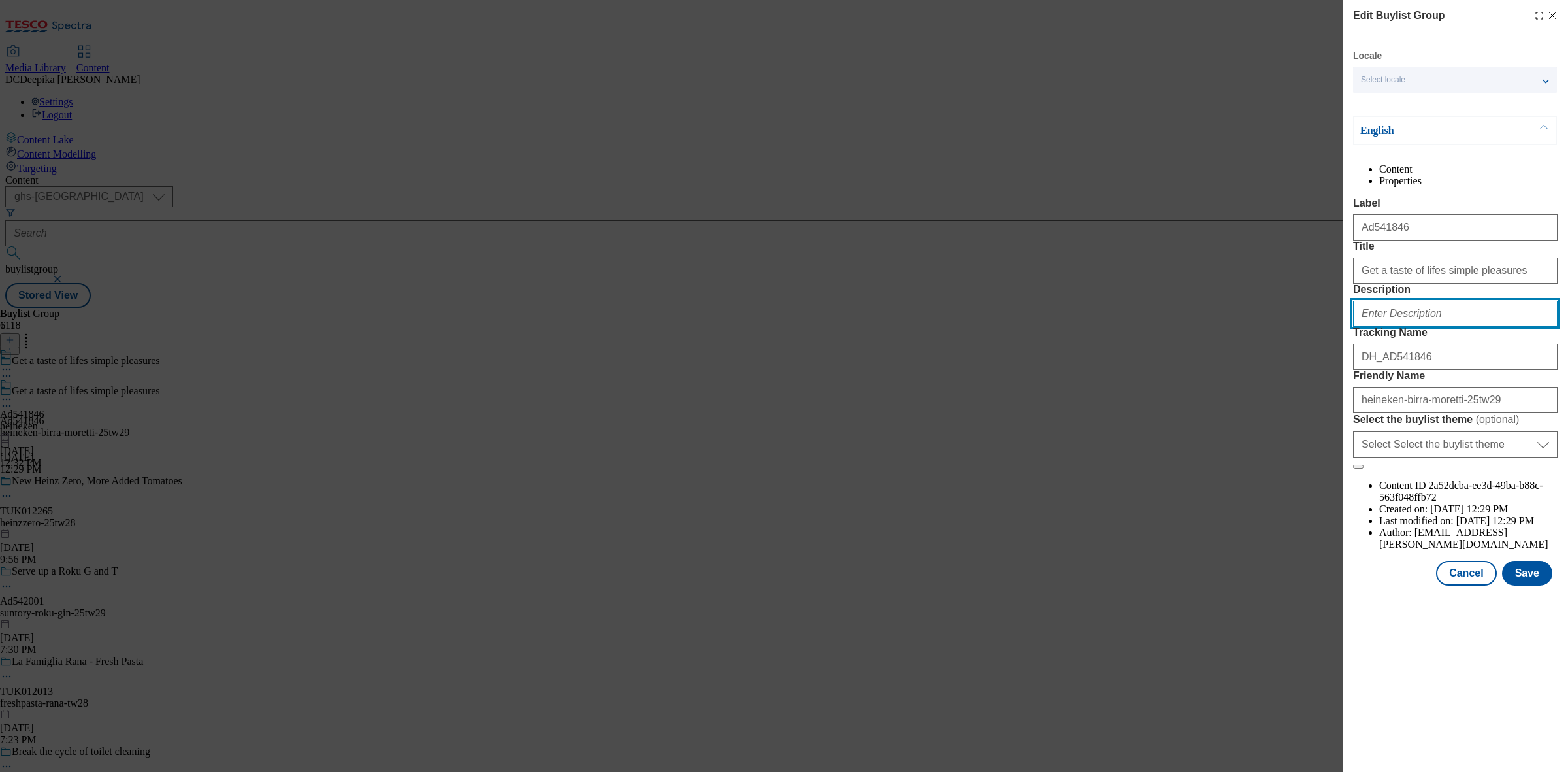
paste input "Birra Moretti Lager Beer 18 x 330ml"
type input "Birra Moretti Lager Beer 18 x 330ml"
click at [1528, 585] on button "Save" at bounding box center [1527, 573] width 50 height 25
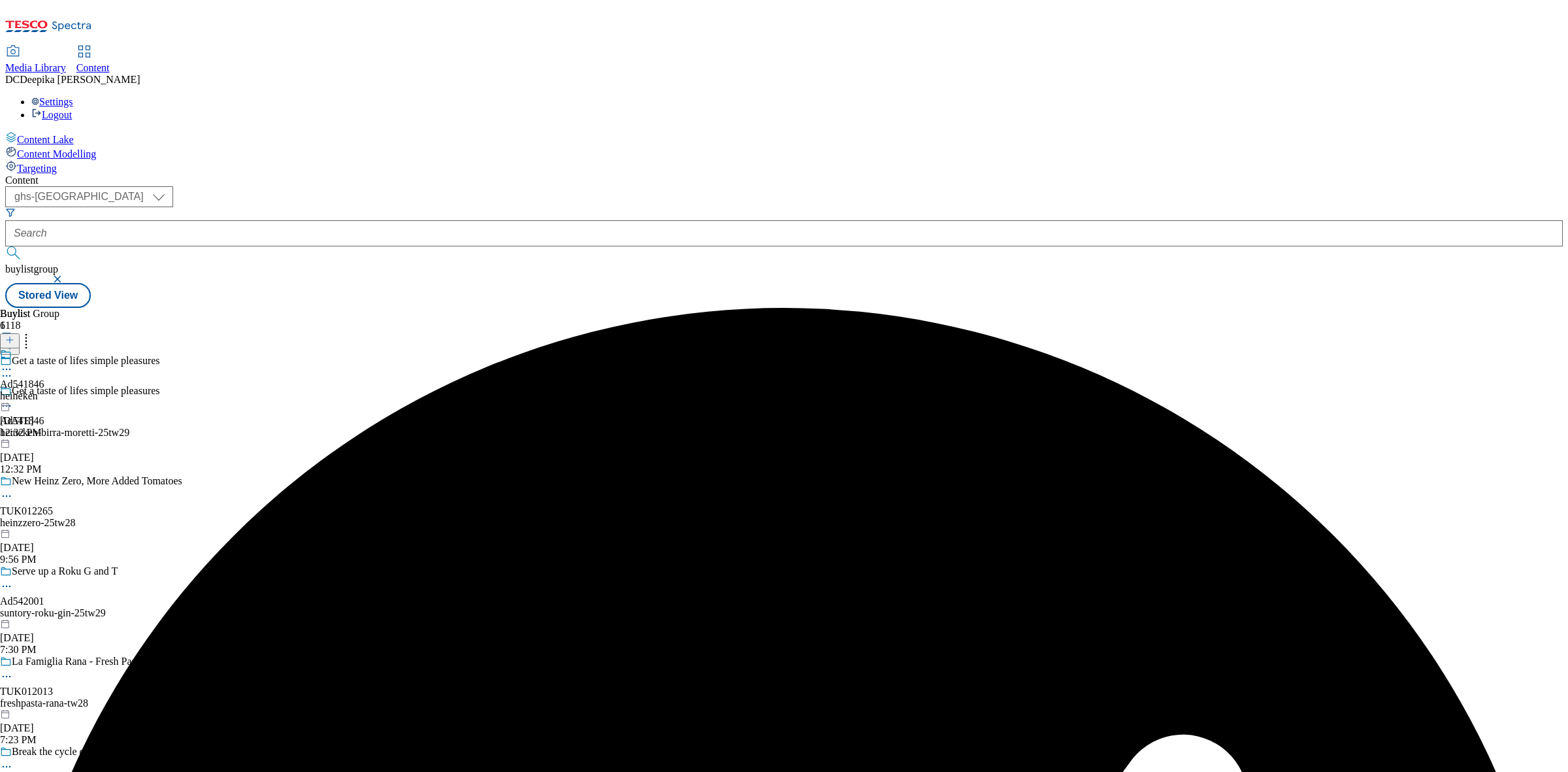
click at [13, 362] on icon at bounding box center [7, 369] width 13 height 13
click at [61, 388] on button "Edit" at bounding box center [43, 396] width 35 height 15
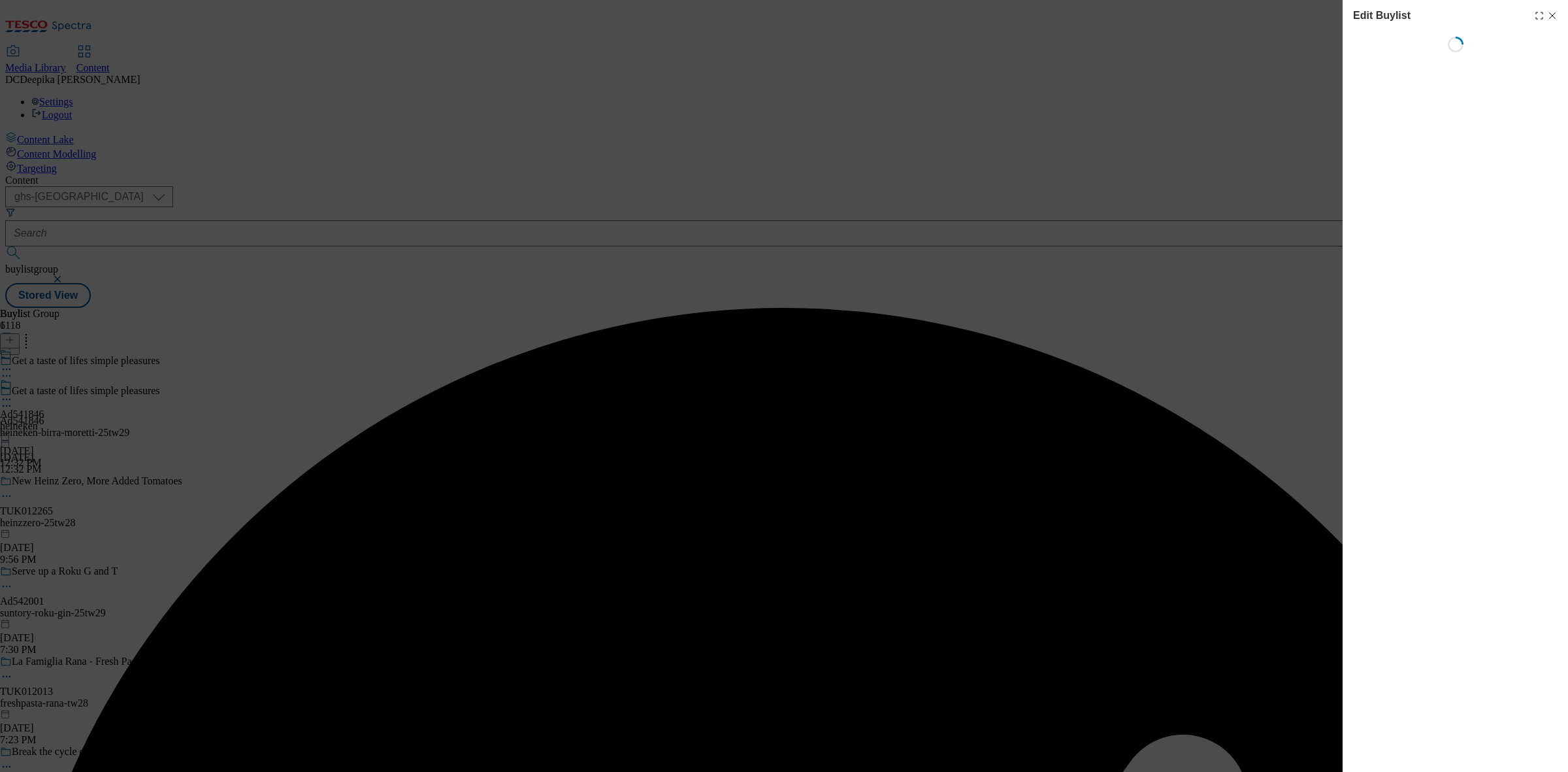
select select "tactical"
select select "supplier funded short term 1-3 weeks"
select select "dunnhumby"
select select "Banner"
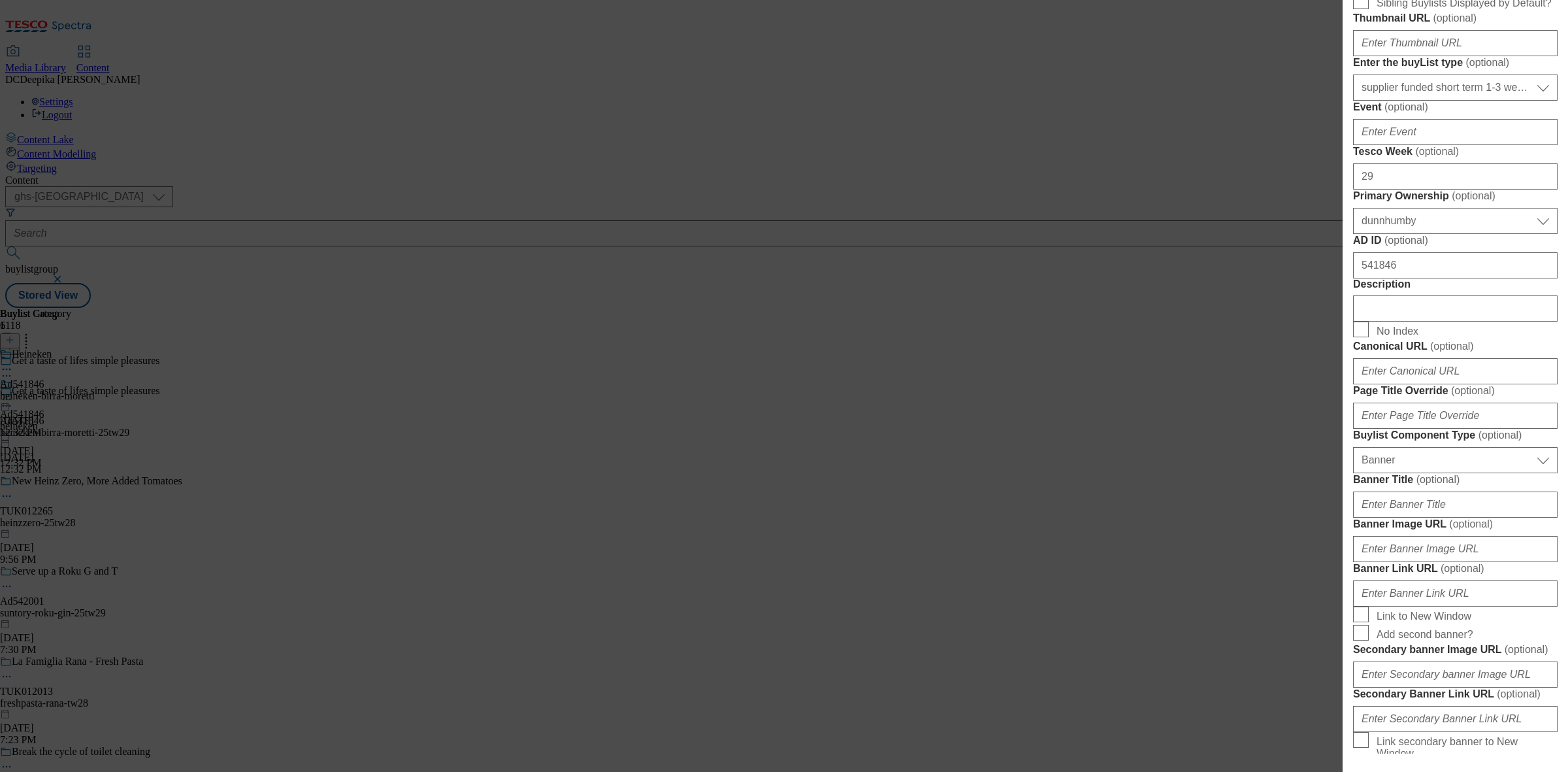
scroll to position [490, 0]
click at [1394, 320] on input "Description" at bounding box center [1455, 307] width 205 height 26
paste input "Birra Moretti Lager Beer 18 x 330ml"
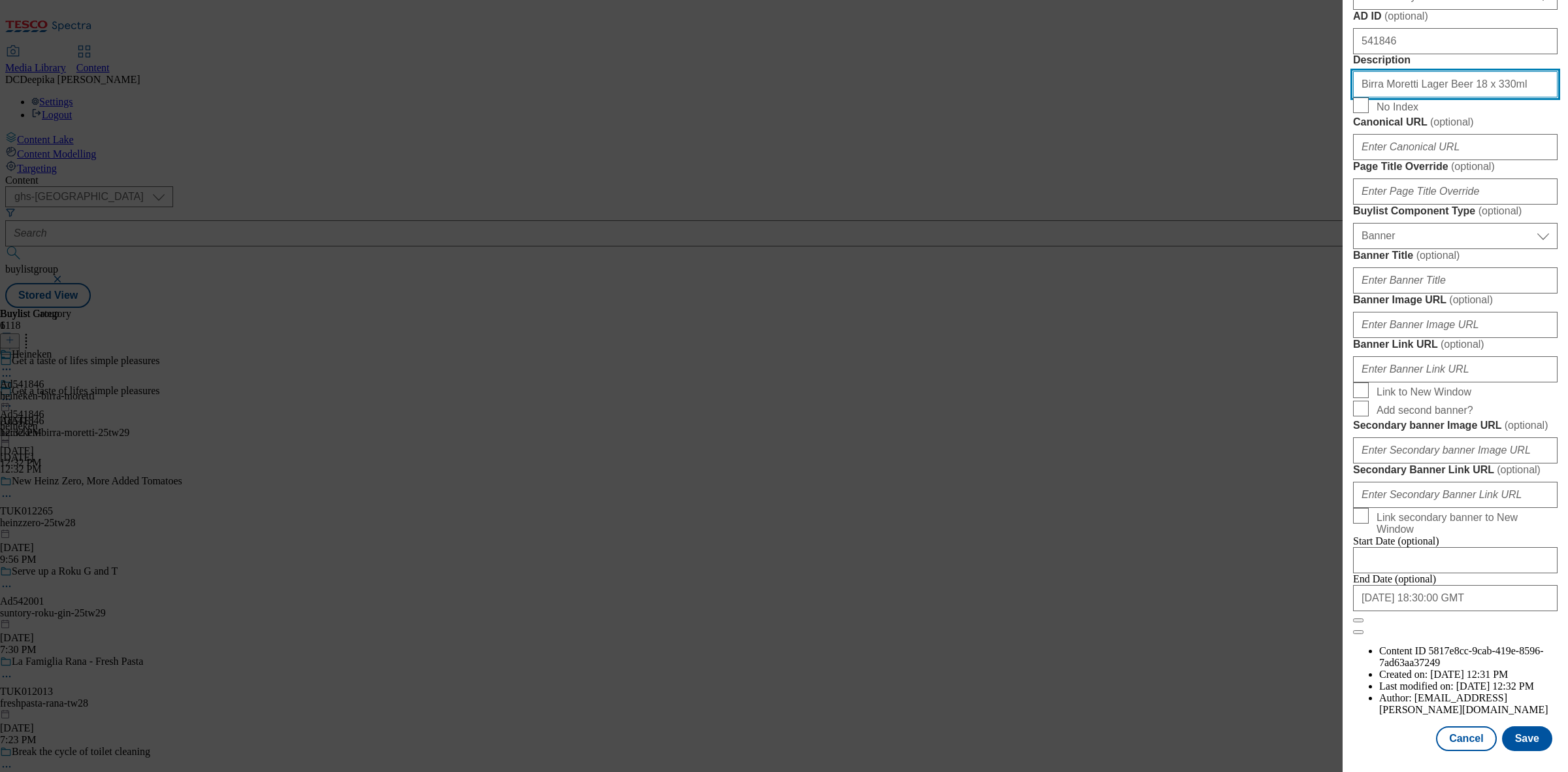
scroll to position [1209, 0]
type input "Birra Moretti Lager Beer 18 x 330ml"
click at [1521, 726] on button "Save" at bounding box center [1527, 738] width 50 height 25
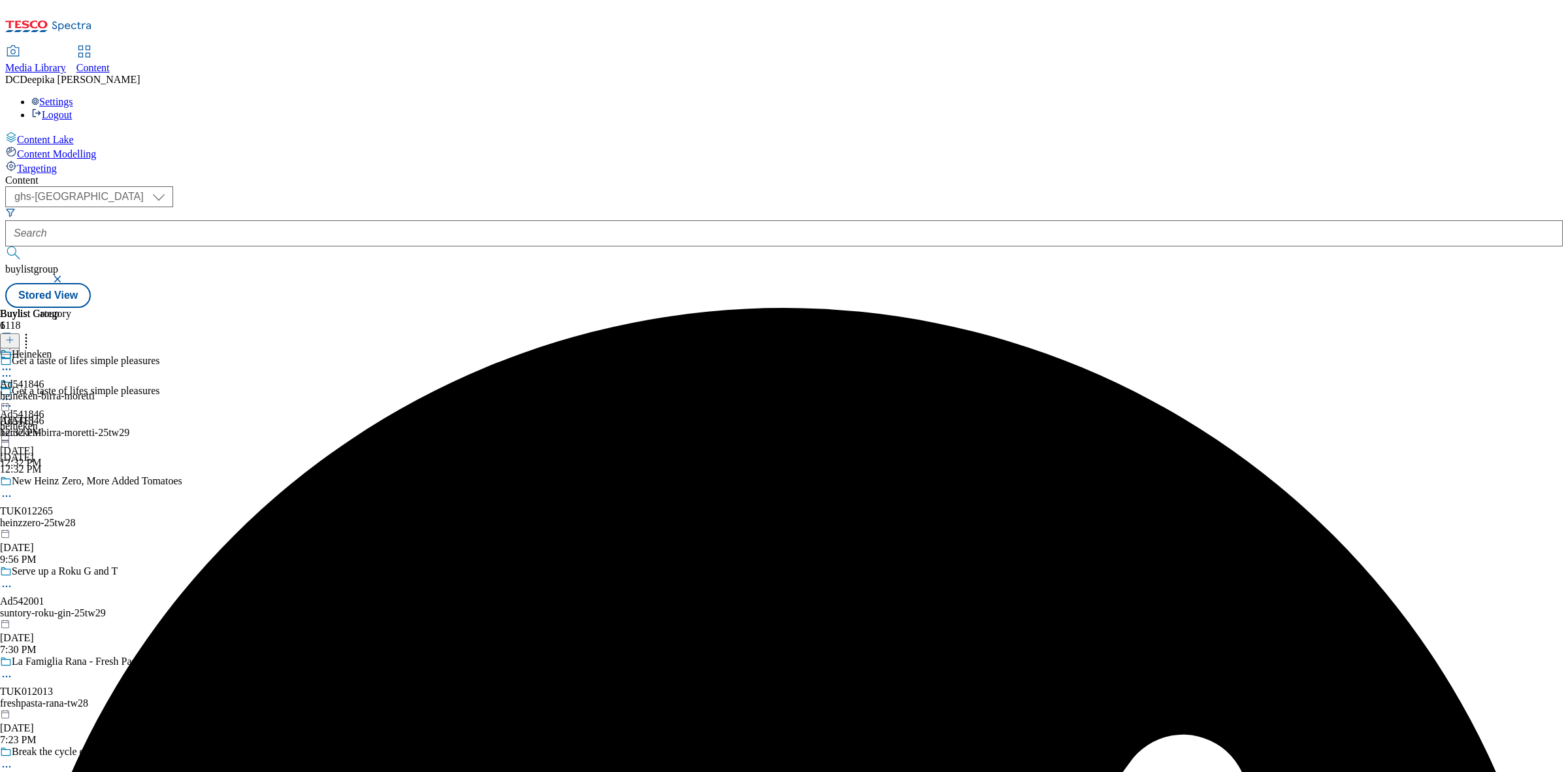
click at [13, 362] on icon at bounding box center [7, 369] width 13 height 13
click at [61, 388] on button "Edit" at bounding box center [43, 396] width 35 height 15
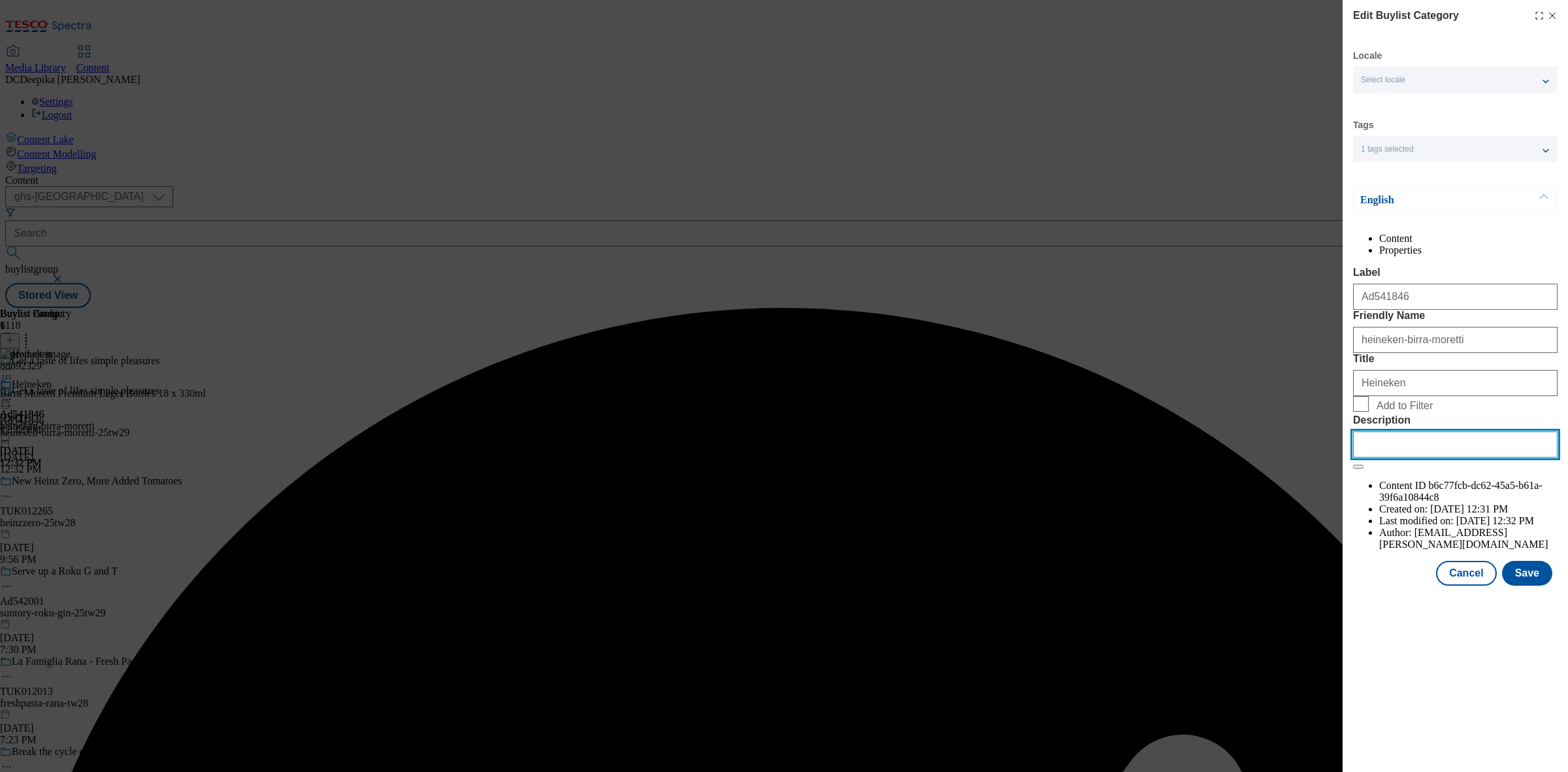
click at [1406, 458] on input "Description" at bounding box center [1455, 444] width 205 height 26
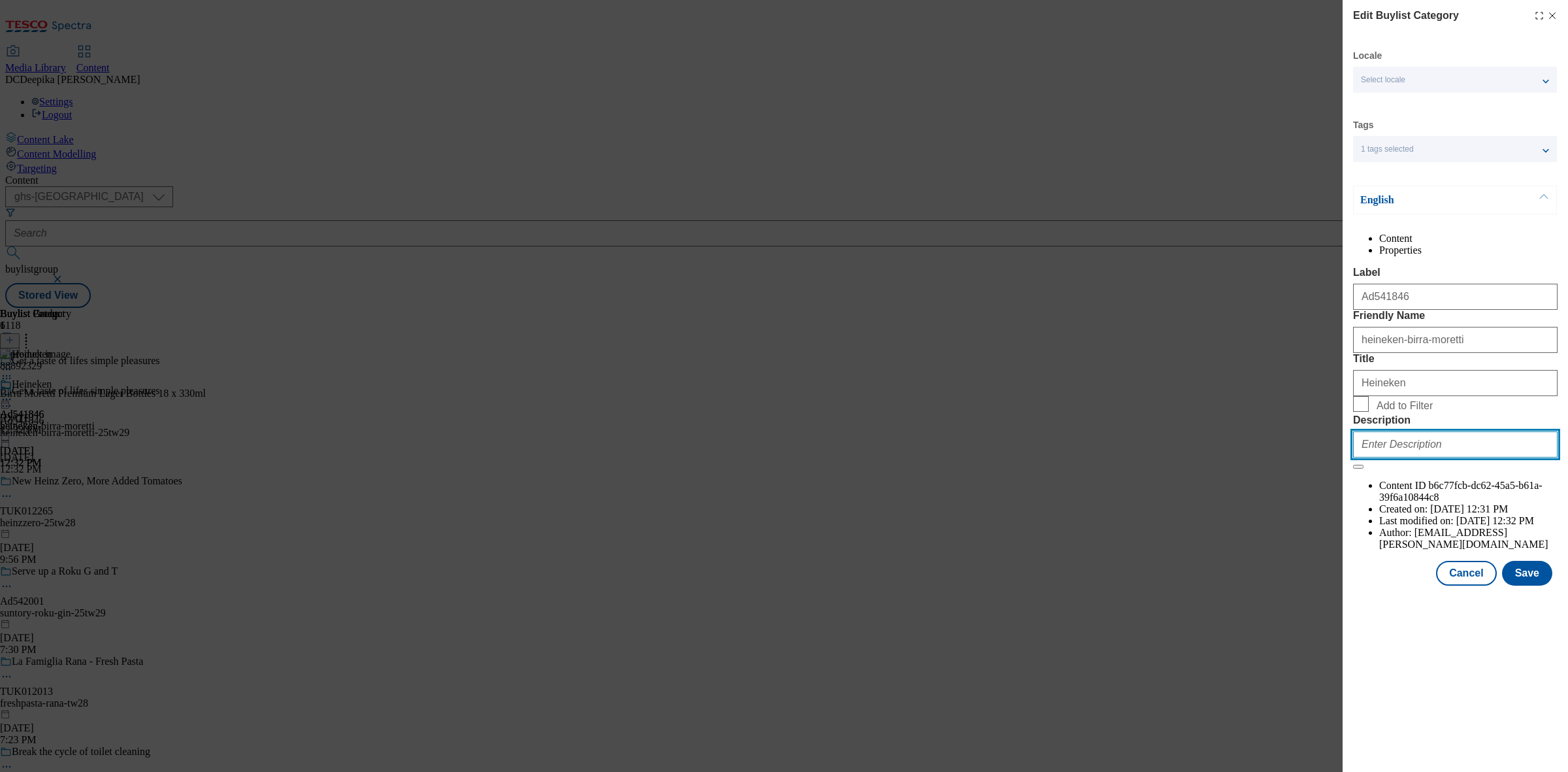
paste input "Birra Moretti Lager Beer 18 x 330ml"
type input "Birra Moretti Lager Beer 18 x 330ml"
click at [1549, 585] on button "Save" at bounding box center [1527, 573] width 50 height 25
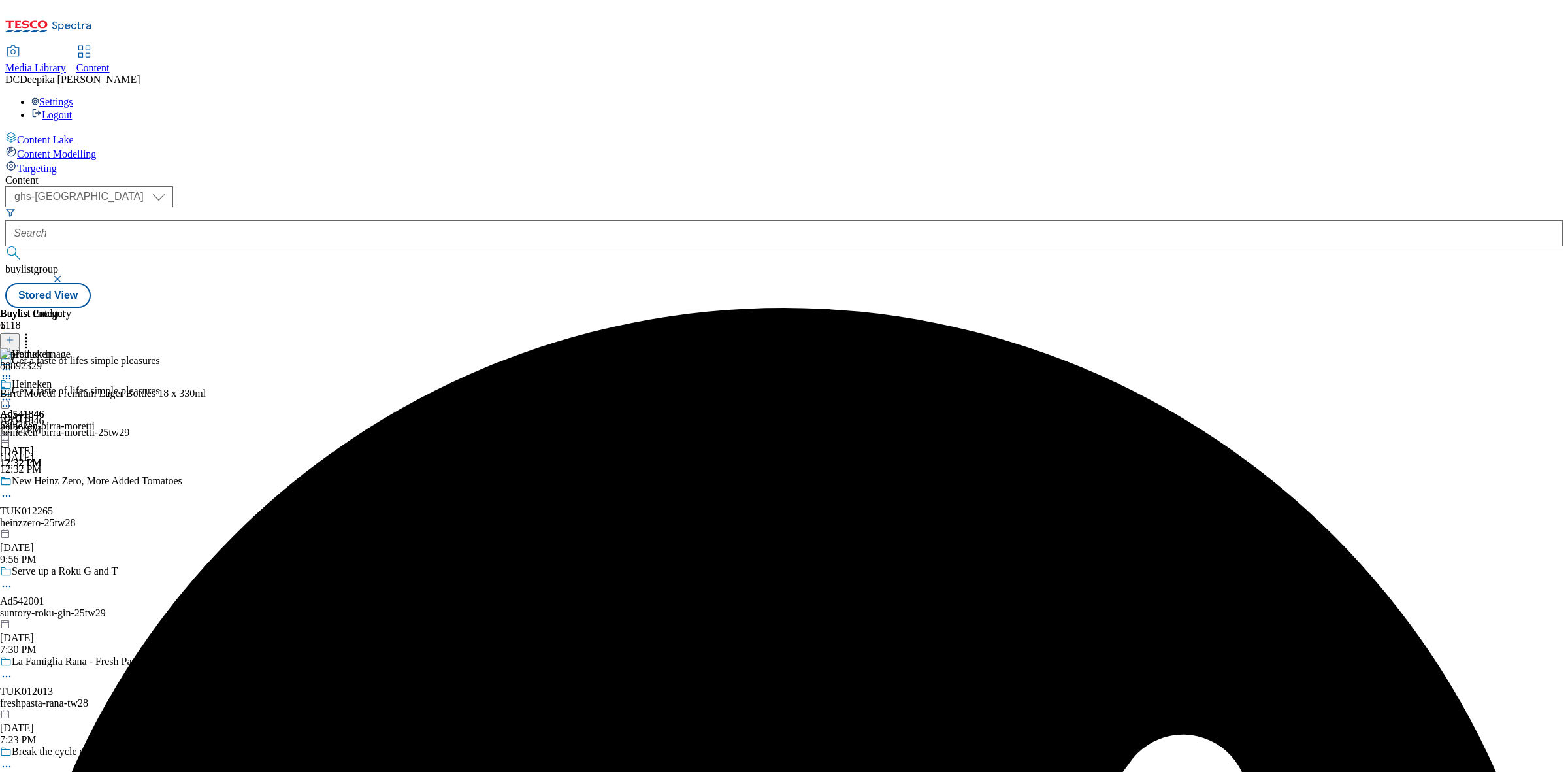
click at [13, 392] on icon at bounding box center [7, 399] width 13 height 13
click at [71, 483] on span "Preview" at bounding box center [56, 487] width 31 height 10
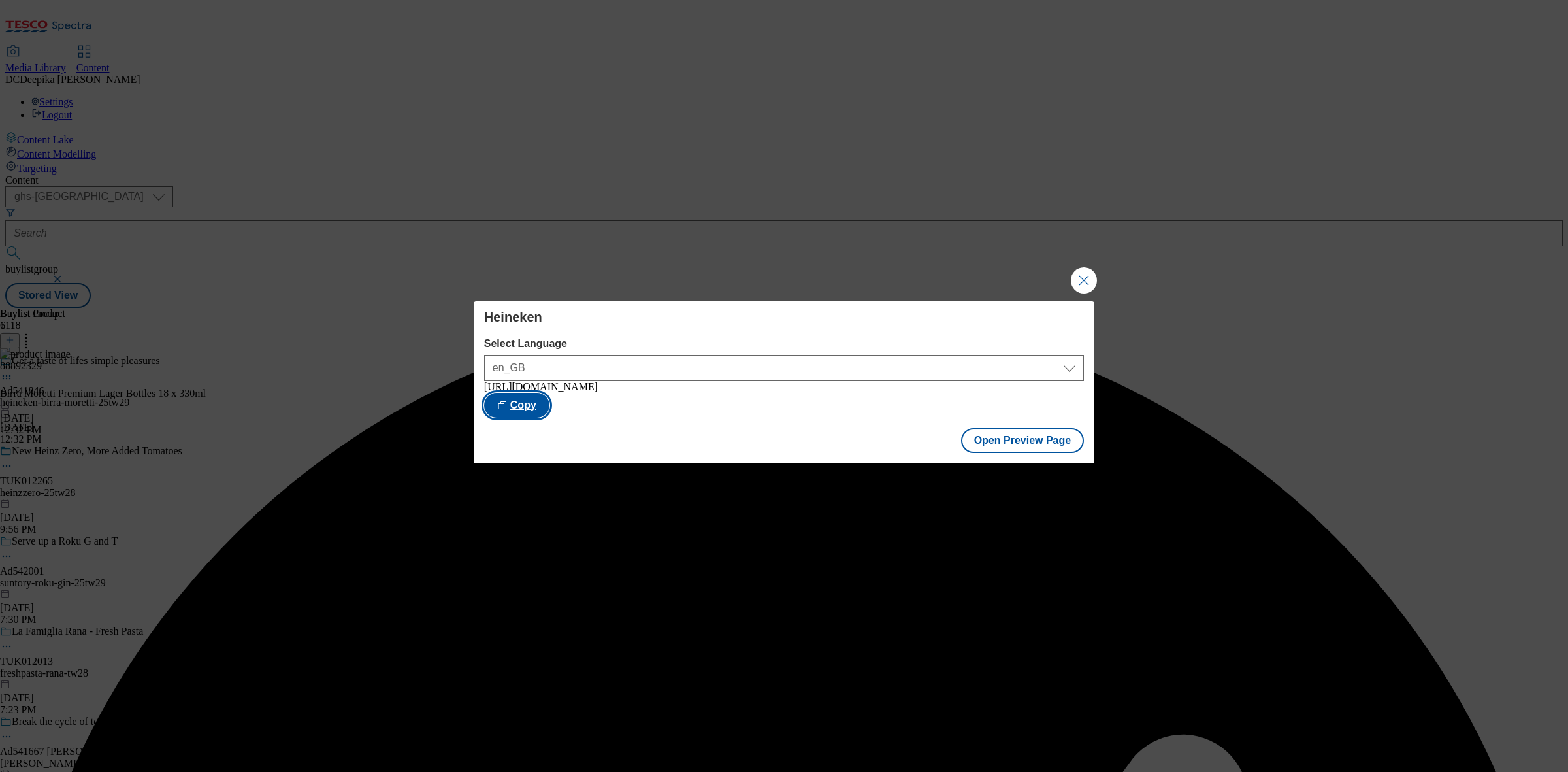
click at [550, 399] on button "Copy" at bounding box center [517, 405] width 65 height 25
click at [1087, 281] on button "Close Modal" at bounding box center [1083, 280] width 26 height 26
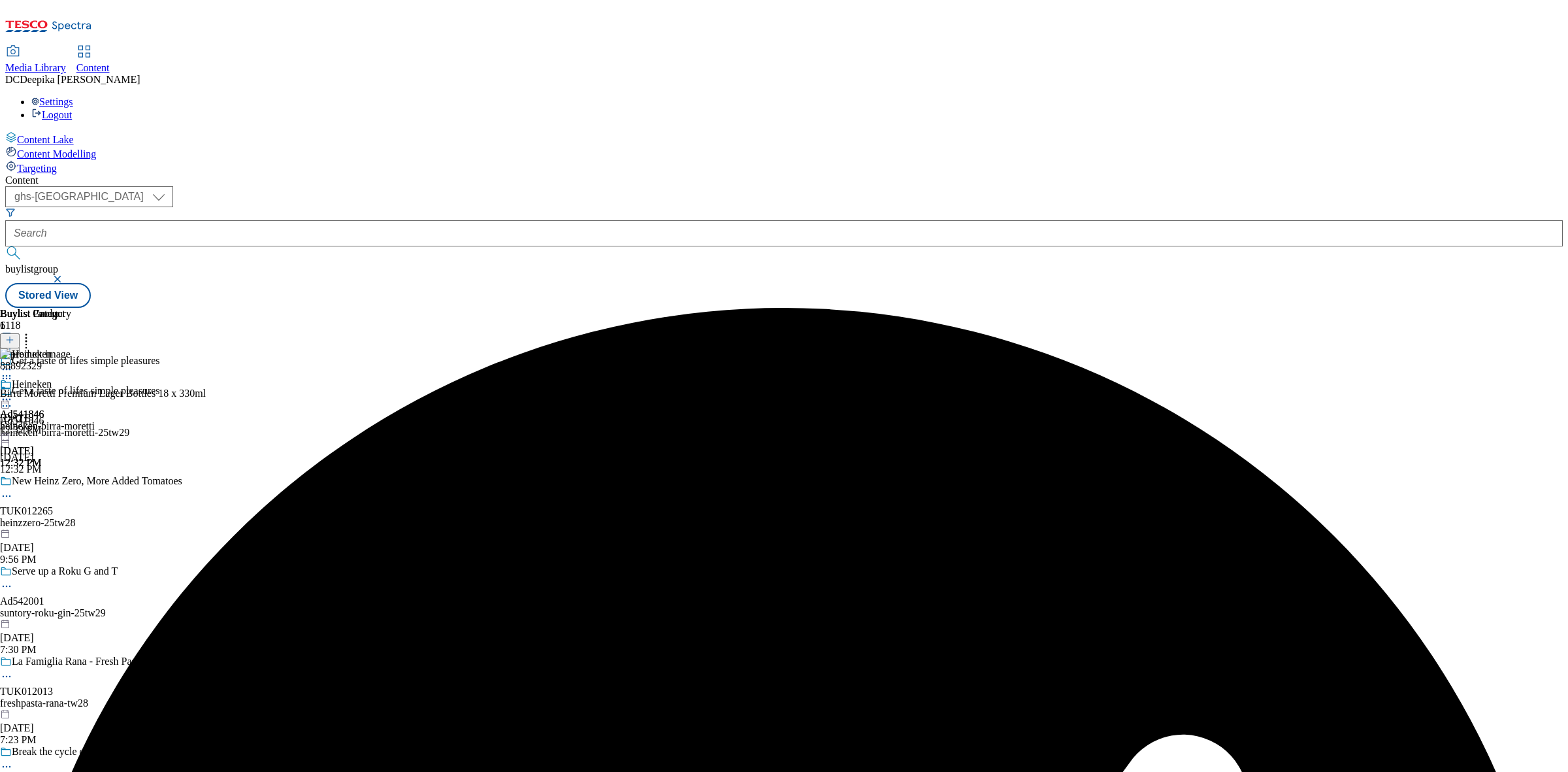
click at [1210, 308] on div "Buylist Group 6118 Get a taste of lifes simple pleasures Get a taste of lifes s…" at bounding box center [784, 308] width 1557 height 0
